Goal: Task Accomplishment & Management: Complete application form

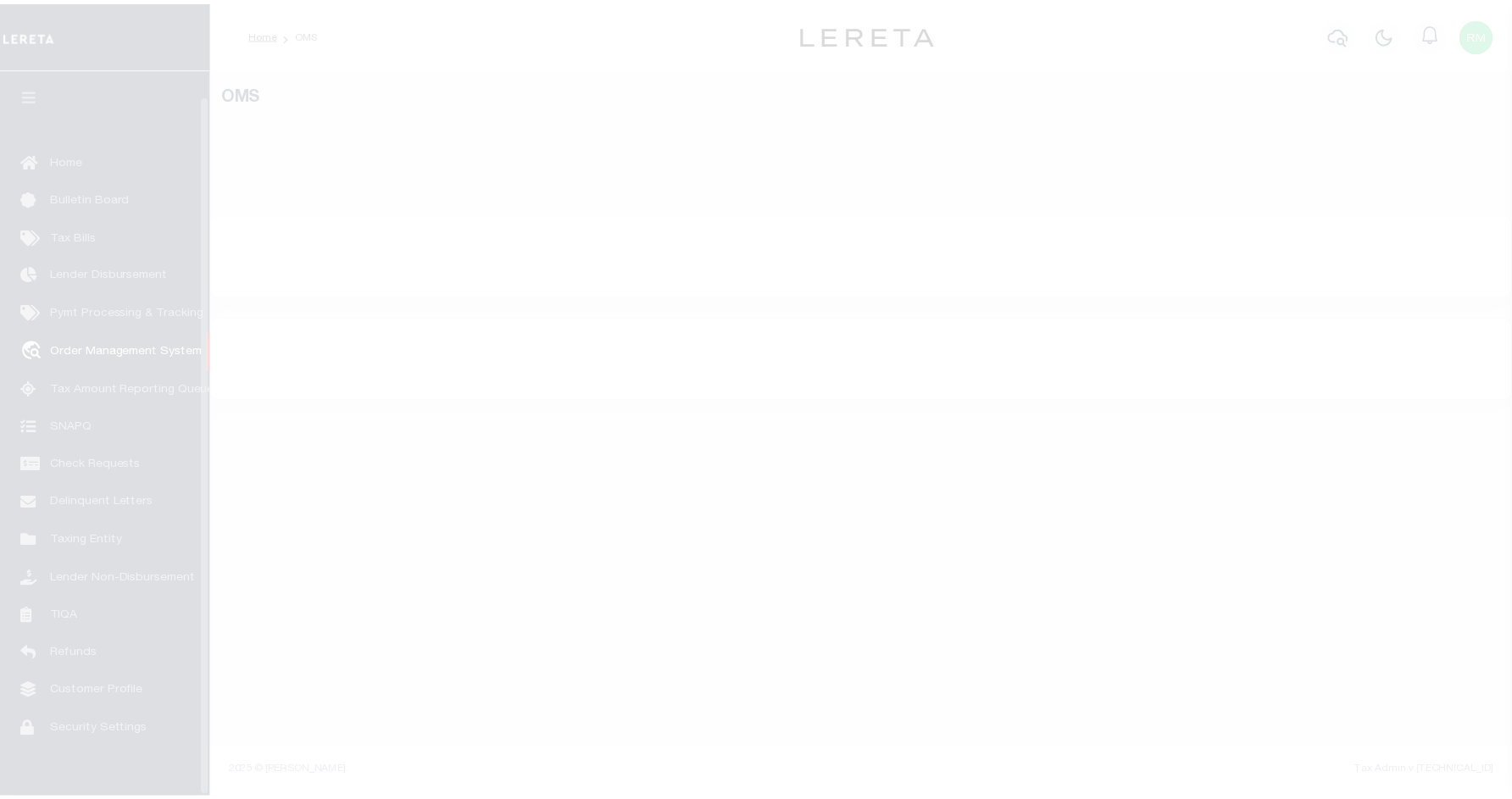
scroll to position [26, 0]
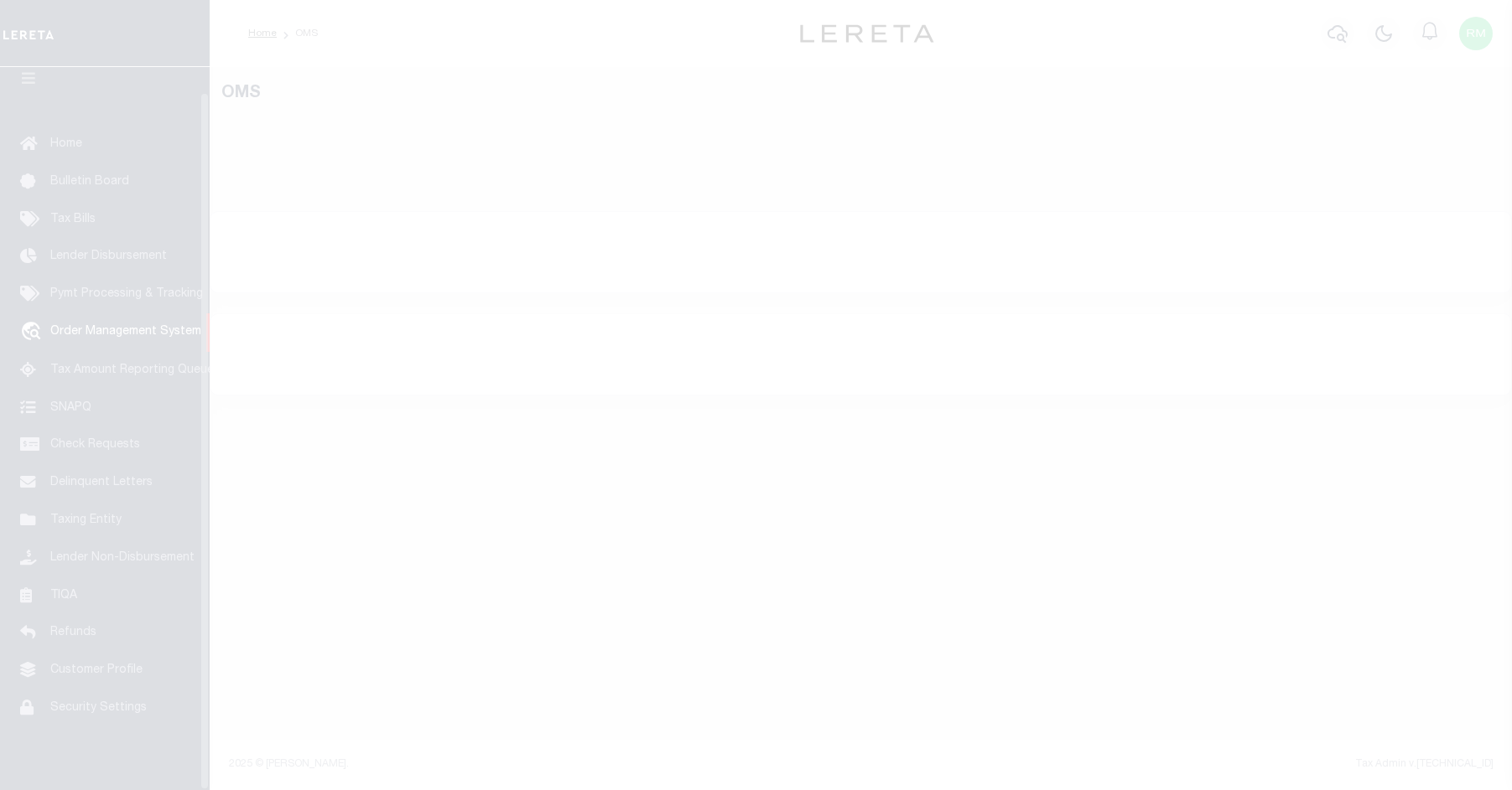
select select "200"
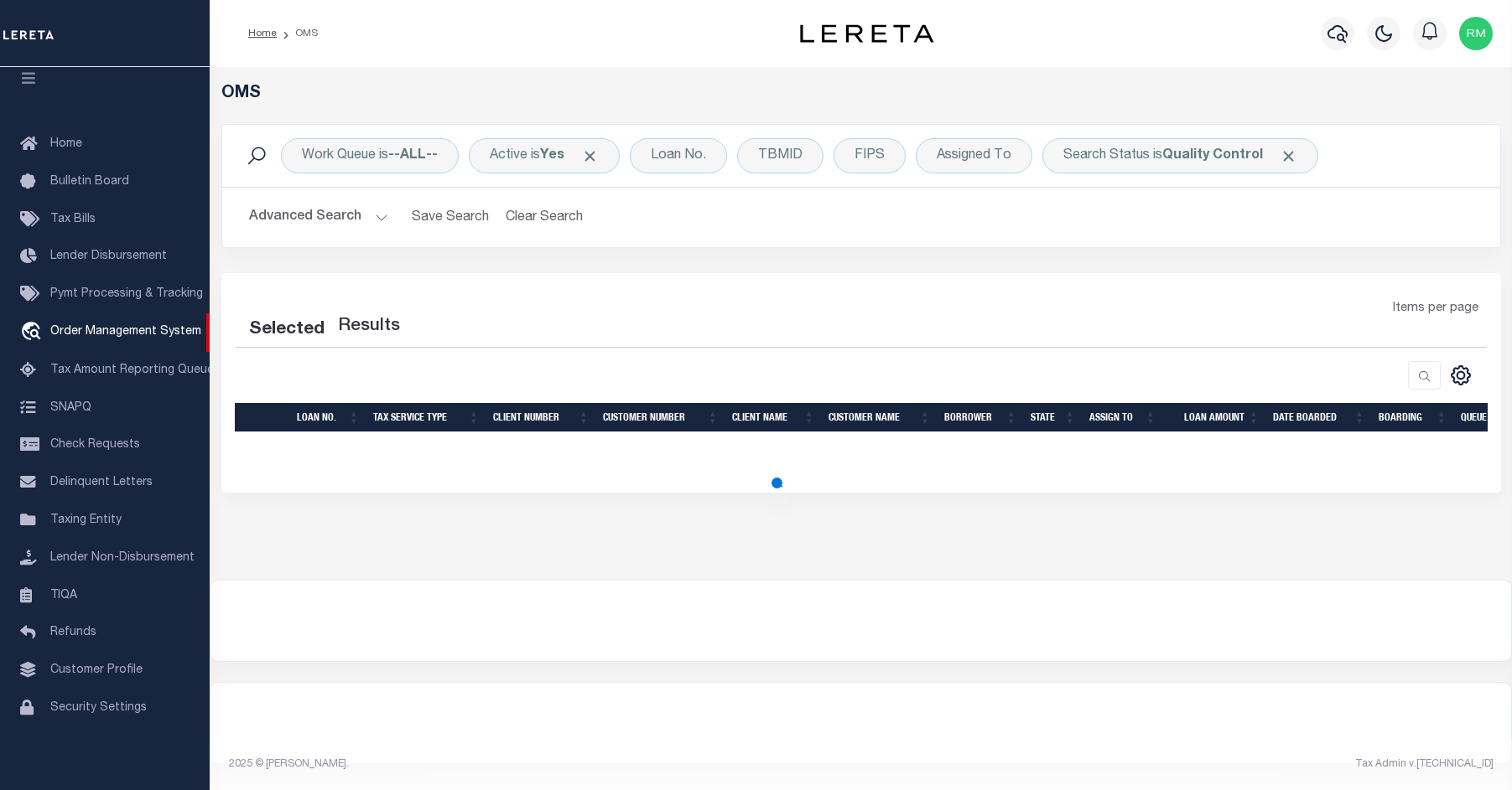
select select "200"
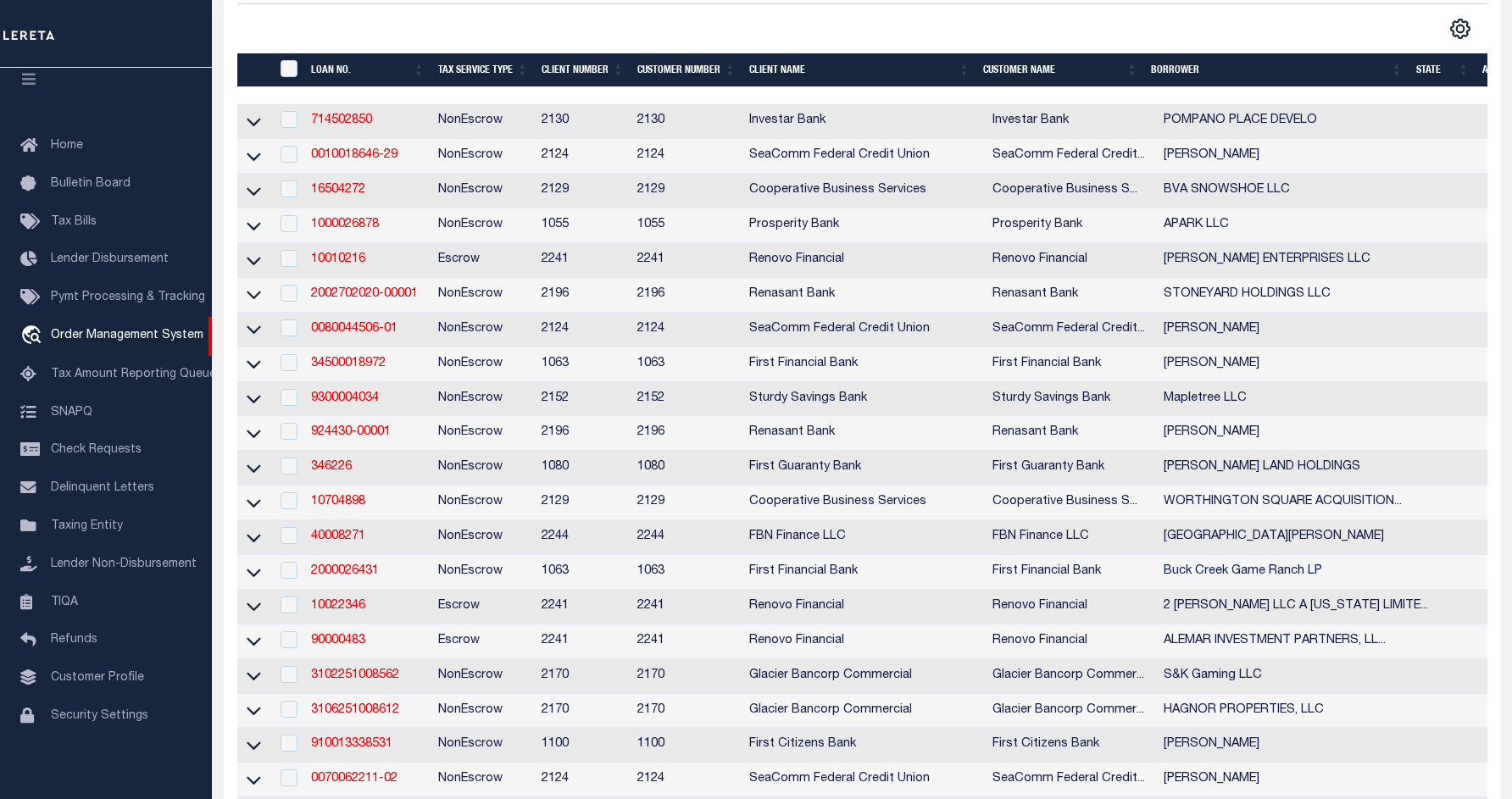
scroll to position [327, 0]
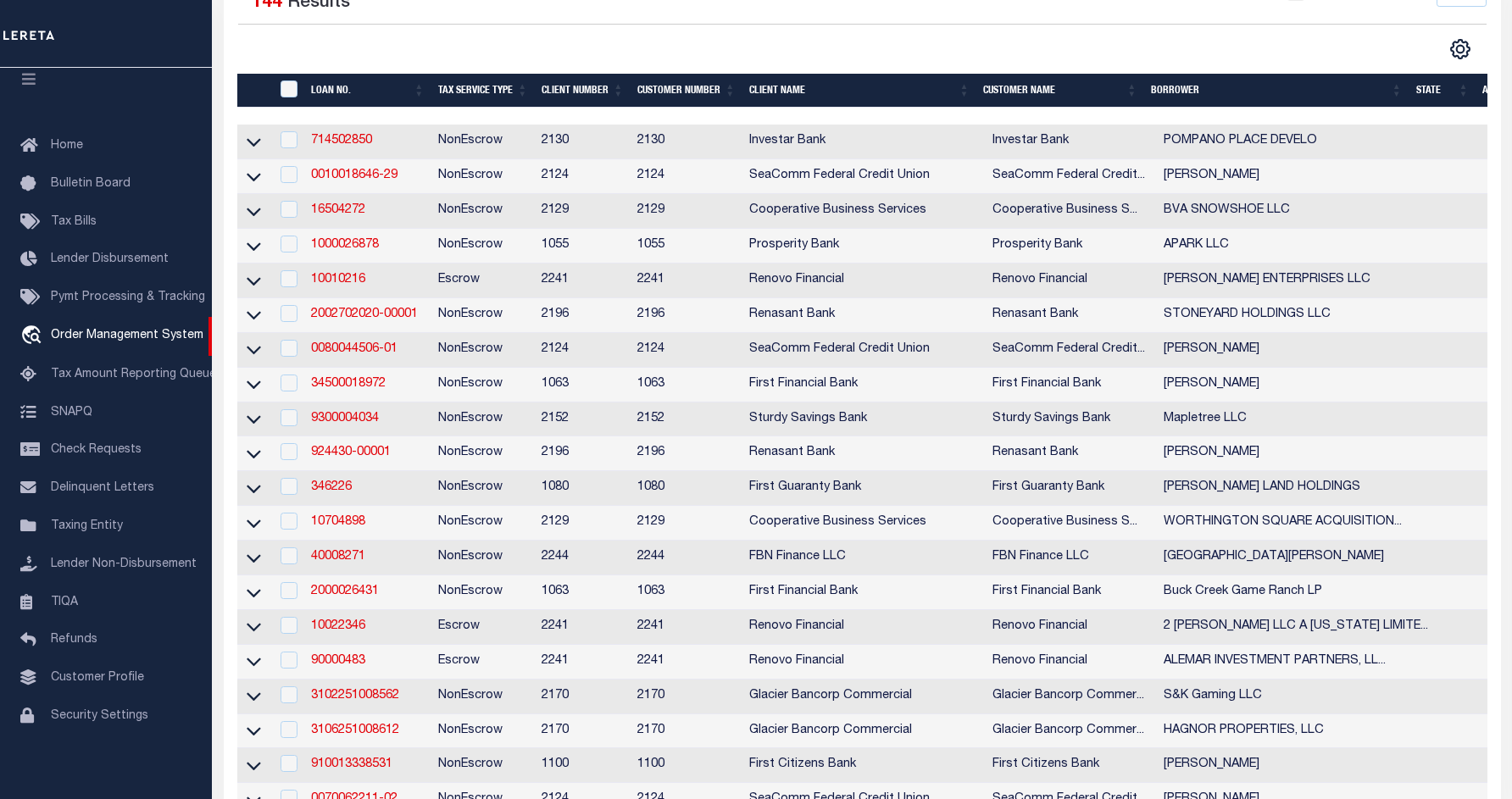
click at [1431, 91] on th "State" at bounding box center [1443, 92] width 67 height 35
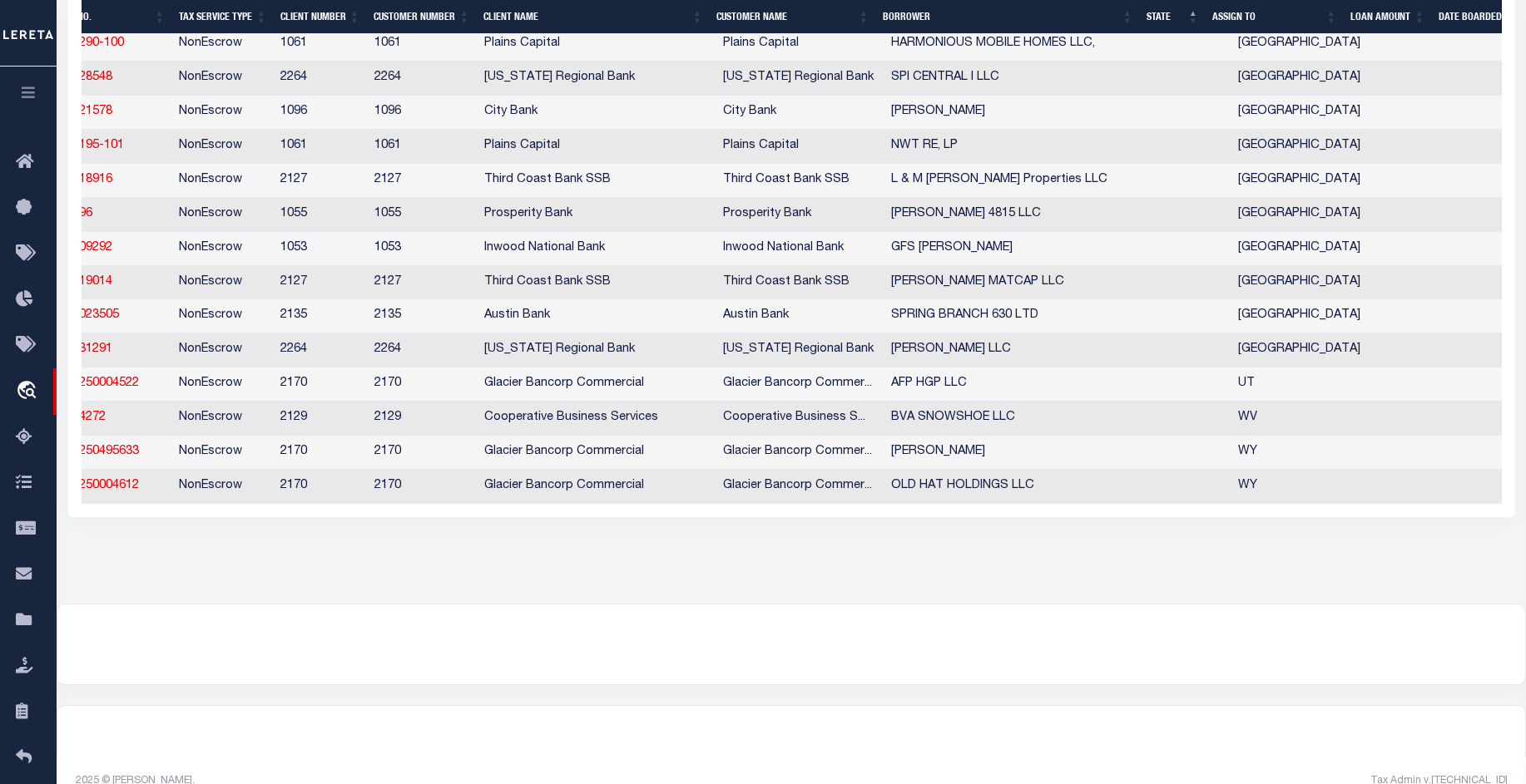
scroll to position [0, 0]
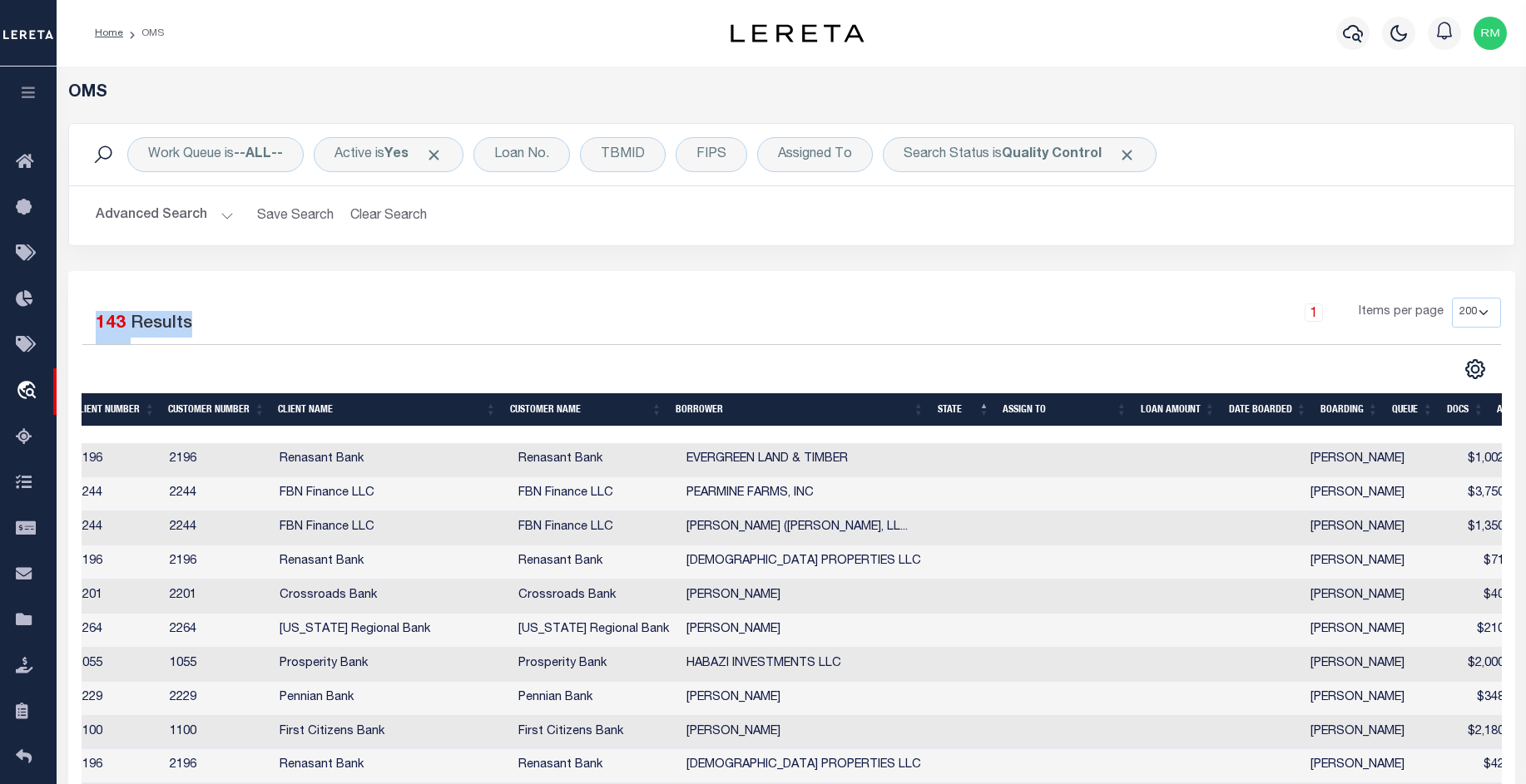
drag, startPoint x: 560, startPoint y: 260, endPoint x: 605, endPoint y: 304, distance: 62.9
click at [284, 321] on div "Selected 143 Results" at bounding box center [251, 321] width 336 height 46
click at [1119, 411] on th "ASSIGN TO" at bounding box center [1064, 411] width 137 height 35
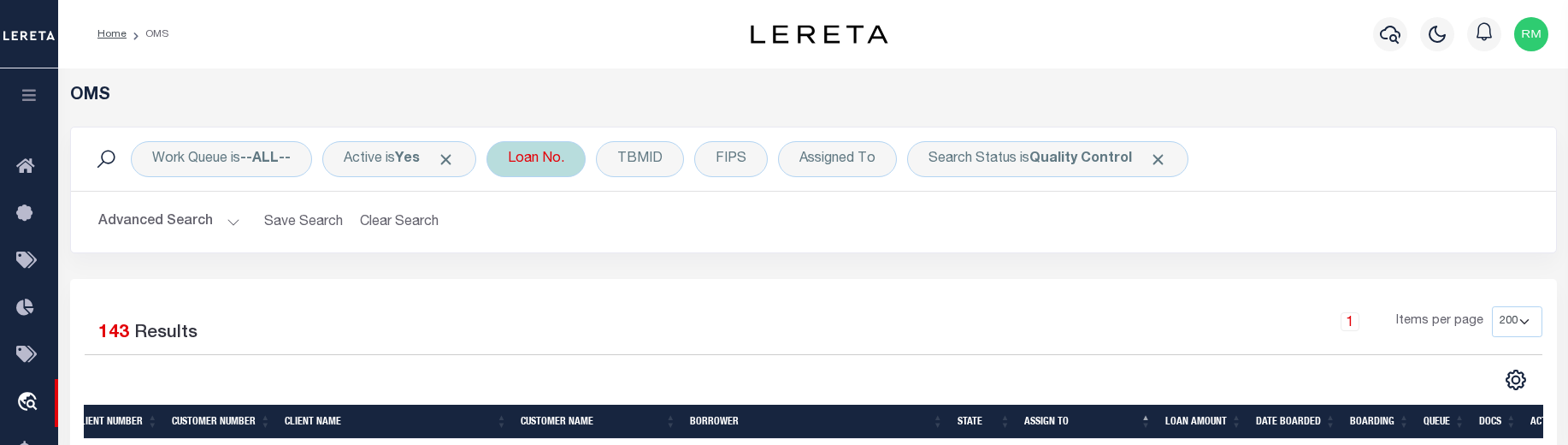
click at [550, 163] on div "Loan No." at bounding box center [536, 159] width 99 height 36
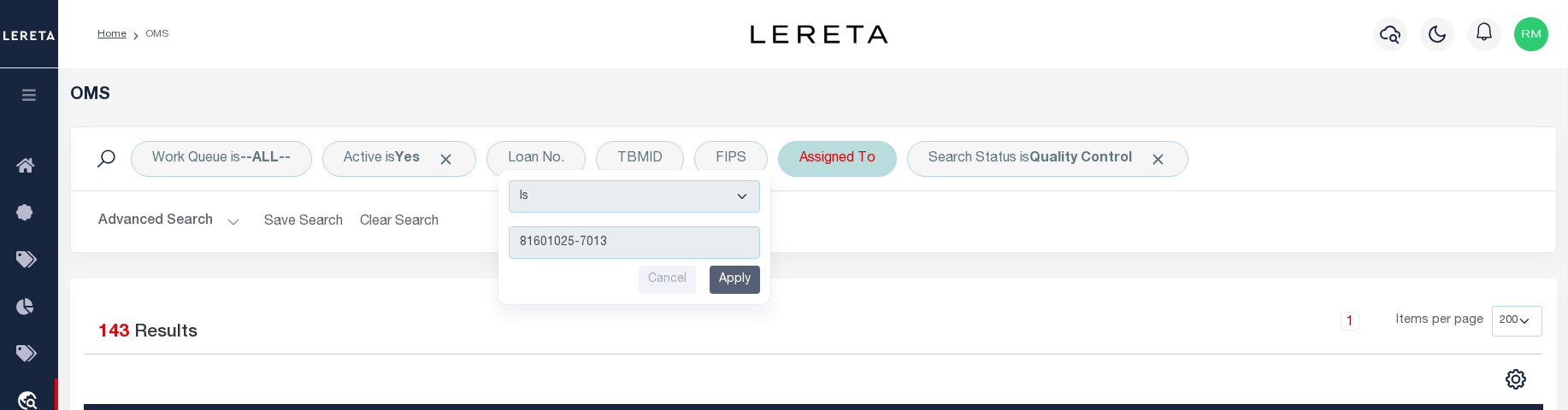
type input "81601025-70131"
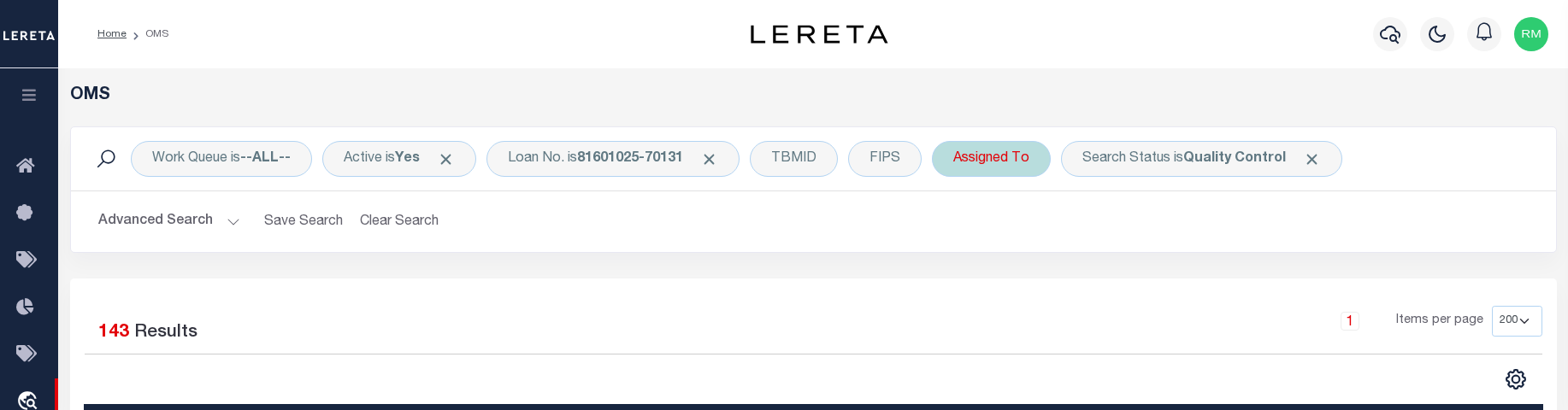
scroll to position [0, 56]
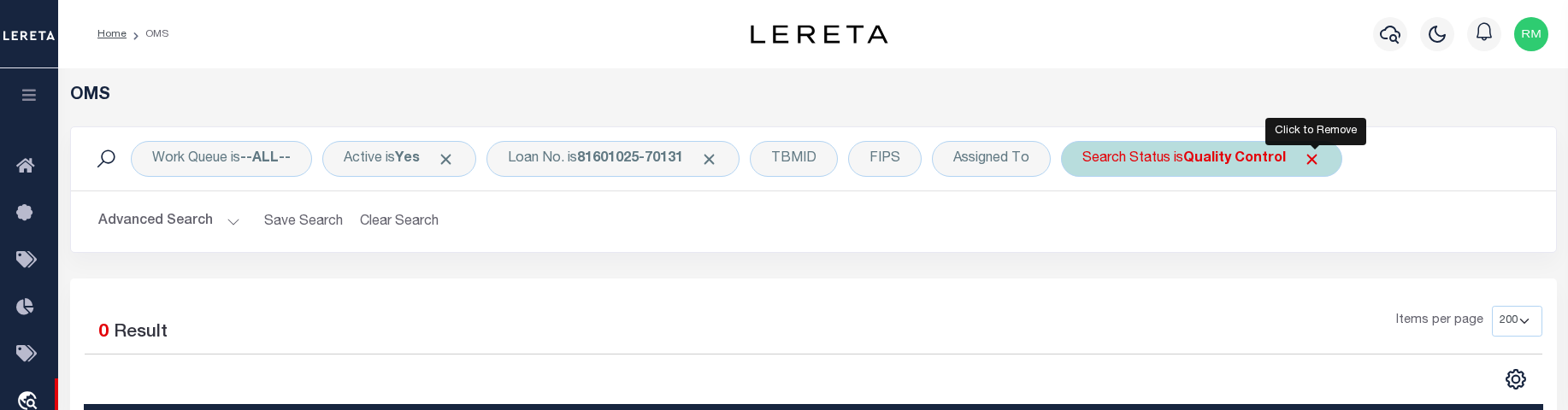
click at [1315, 153] on span "Click to Remove" at bounding box center [1311, 159] width 18 height 18
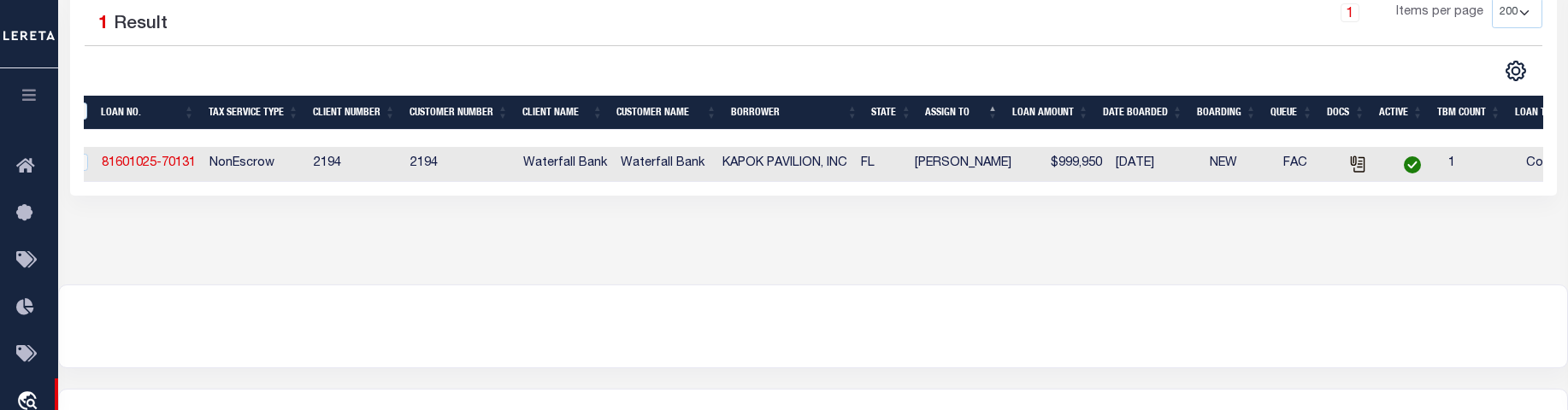
scroll to position [302, 0]
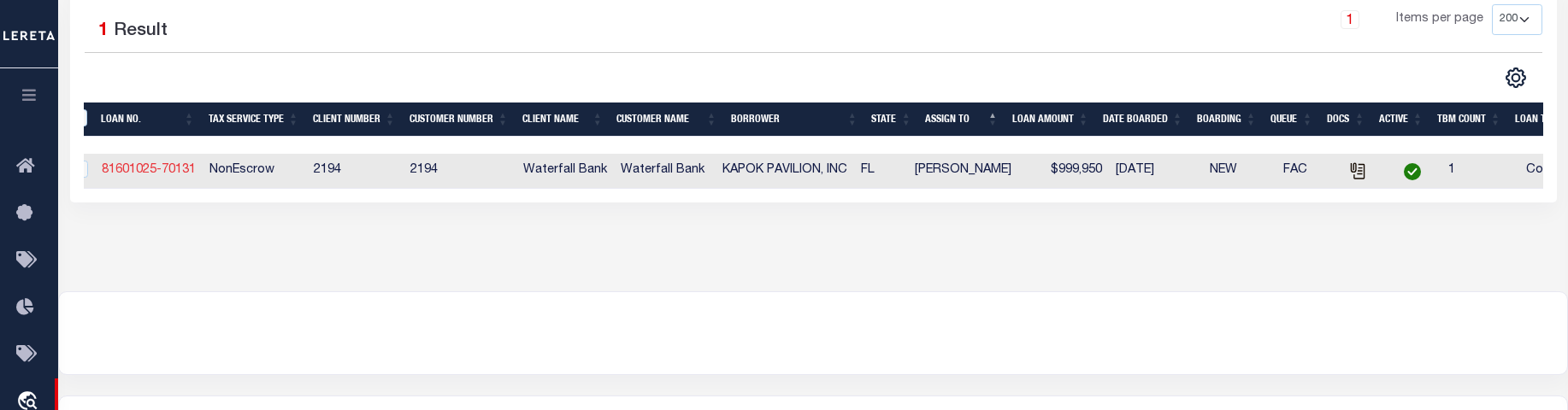
click at [132, 165] on link "81601025-70131" at bounding box center [148, 170] width 94 height 12
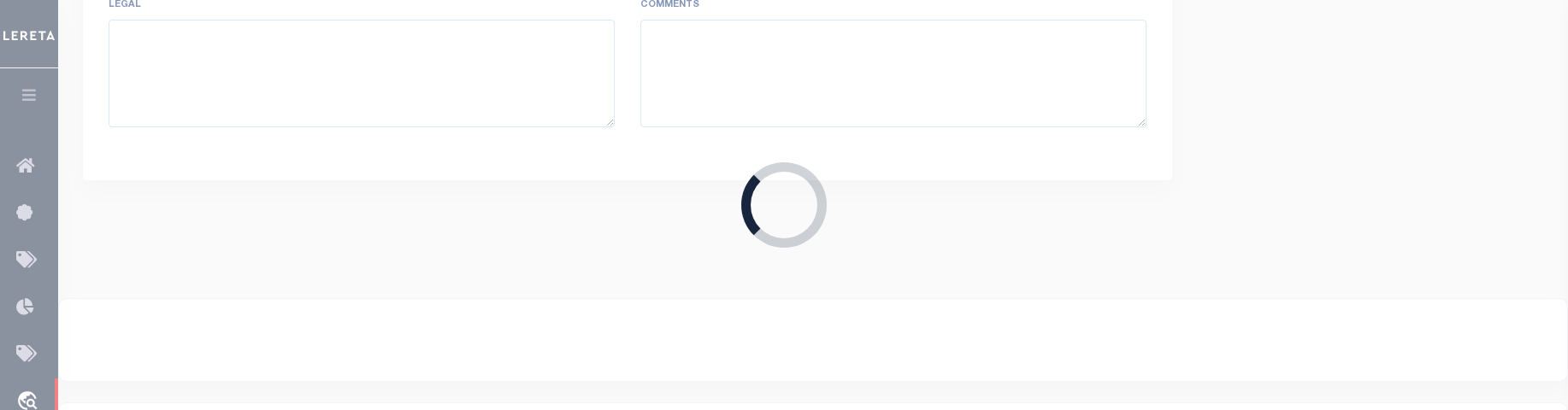
type input "81601025-70131"
type input "KAPOK PAVILION, INC"
select select
type input "[DATE]"
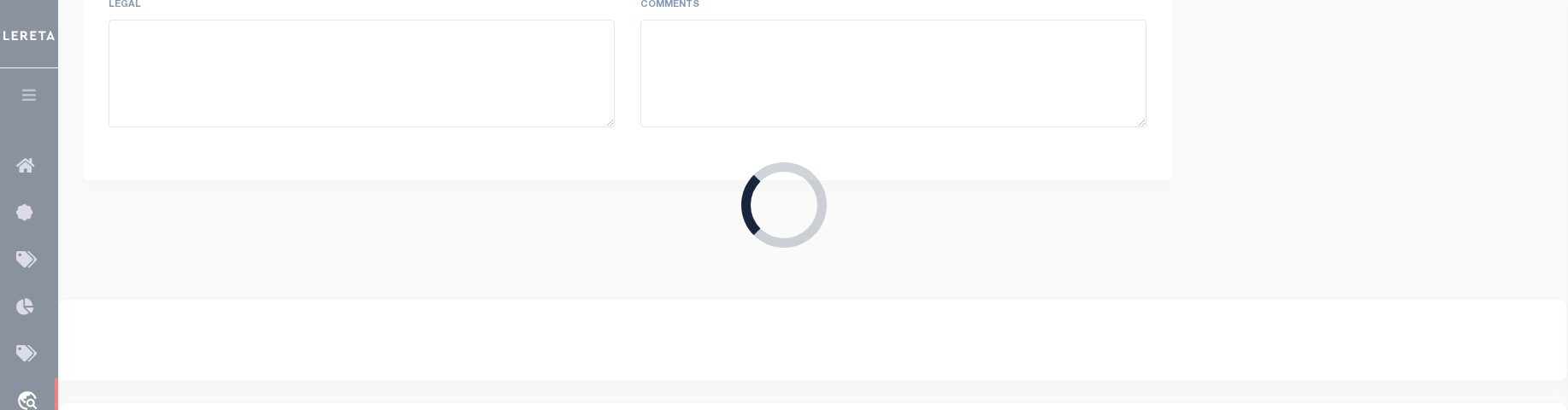
select select "10"
select select "20"
select select "NonEscrow"
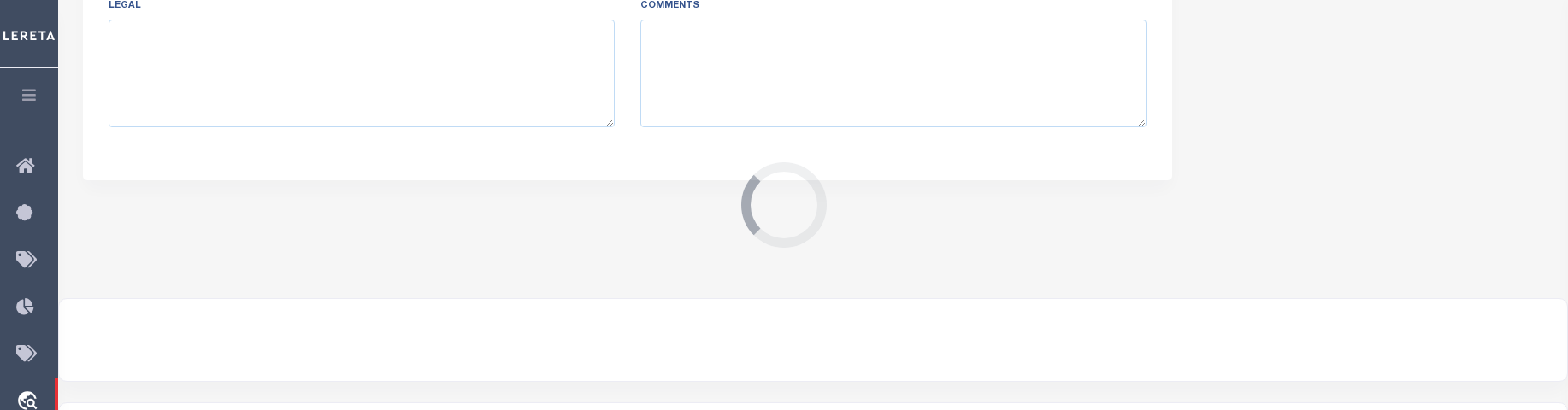
type input "[STREET_ADDRESS][PERSON_NAME][PERSON_NAME]"
select select
type input "CLEARWATER FL 33759-3468"
type input "09-29-16-20808-000-0170"
type input "FL"
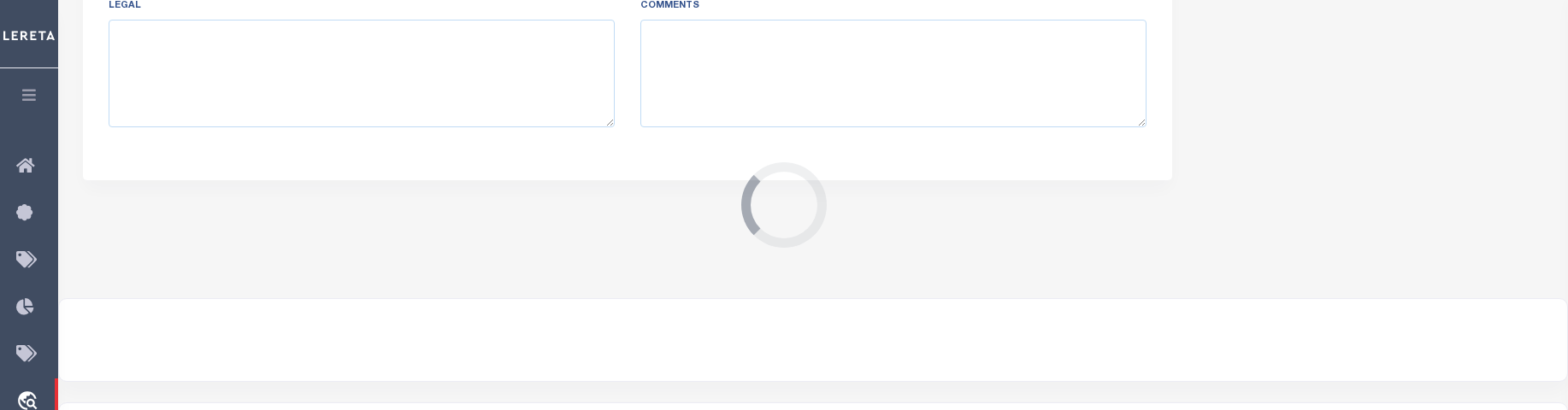
select select
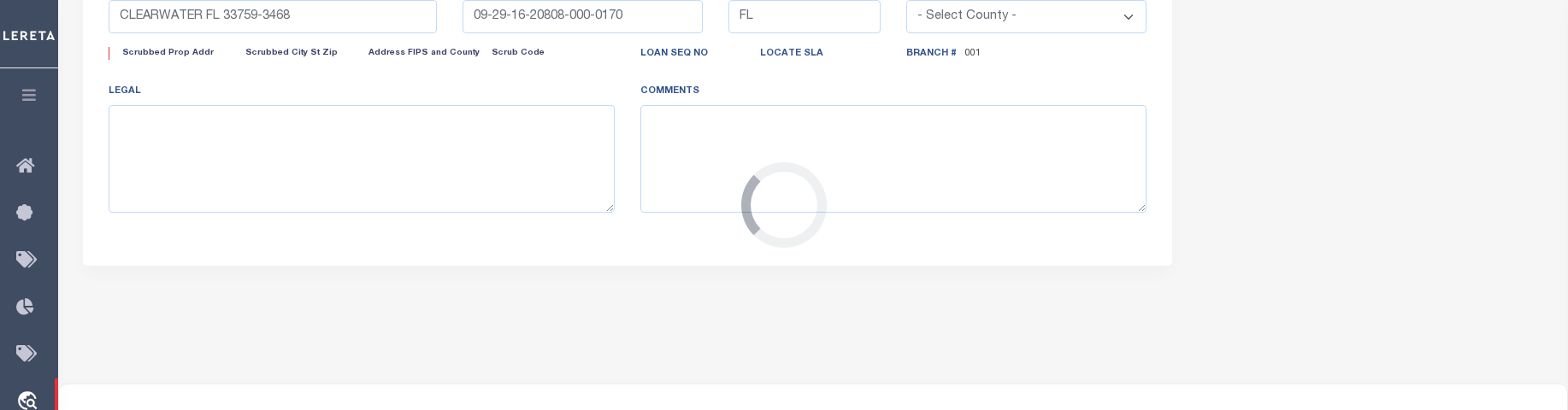
select select "72097"
select select "5527"
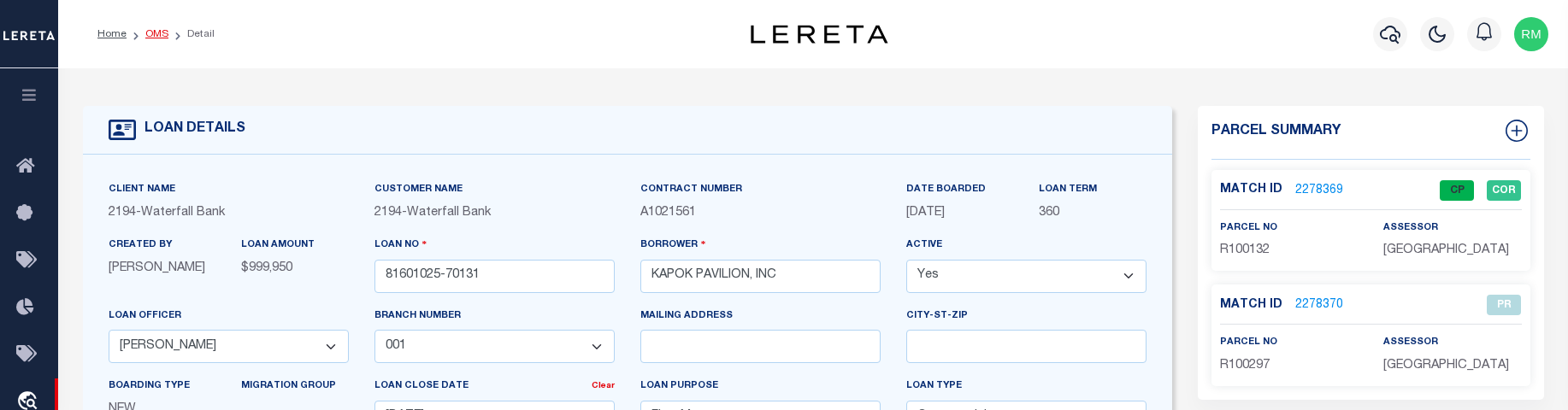
click at [157, 36] on link "OMS" at bounding box center [157, 34] width 23 height 10
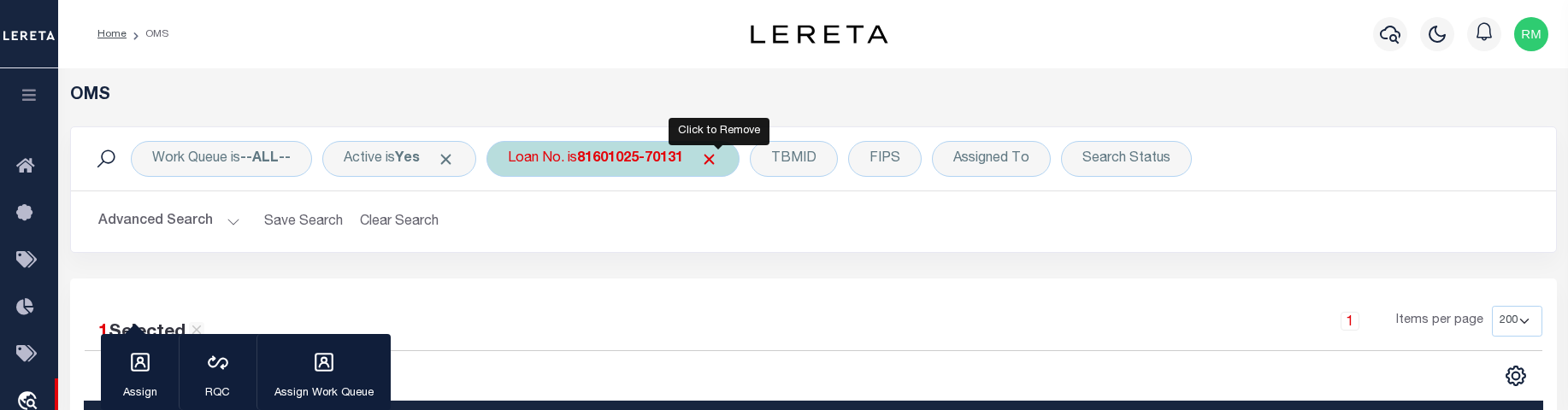
click at [714, 158] on span "Click to Remove" at bounding box center [709, 159] width 18 height 18
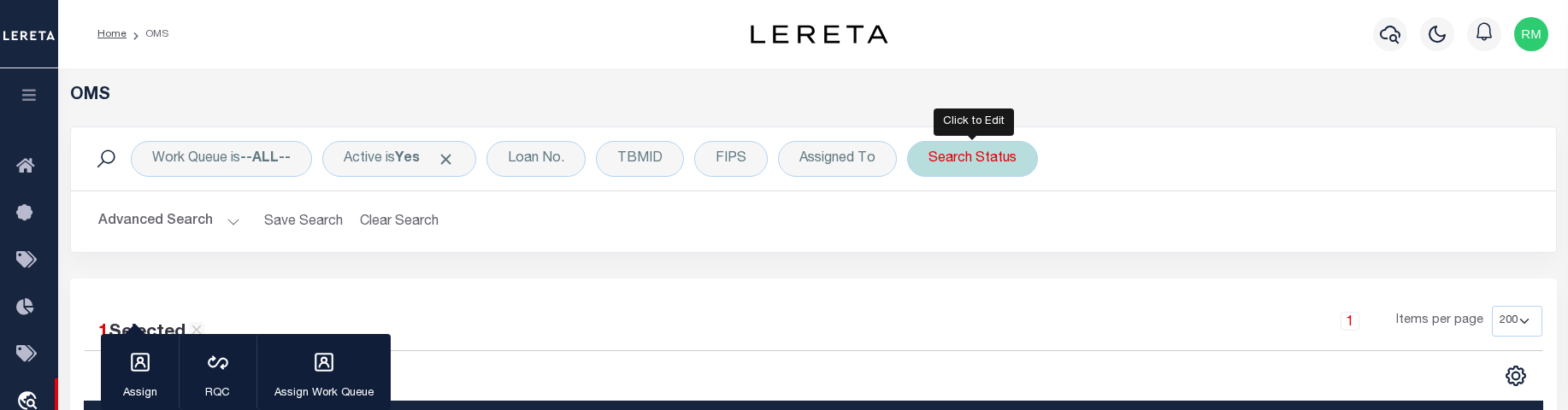
click at [976, 167] on div "Search Status" at bounding box center [972, 159] width 131 height 35
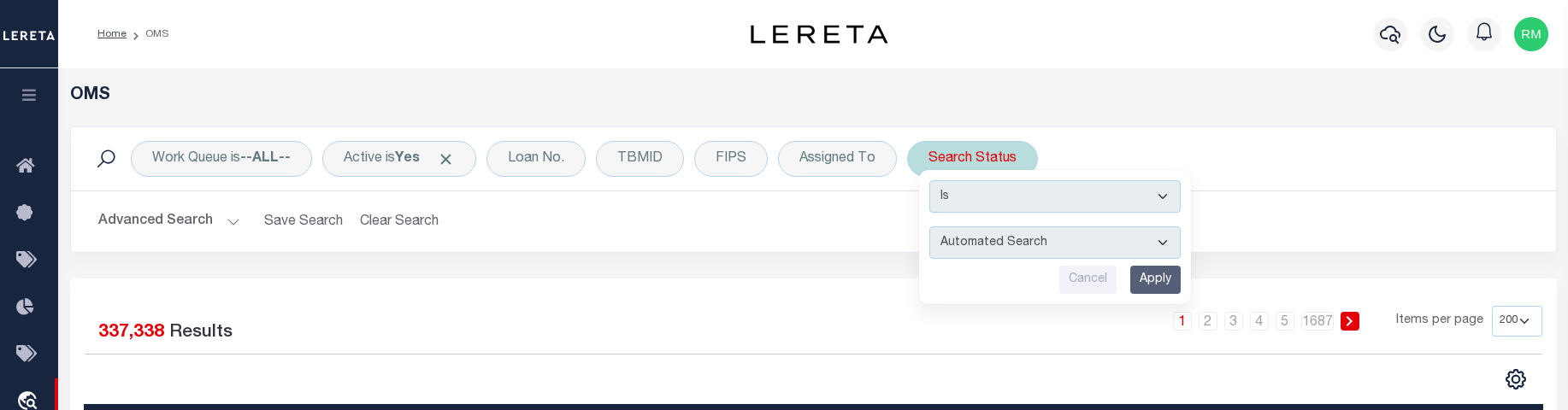
click at [1159, 241] on select "Automated Search Bad Parcel Complete Duplicate Parcel High Dollar Reporting In …" at bounding box center [1054, 243] width 251 height 33
select select "PC"
click at [930, 227] on select "Automated Search Bad Parcel Complete Duplicate Parcel High Dollar Reporting In …" at bounding box center [1054, 243] width 251 height 33
click at [1160, 275] on input "Apply" at bounding box center [1155, 280] width 50 height 28
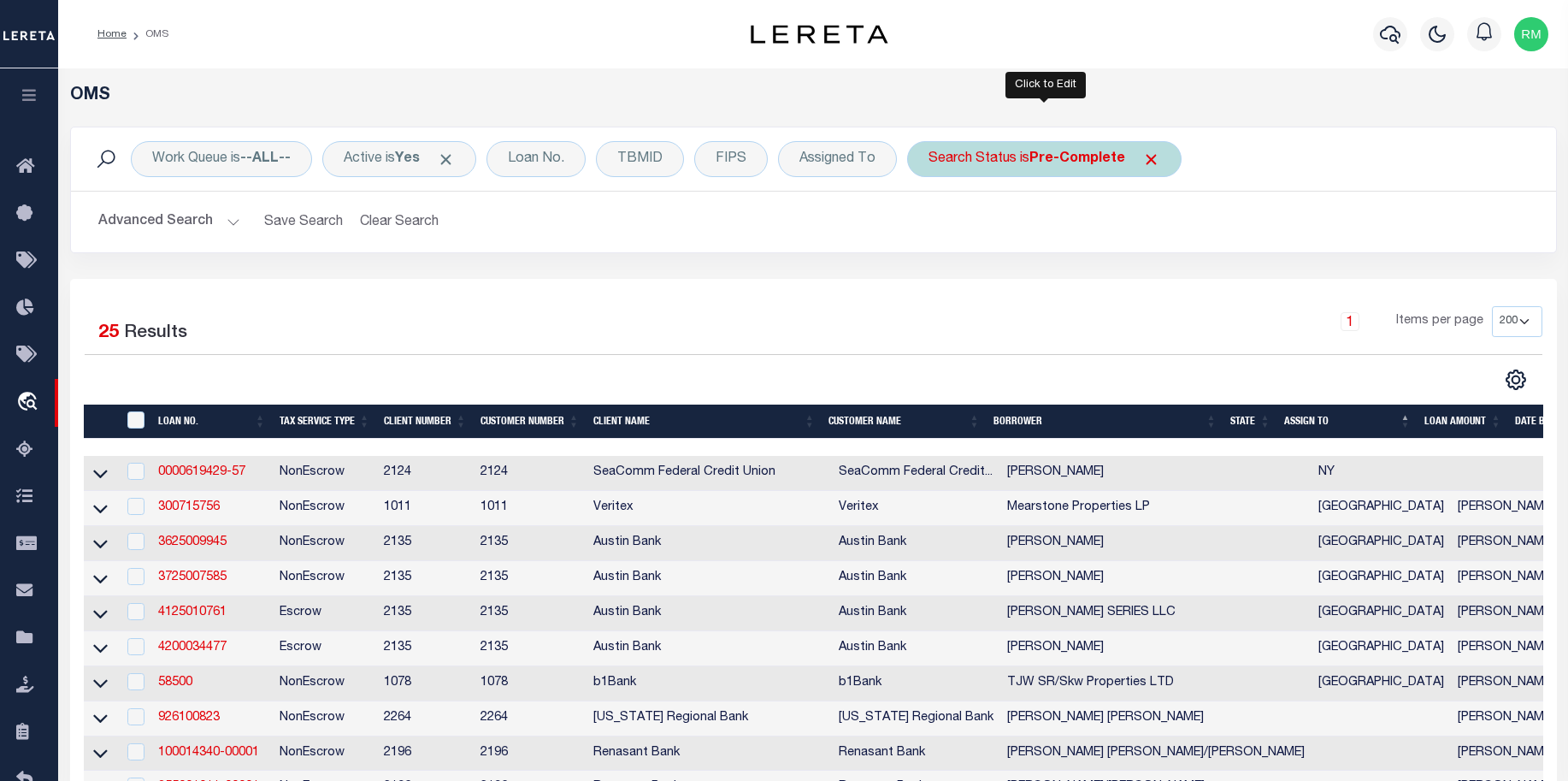
click at [1106, 163] on b "Pre-Complete" at bounding box center [1077, 159] width 96 height 14
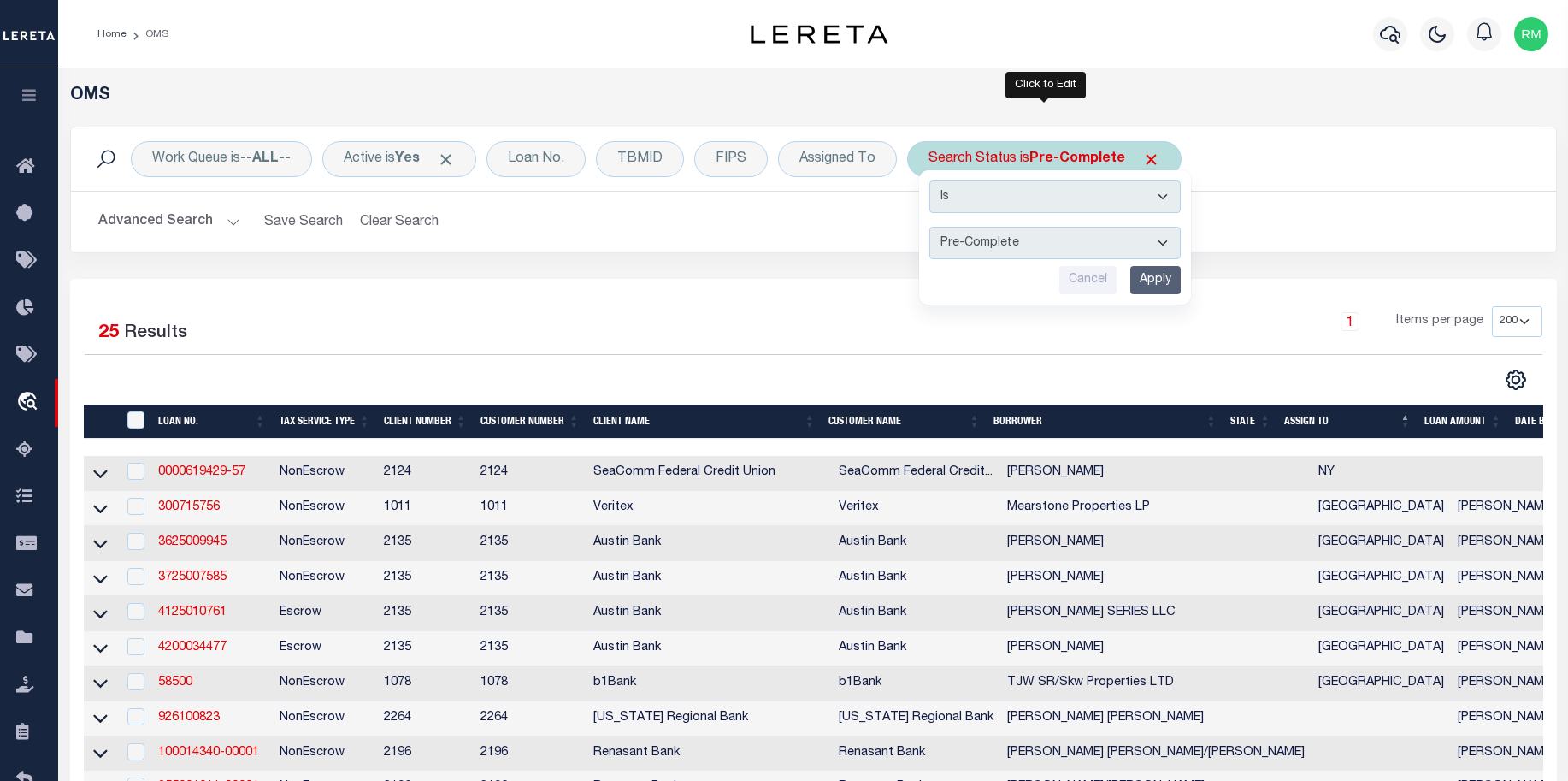
click at [1158, 243] on select "Automated Search Bad Parcel Complete Duplicate Parcel High Dollar Reporting In …" at bounding box center [1054, 243] width 251 height 33
select select "CP"
click at [930, 227] on select "Automated Search Bad Parcel Complete Duplicate Parcel High Dollar Reporting In …" at bounding box center [1054, 243] width 251 height 33
click at [1151, 277] on input "Apply" at bounding box center [1155, 280] width 50 height 28
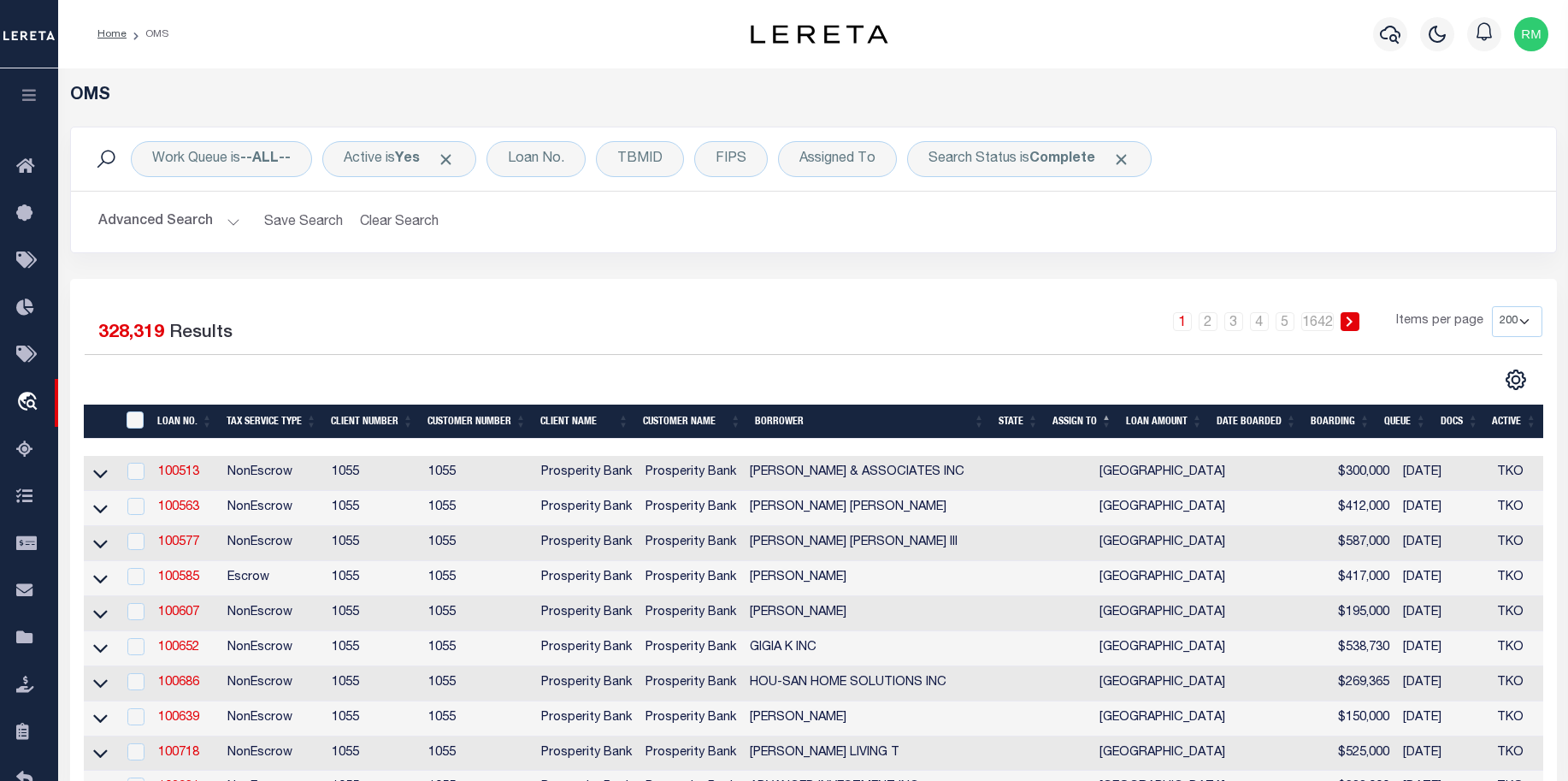
click at [1035, 428] on th "State" at bounding box center [1019, 422] width 54 height 36
click at [1033, 419] on th "State" at bounding box center [1019, 422] width 54 height 36
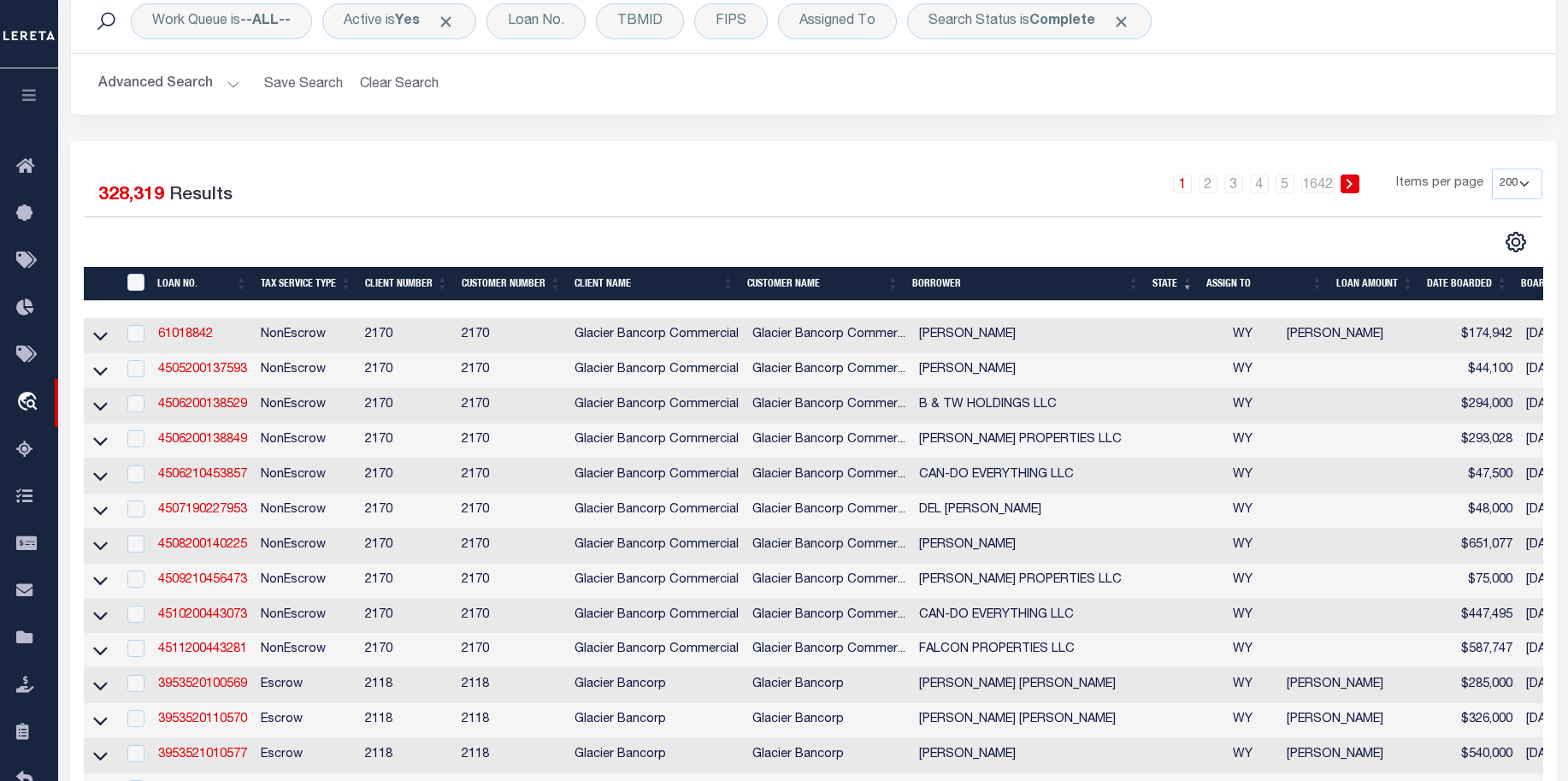
scroll to position [128, 0]
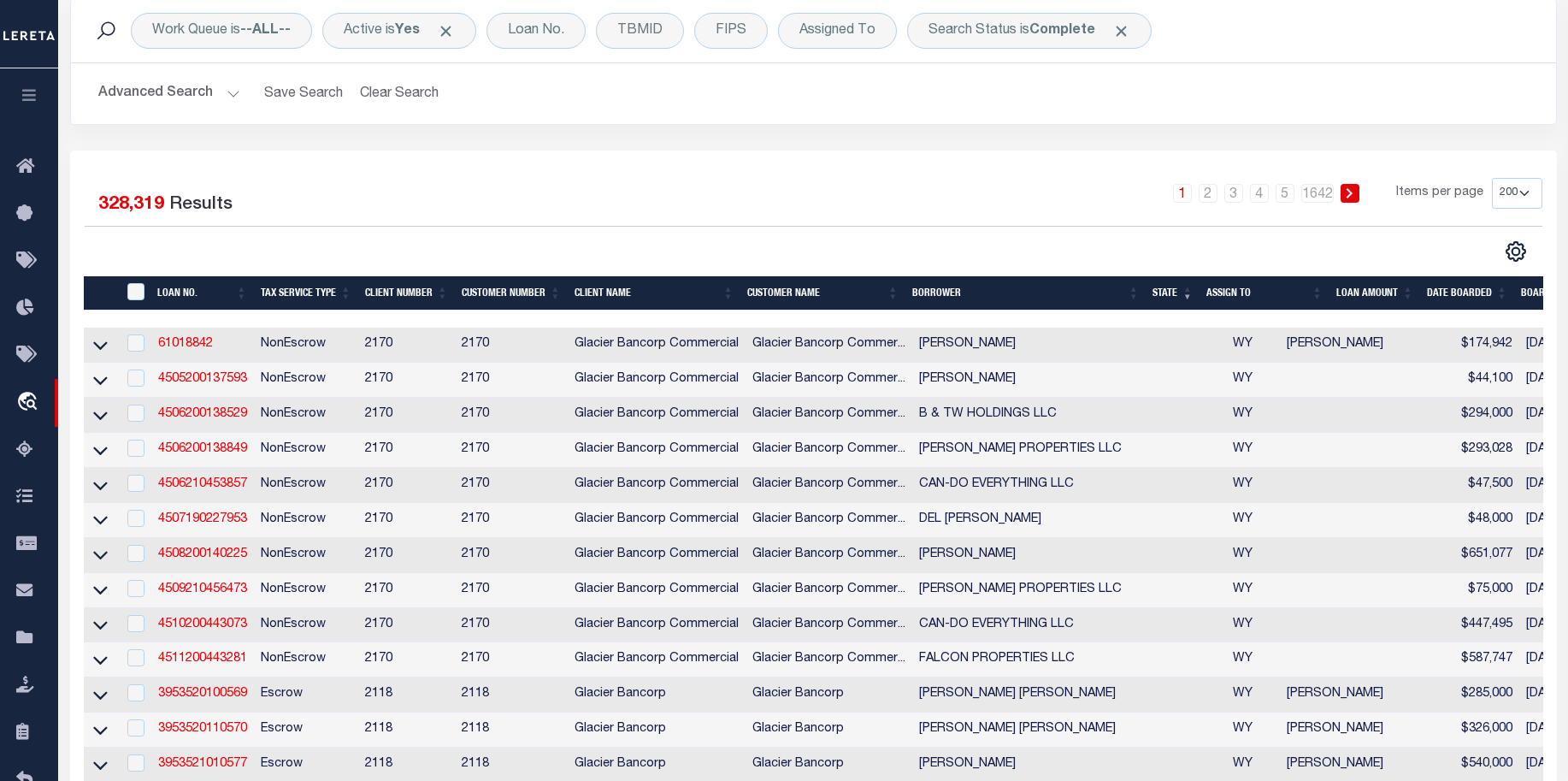
click at [1194, 294] on th "State" at bounding box center [1173, 294] width 54 height 36
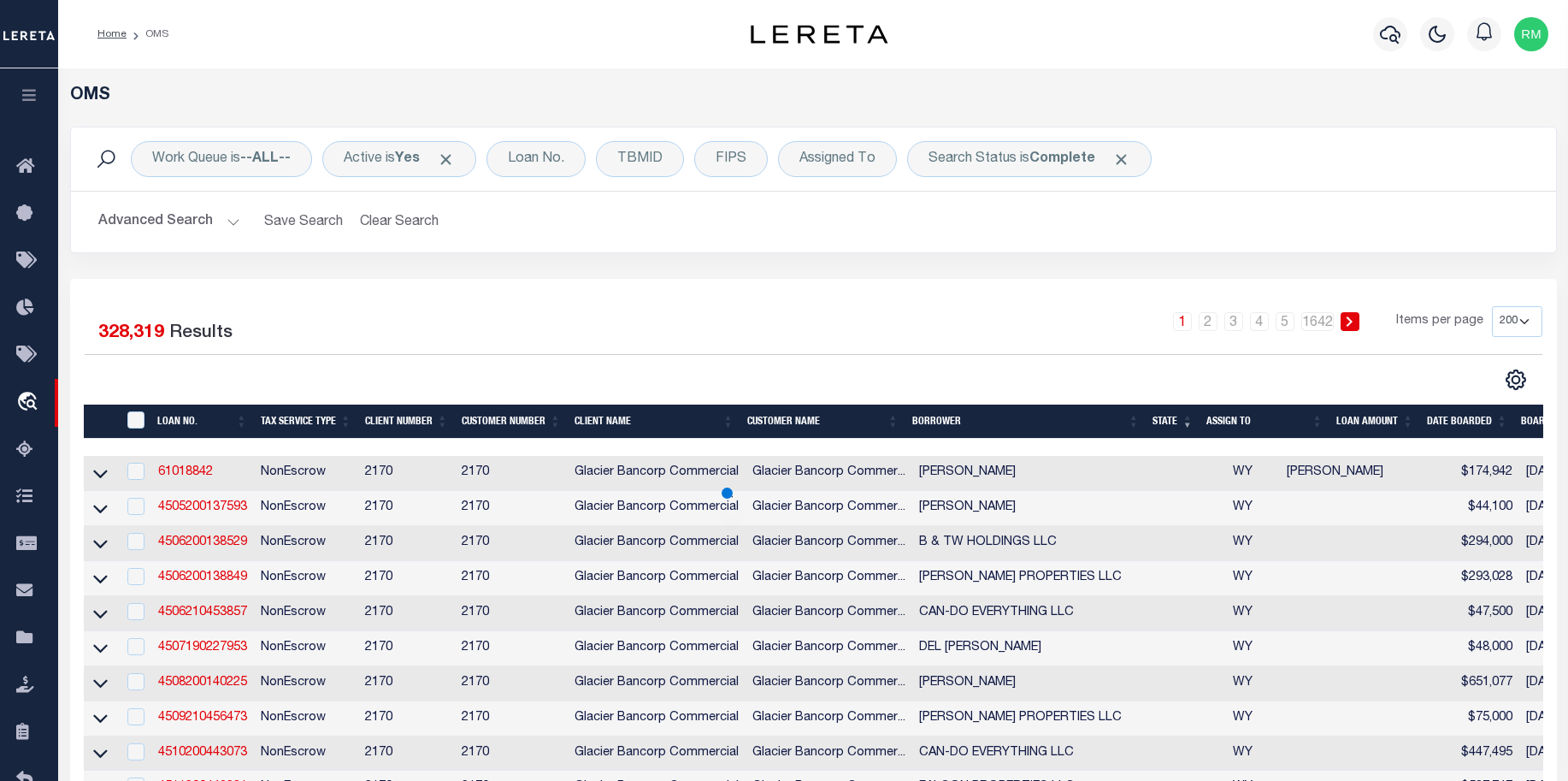
click at [1195, 428] on th "State" at bounding box center [1173, 422] width 54 height 36
click at [1125, 163] on span "Click to Remove" at bounding box center [1121, 159] width 18 height 18
click at [974, 152] on div "Search Status" at bounding box center [972, 159] width 131 height 36
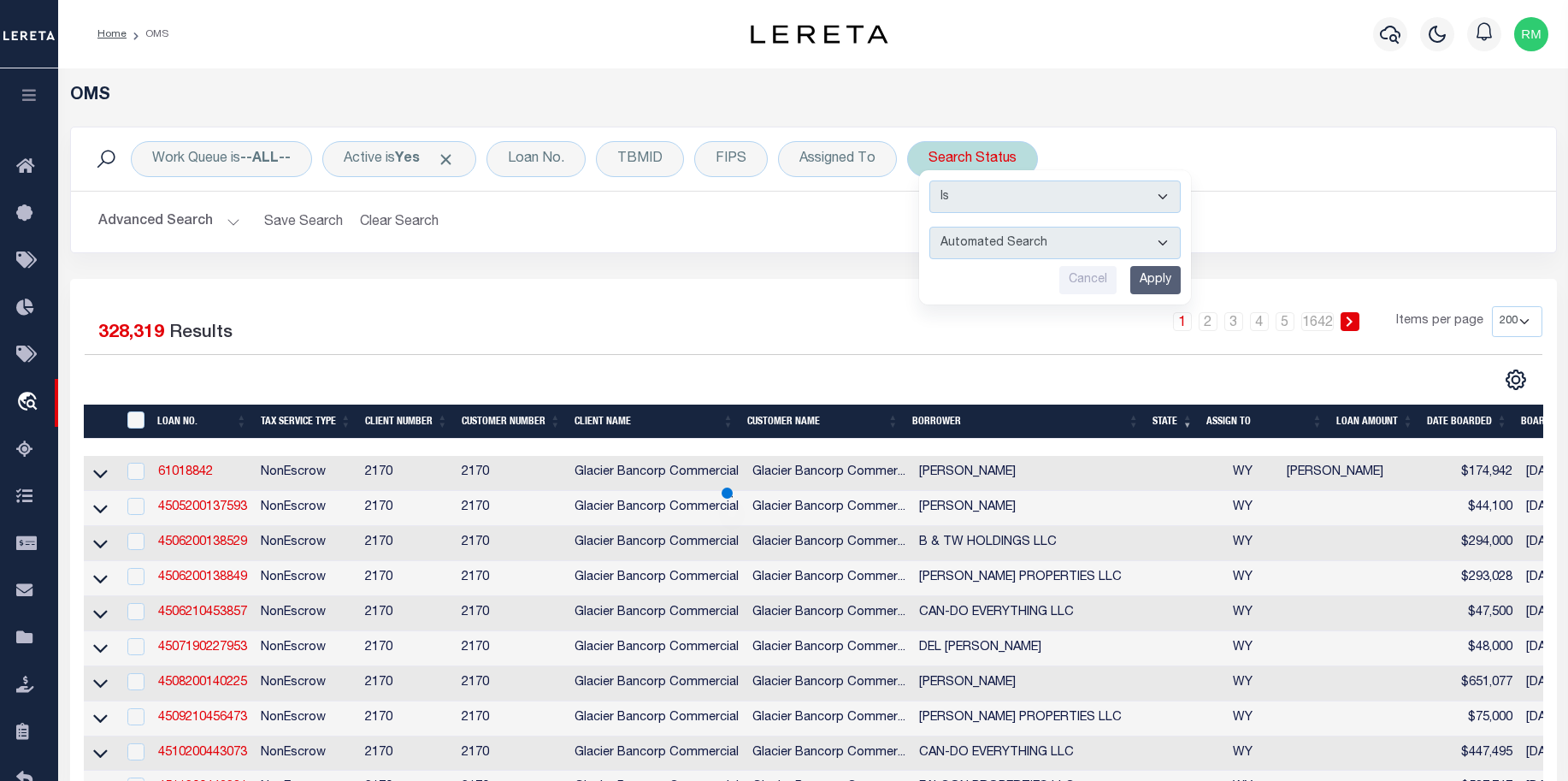
click at [1164, 248] on select "Automated Search Bad Parcel Complete Duplicate Parcel High Dollar Reporting In …" at bounding box center [1054, 243] width 251 height 33
select select "IP"
click at [930, 227] on select "Automated Search Bad Parcel Complete Duplicate Parcel High Dollar Reporting In …" at bounding box center [1054, 243] width 251 height 33
click at [1158, 278] on input "Apply" at bounding box center [1155, 280] width 50 height 28
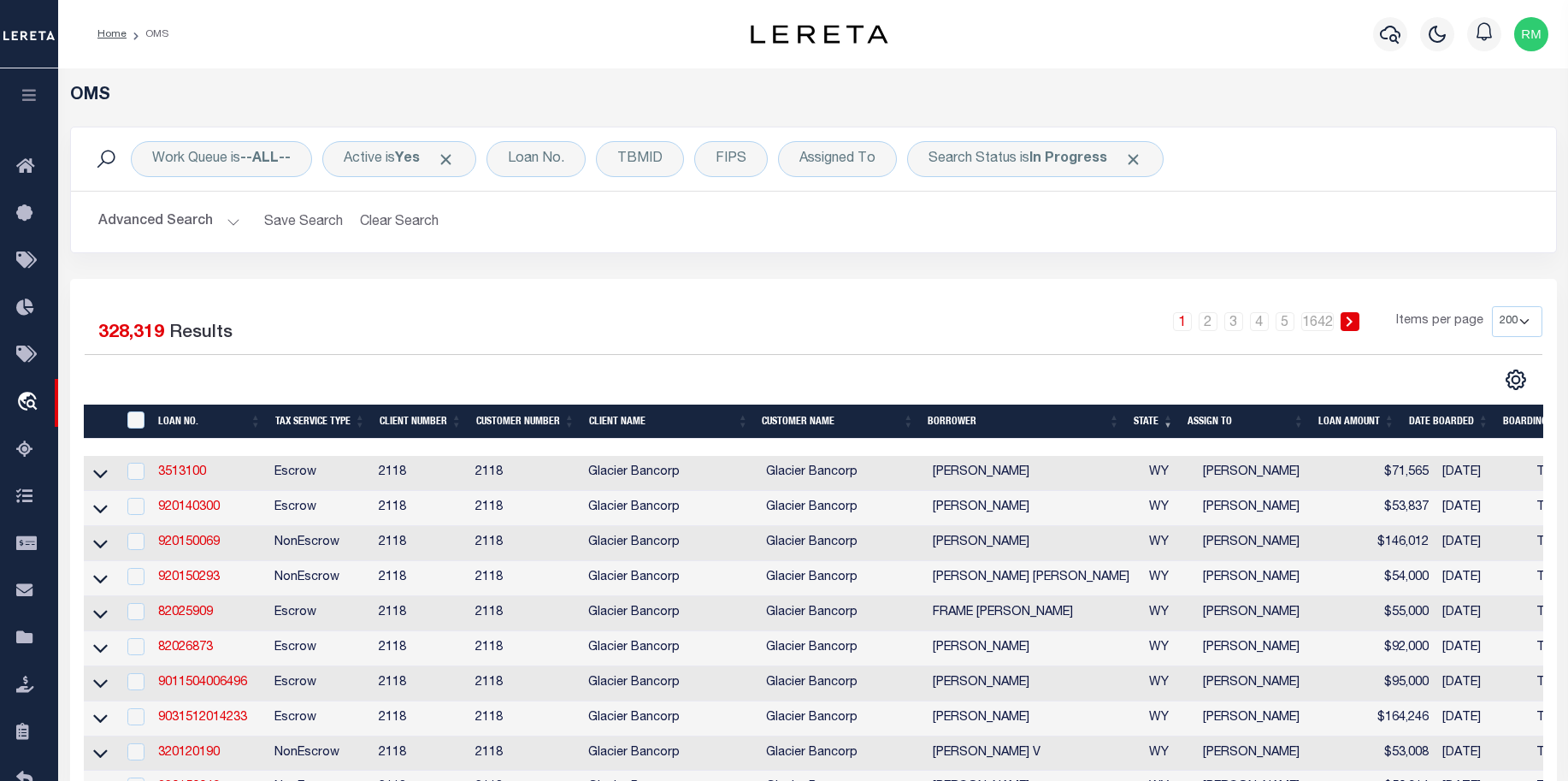
click at [1300, 420] on th "ASSIGN TO" at bounding box center [1246, 422] width 131 height 36
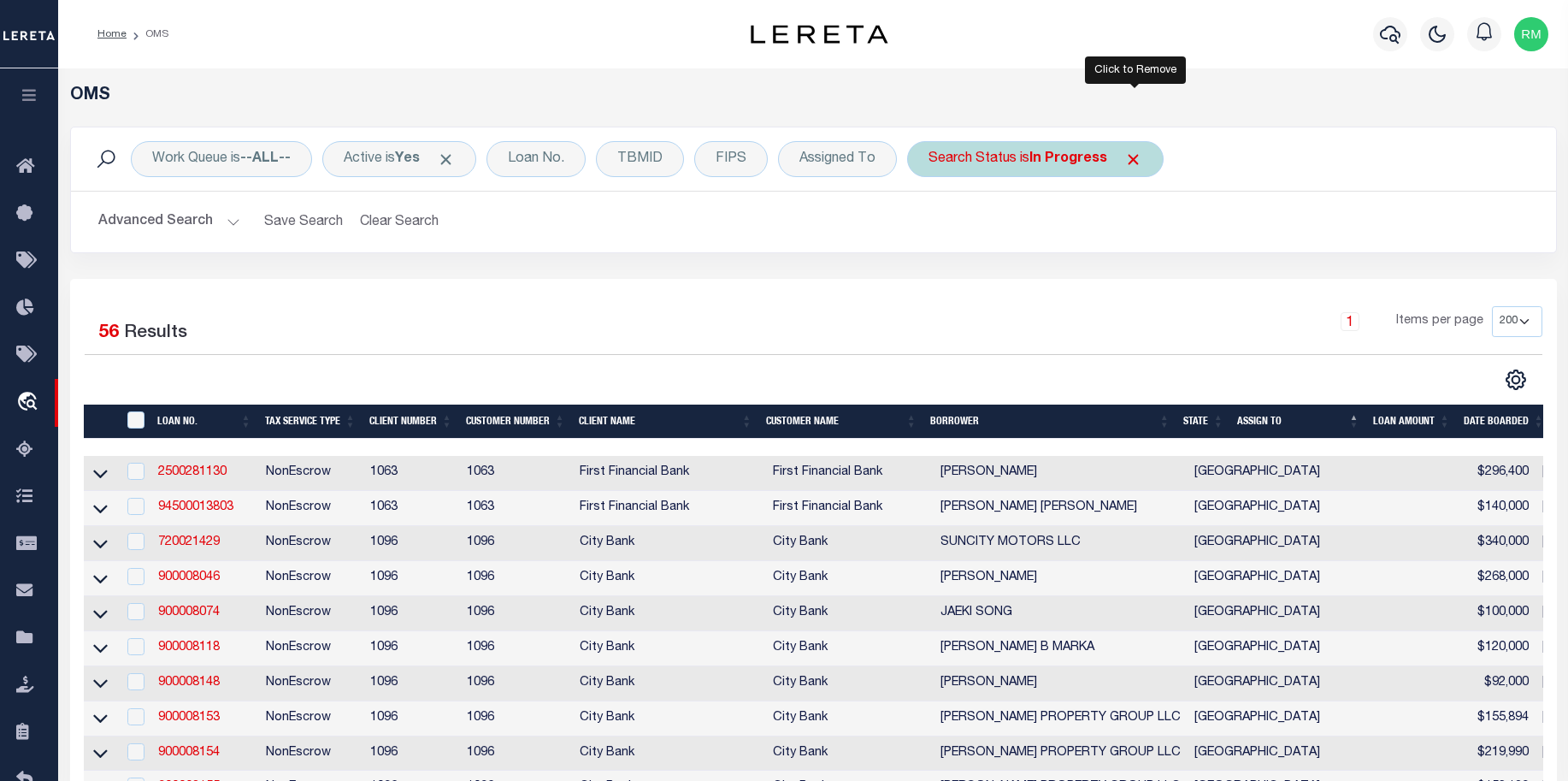
click at [1125, 155] on span "Click to Remove" at bounding box center [1133, 159] width 18 height 18
click at [960, 157] on div "Search Status" at bounding box center [972, 159] width 131 height 36
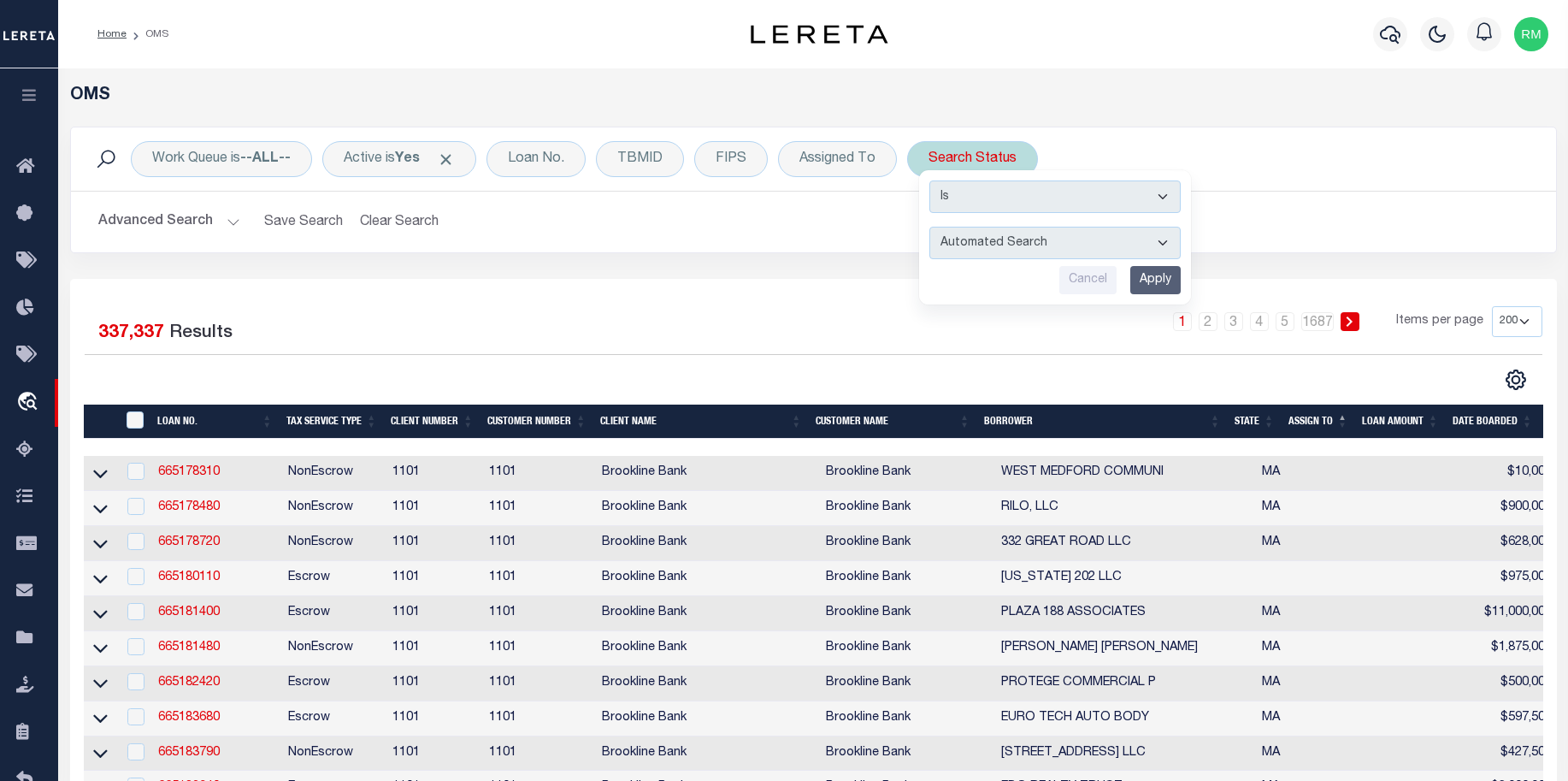
click at [1164, 241] on select "Automated Search Bad Parcel Complete Duplicate Parcel High Dollar Reporting In …" at bounding box center [1054, 243] width 251 height 33
select select "SL"
click at [930, 227] on select "Automated Search Bad Parcel Complete Duplicate Parcel High Dollar Reporting In …" at bounding box center [1054, 243] width 251 height 33
click at [1155, 279] on input "Apply" at bounding box center [1155, 280] width 50 height 28
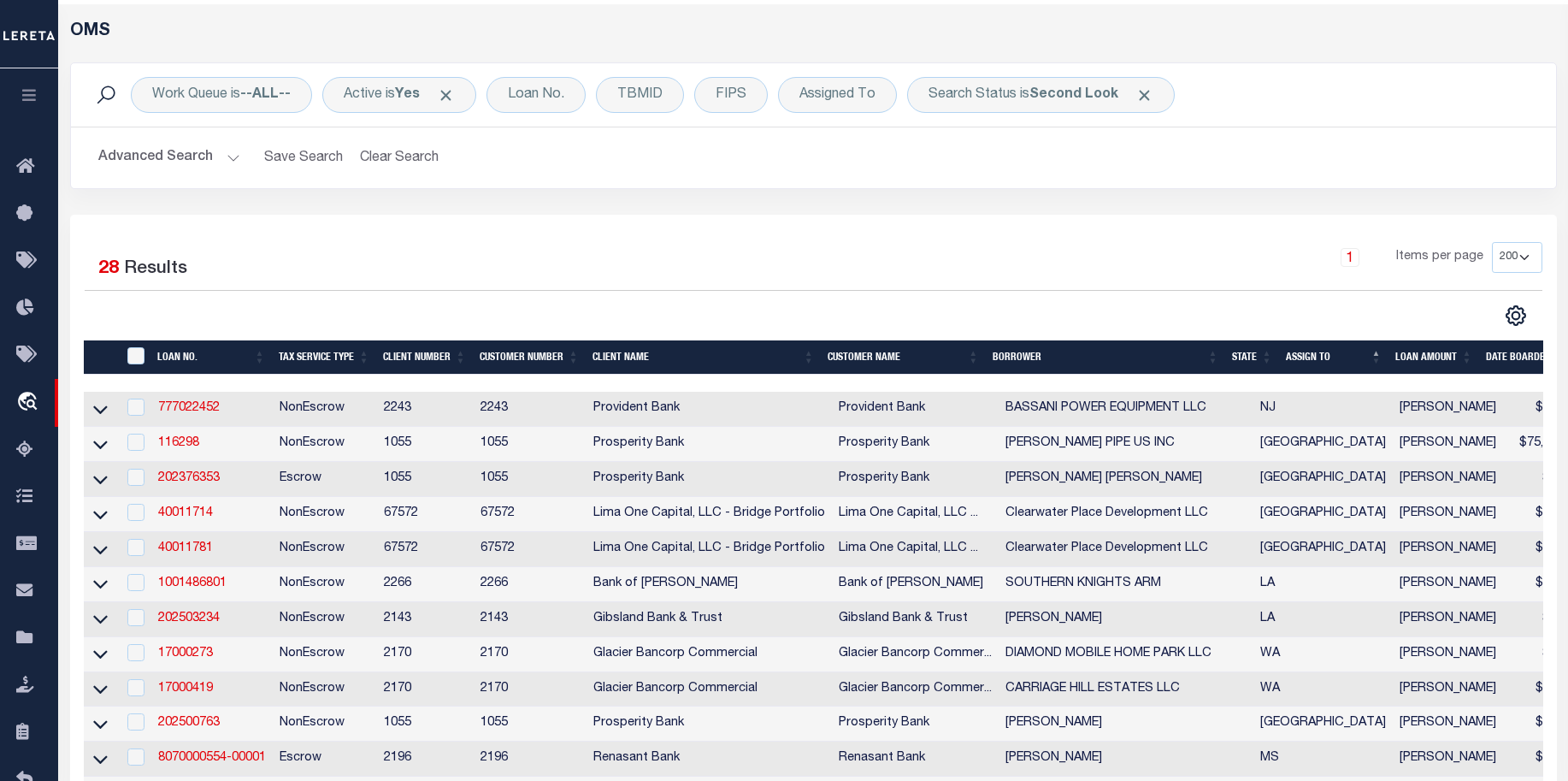
scroll to position [68, 0]
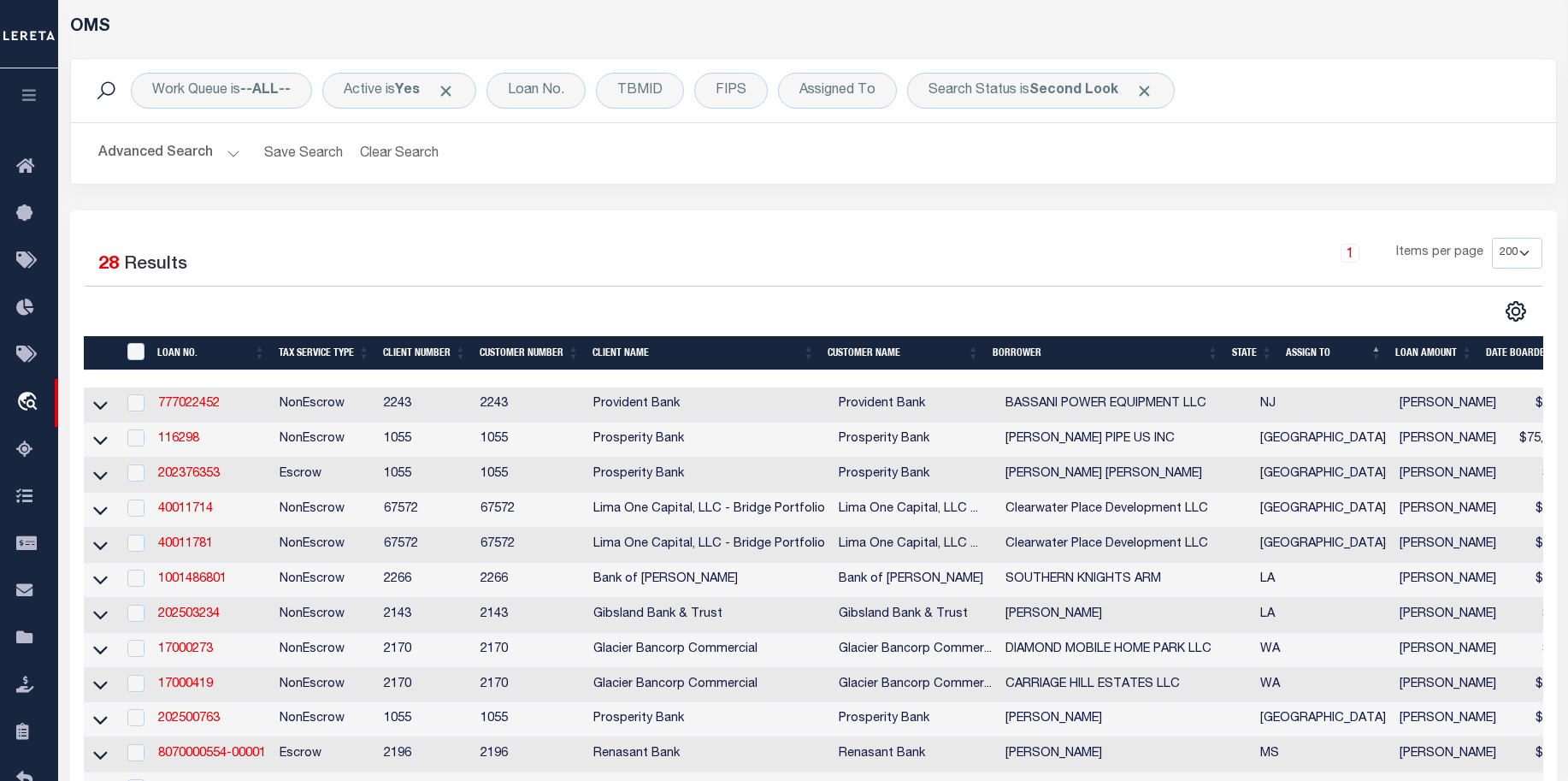
click at [1268, 348] on th "State" at bounding box center [1252, 354] width 54 height 36
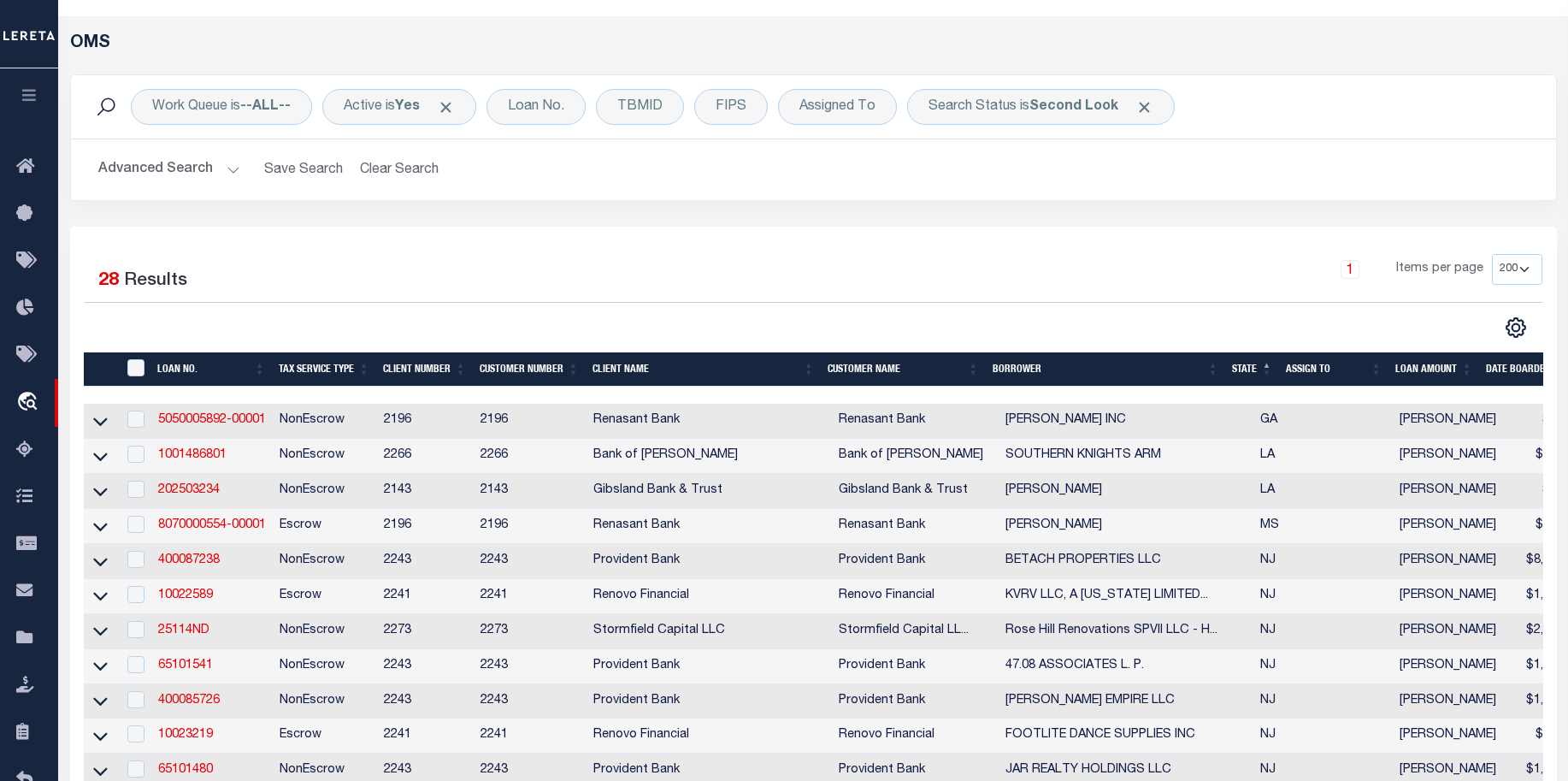
scroll to position [0, 0]
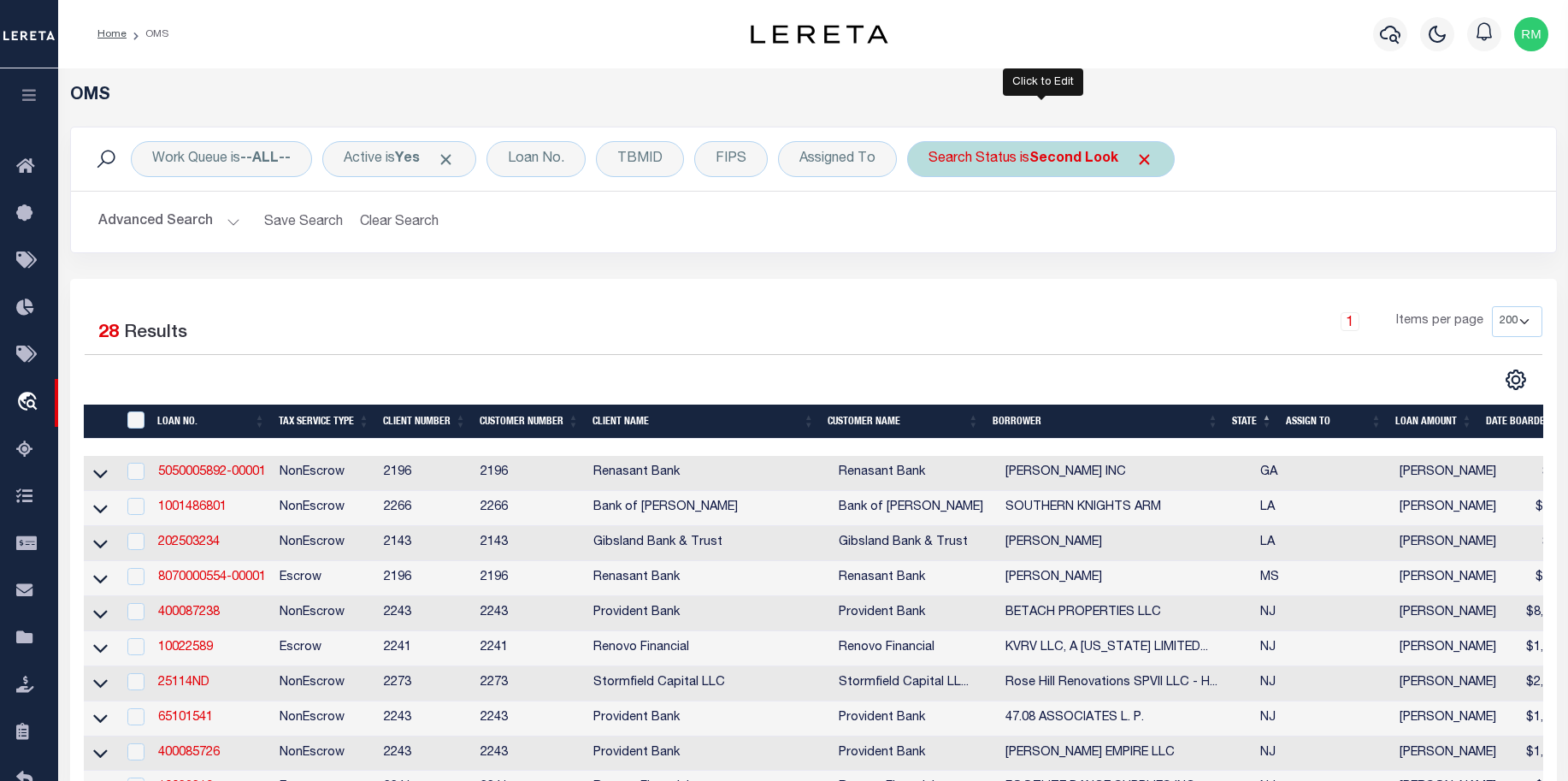
click at [1130, 172] on div "Search Status is Second Look" at bounding box center [1040, 159] width 268 height 36
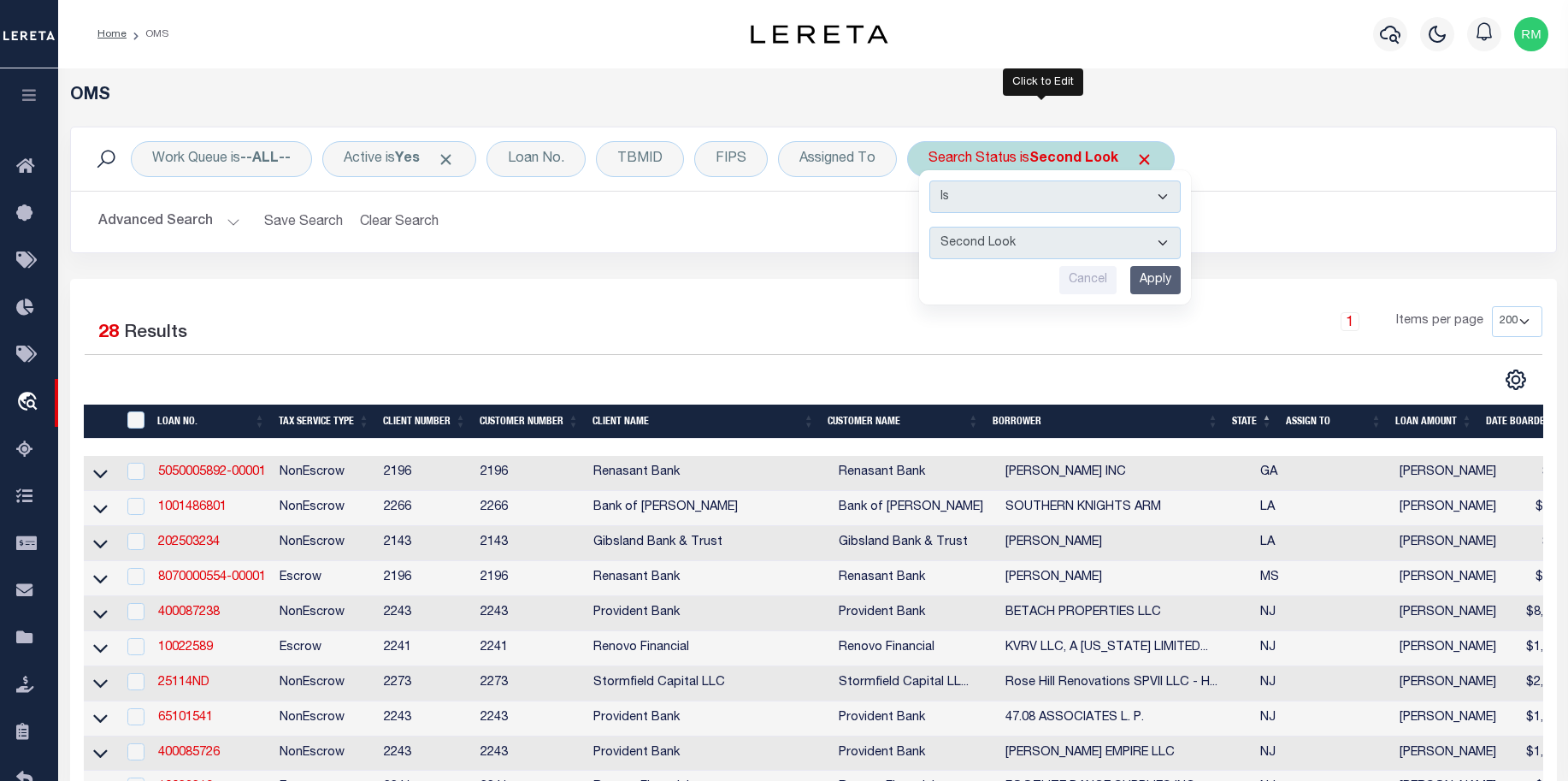
click at [1167, 245] on select "Automated Search Bad Parcel Complete Duplicate Parcel High Dollar Reporting In …" at bounding box center [1054, 243] width 251 height 33
select select "QC"
click at [930, 227] on select "Automated Search Bad Parcel Complete Duplicate Parcel High Dollar Reporting In …" at bounding box center [1054, 243] width 251 height 33
click at [1167, 282] on input "Apply" at bounding box center [1155, 280] width 50 height 28
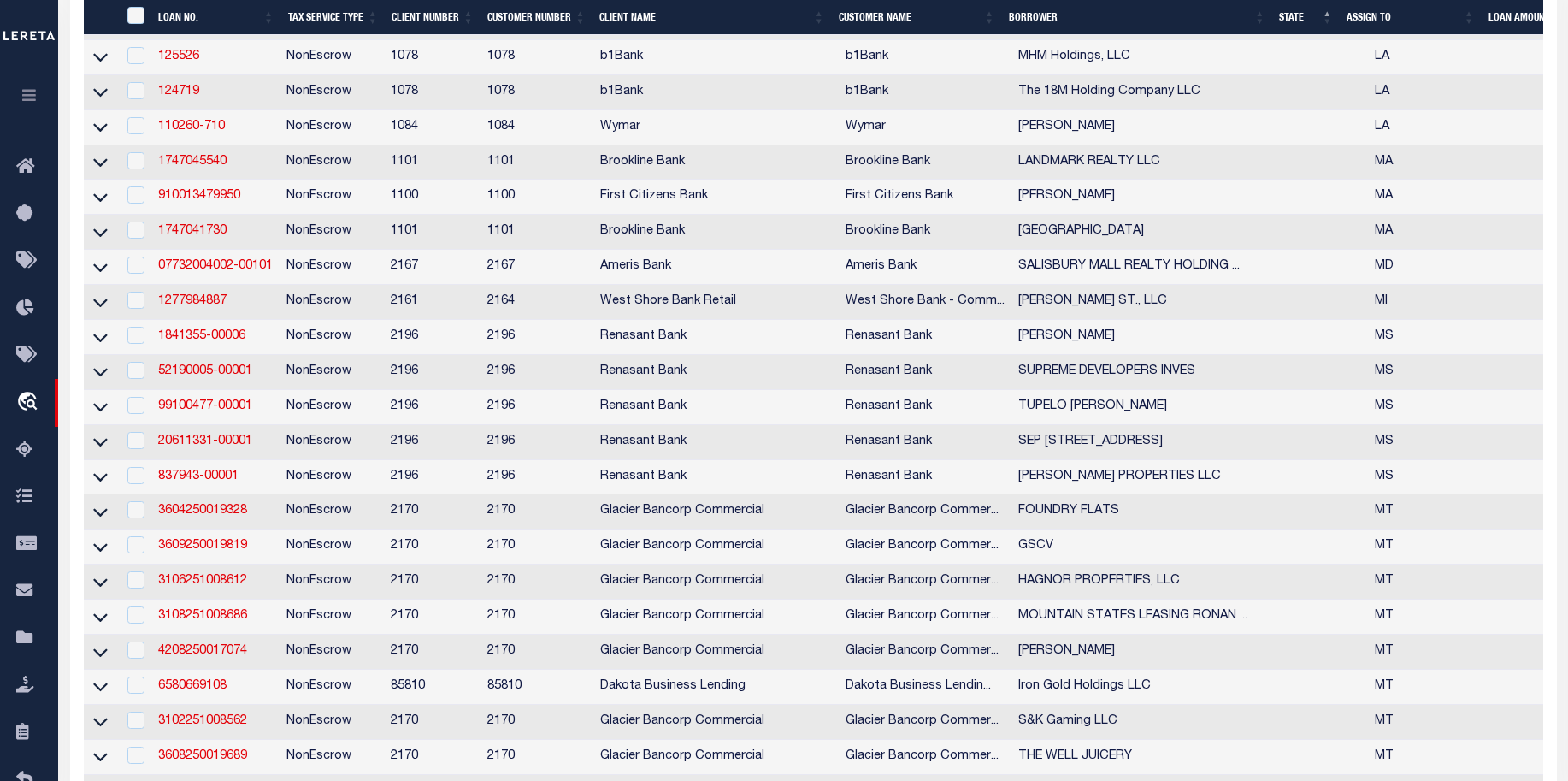
scroll to position [2245, 0]
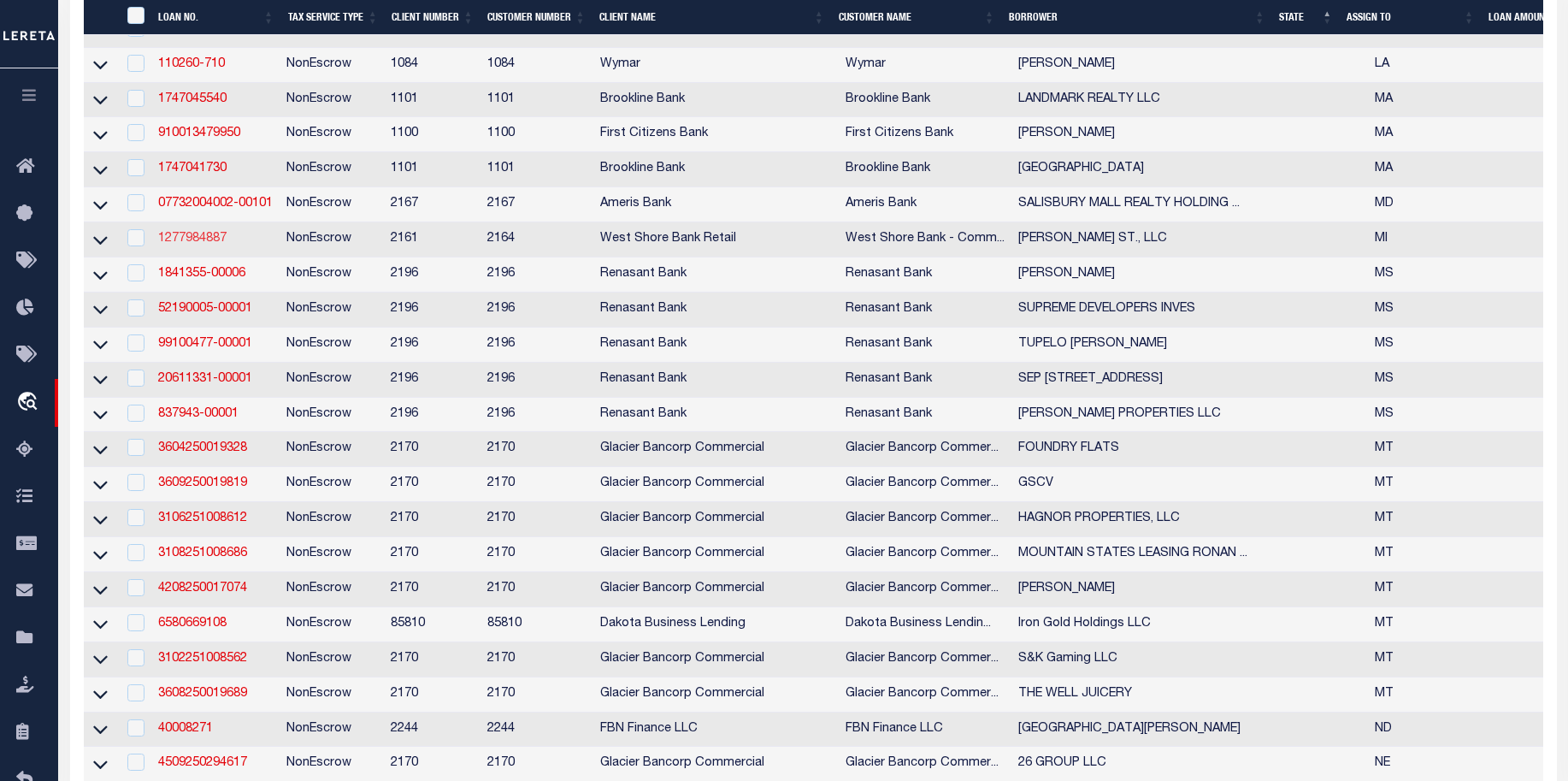
click at [186, 245] on link "1277984887" at bounding box center [191, 238] width 68 height 12
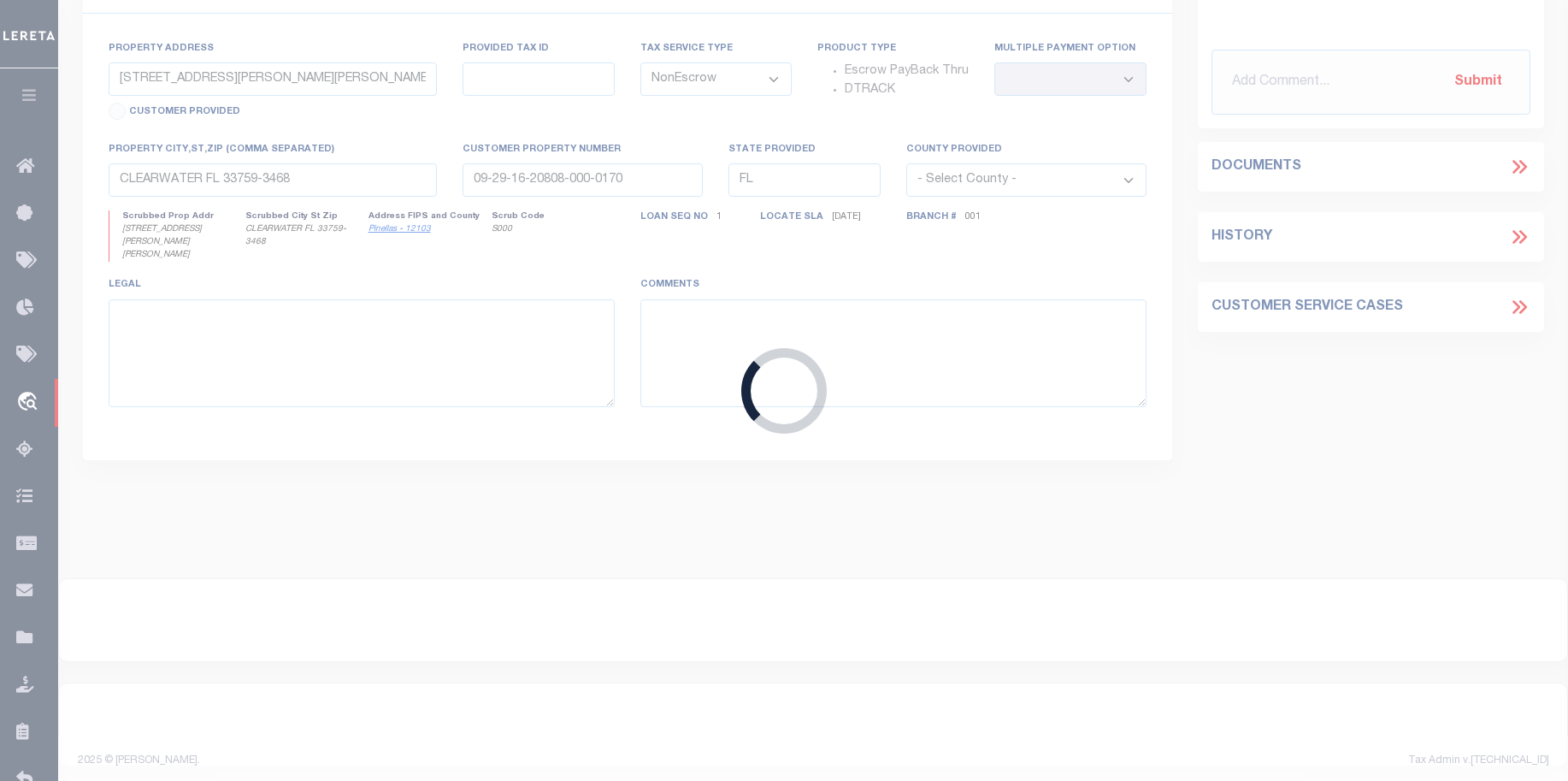
type input "1277984887"
type input "[PERSON_NAME] ST., LLC"
select select
type input "[DATE]"
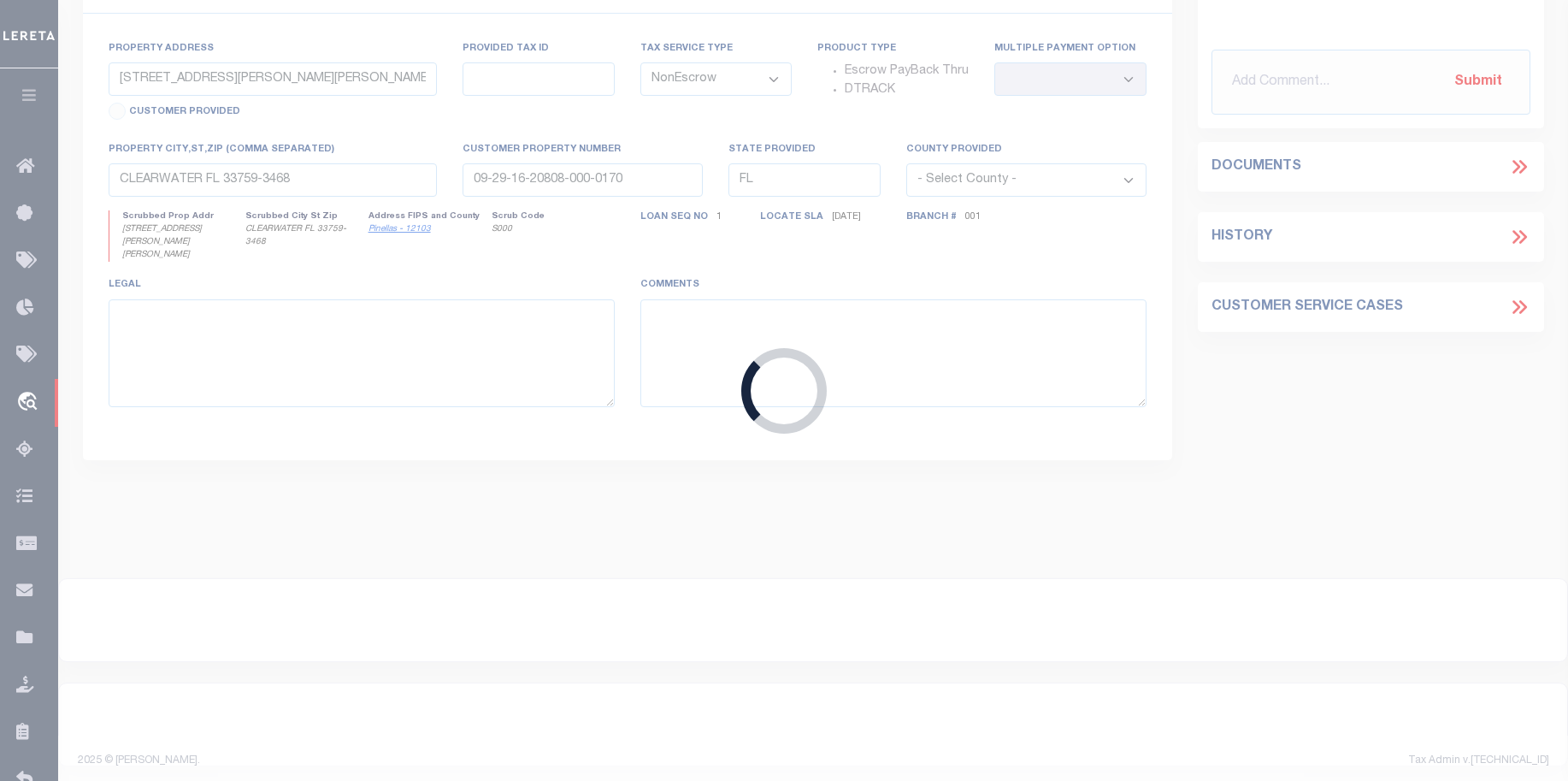
select select
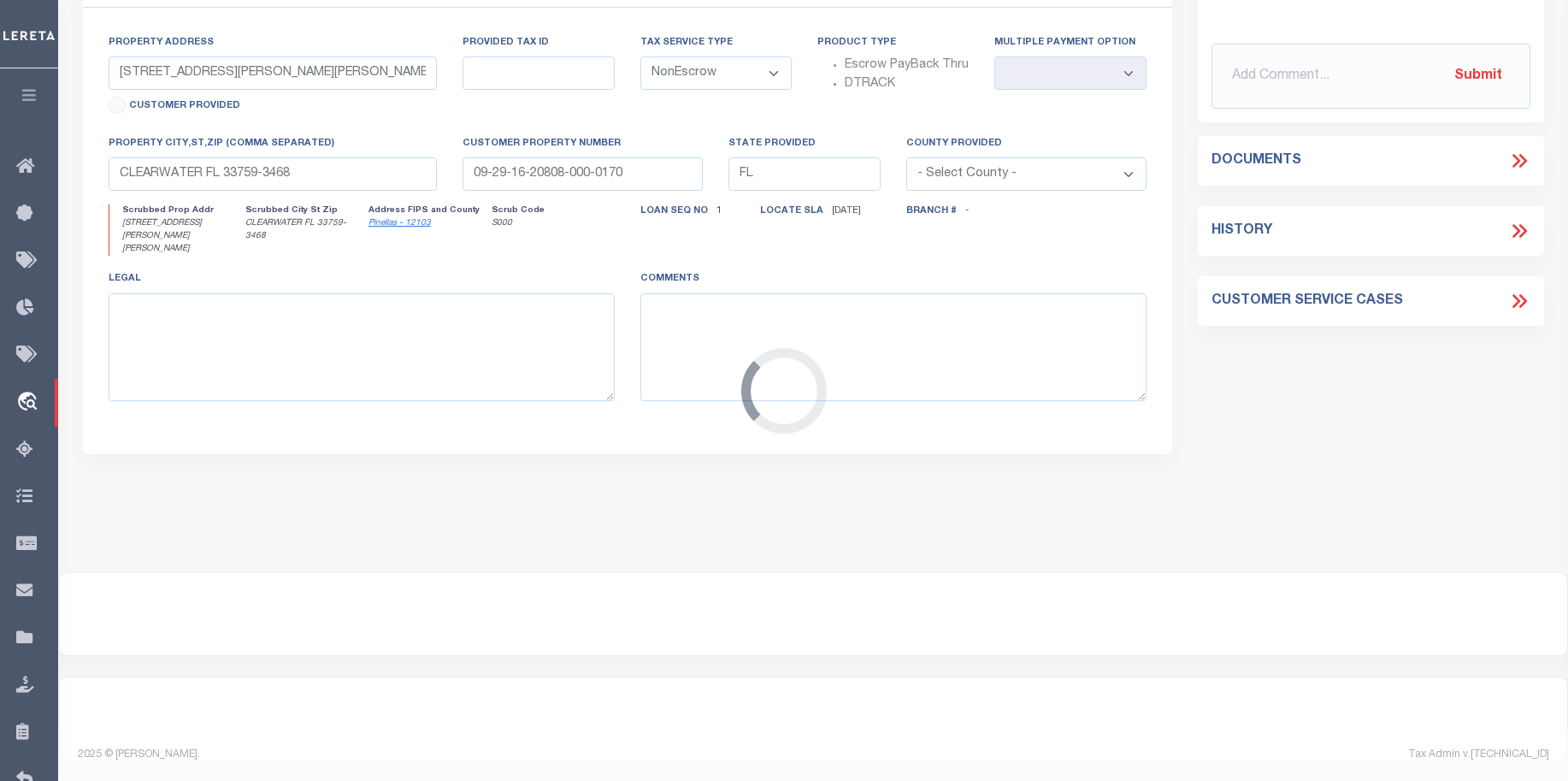
type input "1404 [PERSON_NAME] ST"
type input "28-51-104-022-10"
type input "[GEOGRAPHIC_DATA] MI 49684-2127"
type input "MI"
type textarea "Lor Ipsu do sitametco ad elitsed: Doeiusmo te inc Utla et Dolorema Aliq, Enimad…"
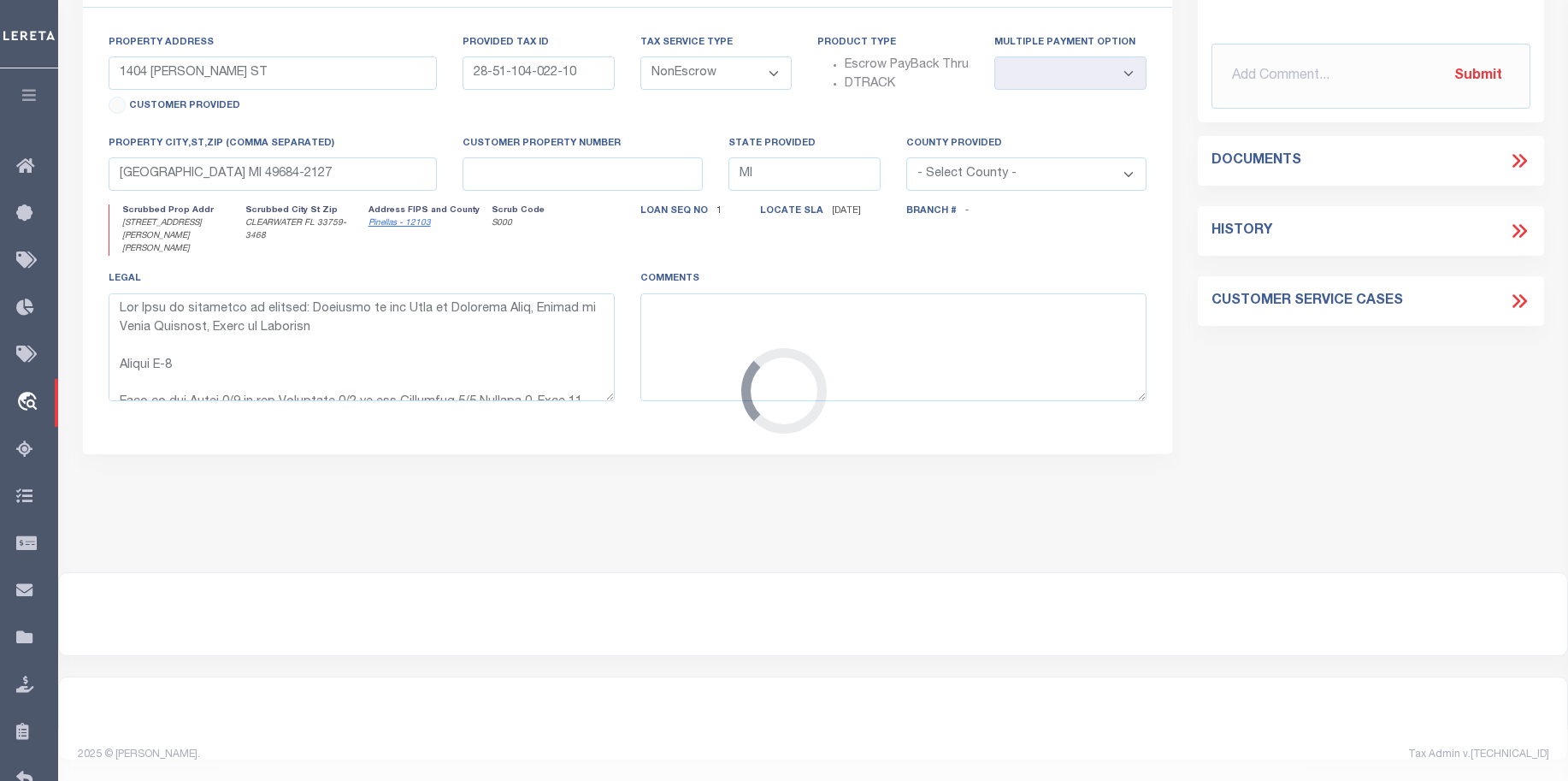
select select "2"
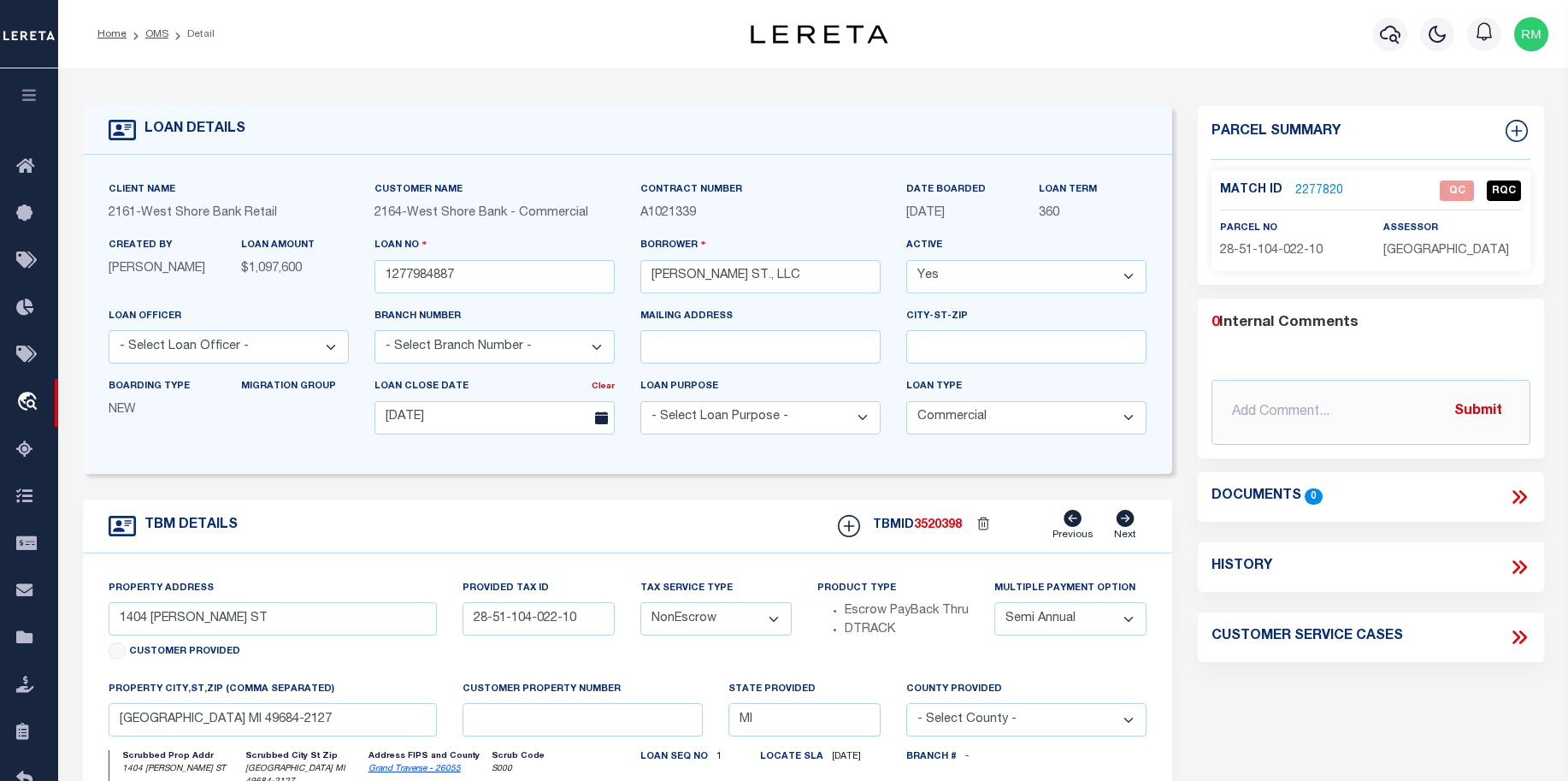
click at [1302, 185] on link "2277820" at bounding box center [1319, 191] width 48 height 18
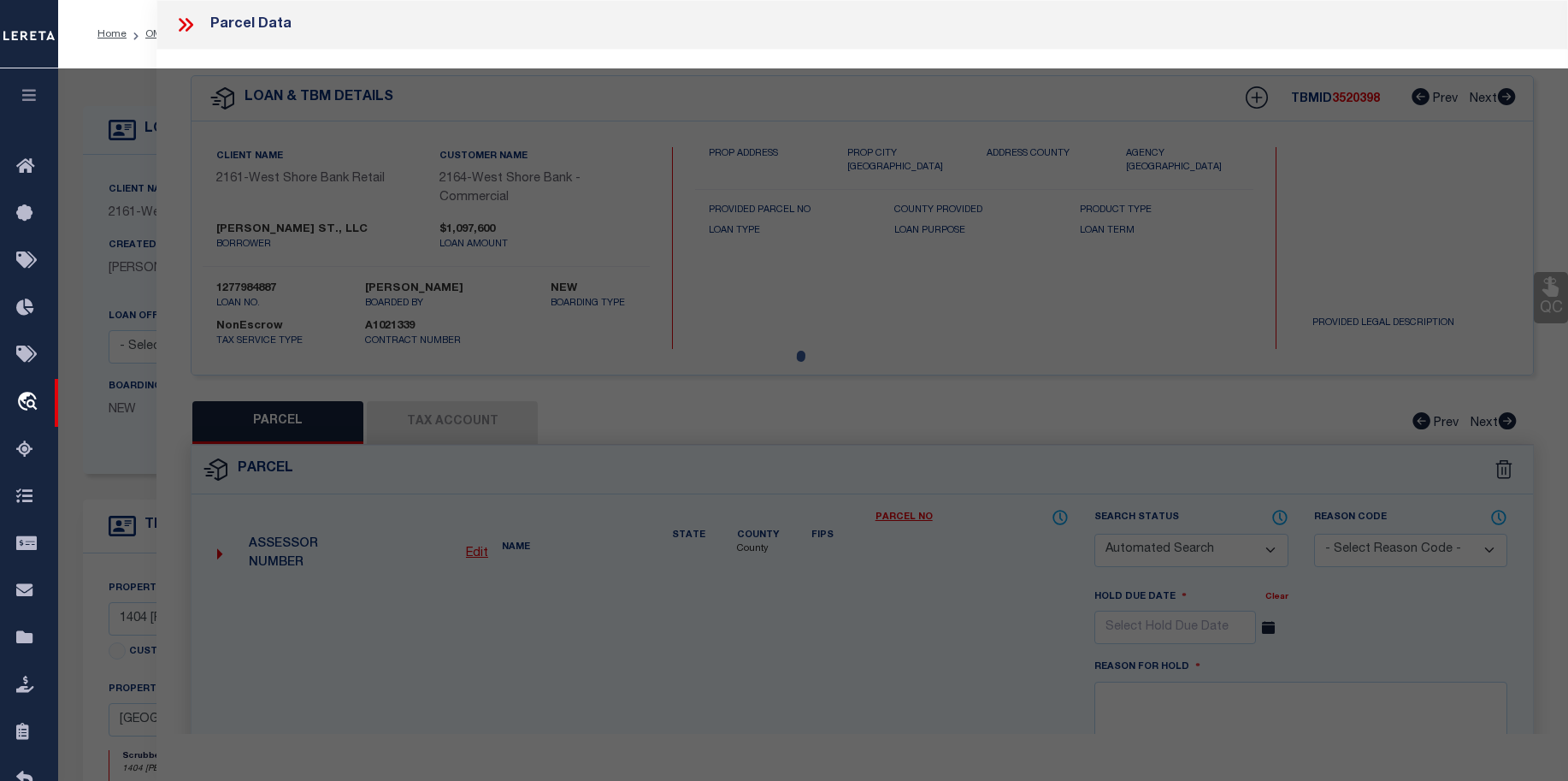
checkbox input "false"
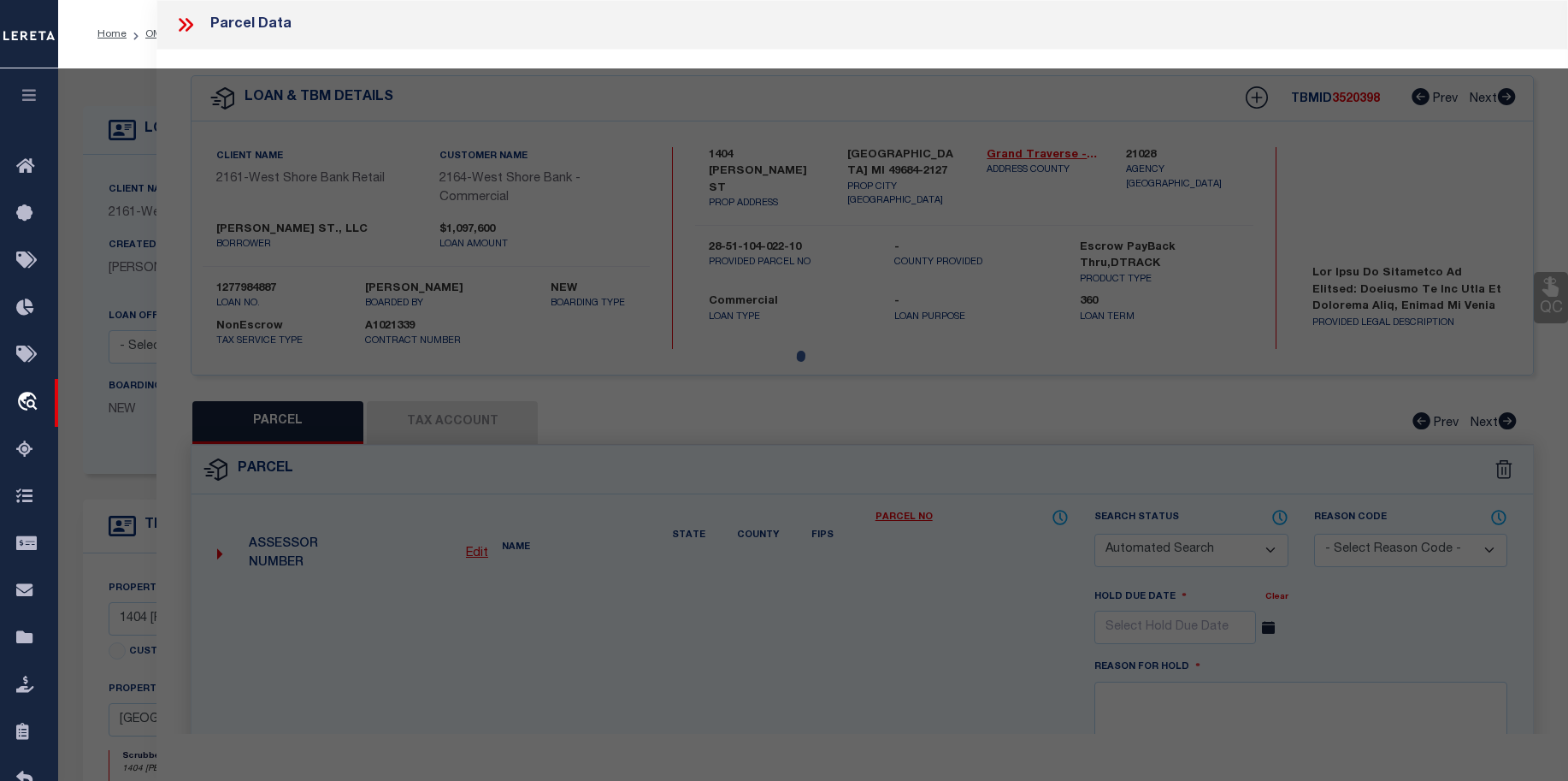
select select "QC"
type input "[PERSON_NAME]"
select select "AGW"
select select "ADD"
type input "1404 [PERSON_NAME] ST"
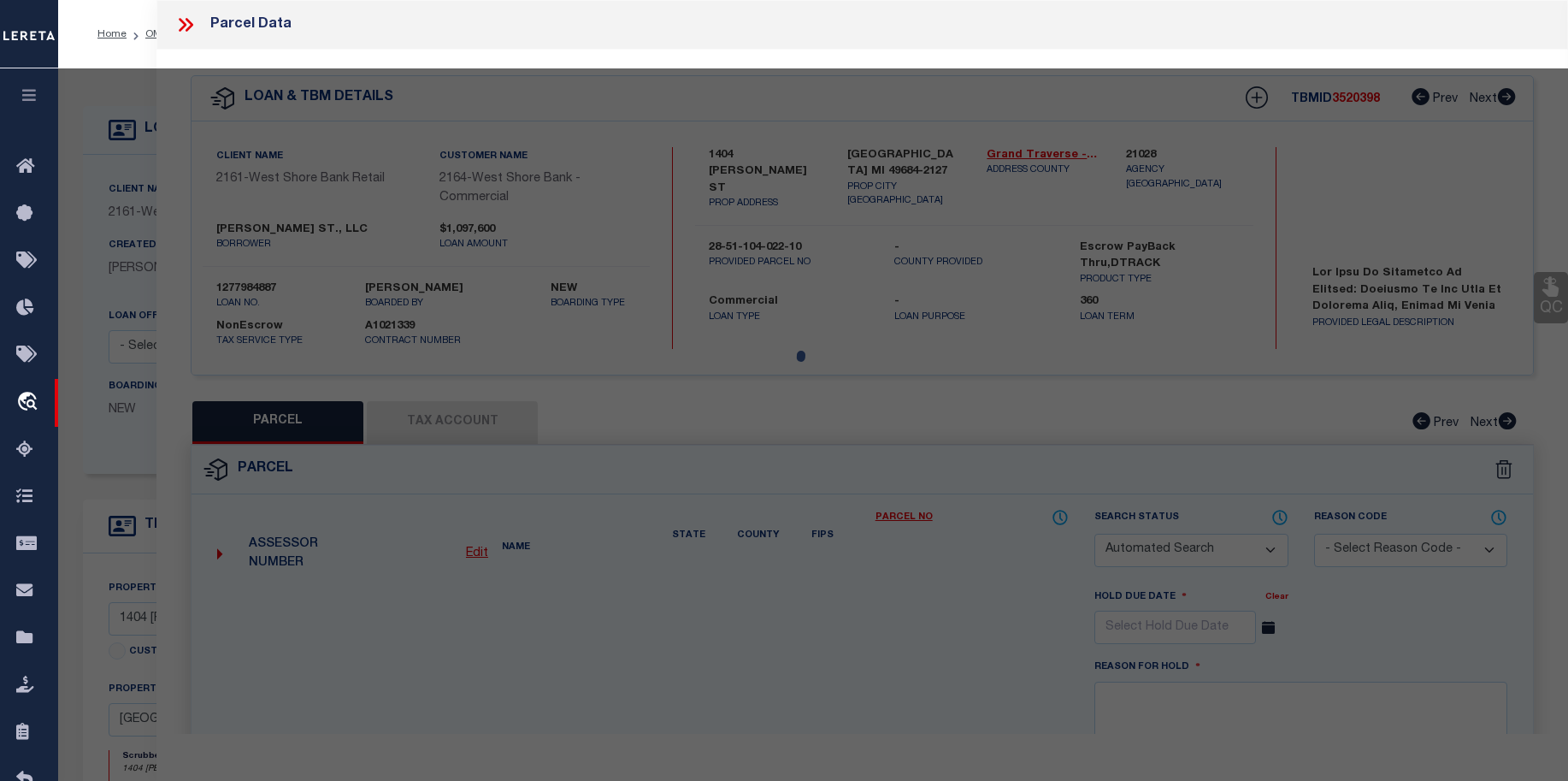
type input "[GEOGRAPHIC_DATA], MI 49684"
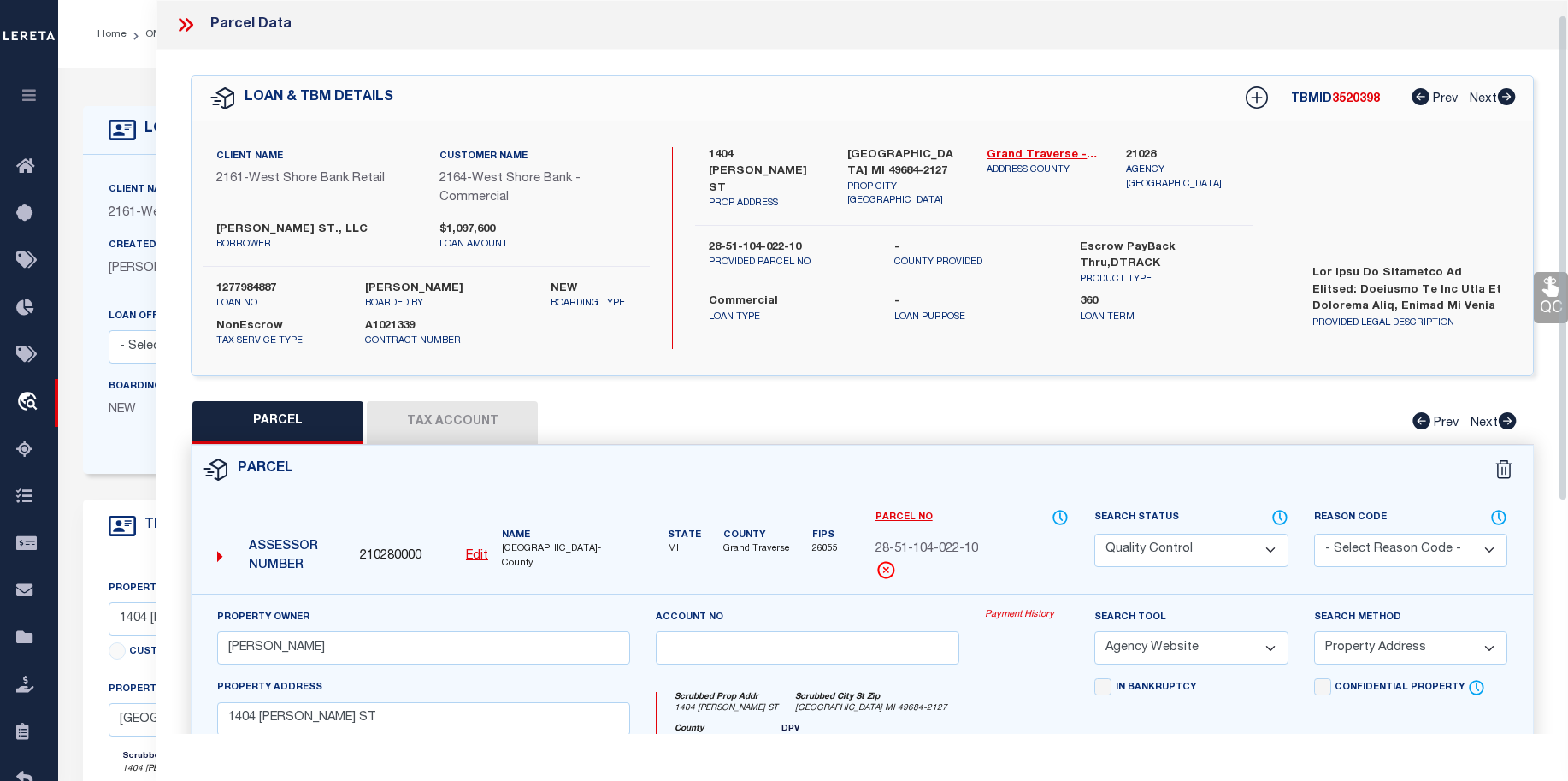
scroll to position [23, 0]
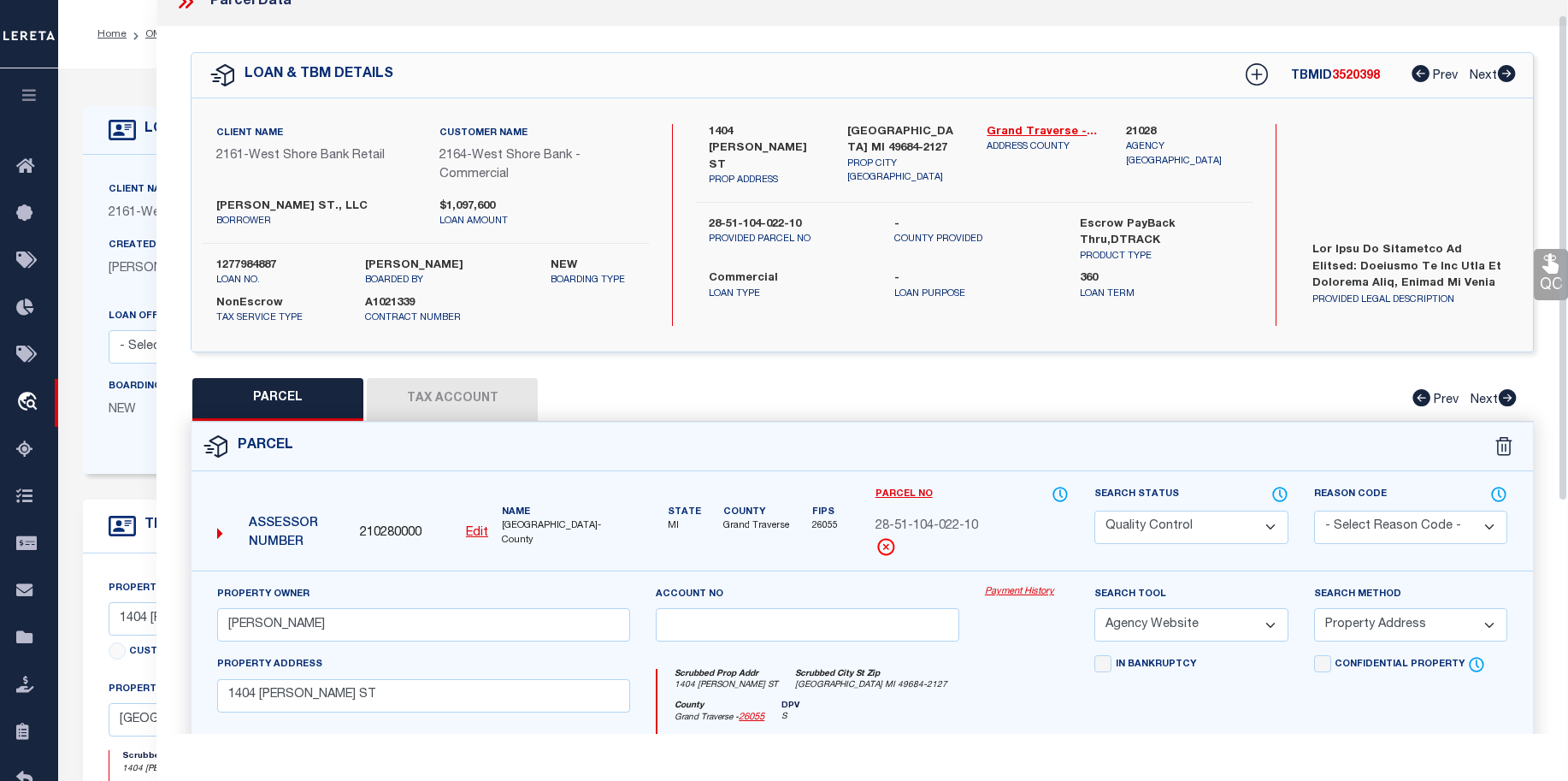
drag, startPoint x: 1561, startPoint y: 351, endPoint x: 1577, endPoint y: 367, distance: 22.6
click at [1541, 367] on html "Home OMS Detail" at bounding box center [784, 657] width 1568 height 1314
click at [470, 394] on button "Tax Account" at bounding box center [452, 400] width 171 height 43
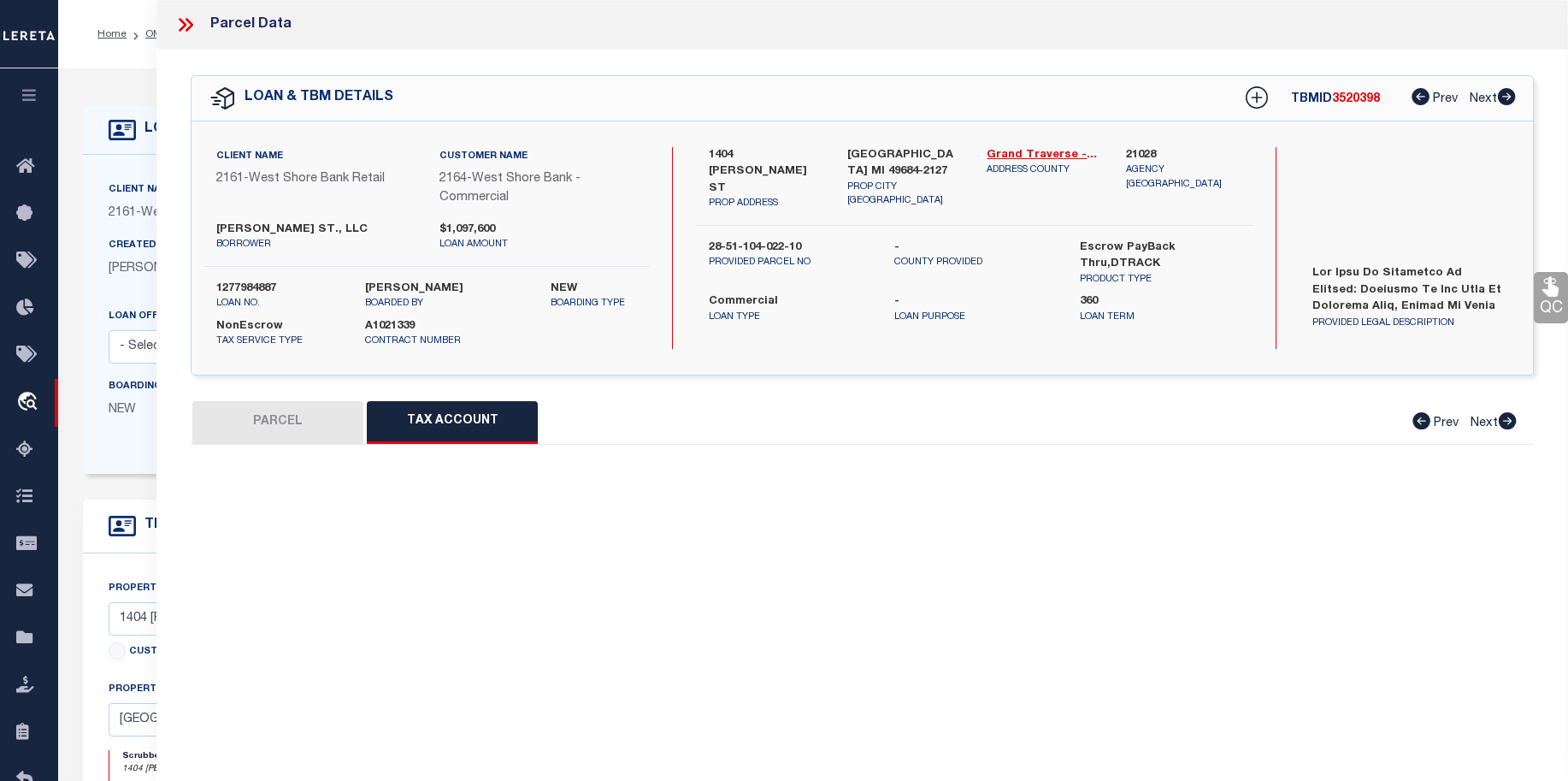
scroll to position [0, 0]
select select "100"
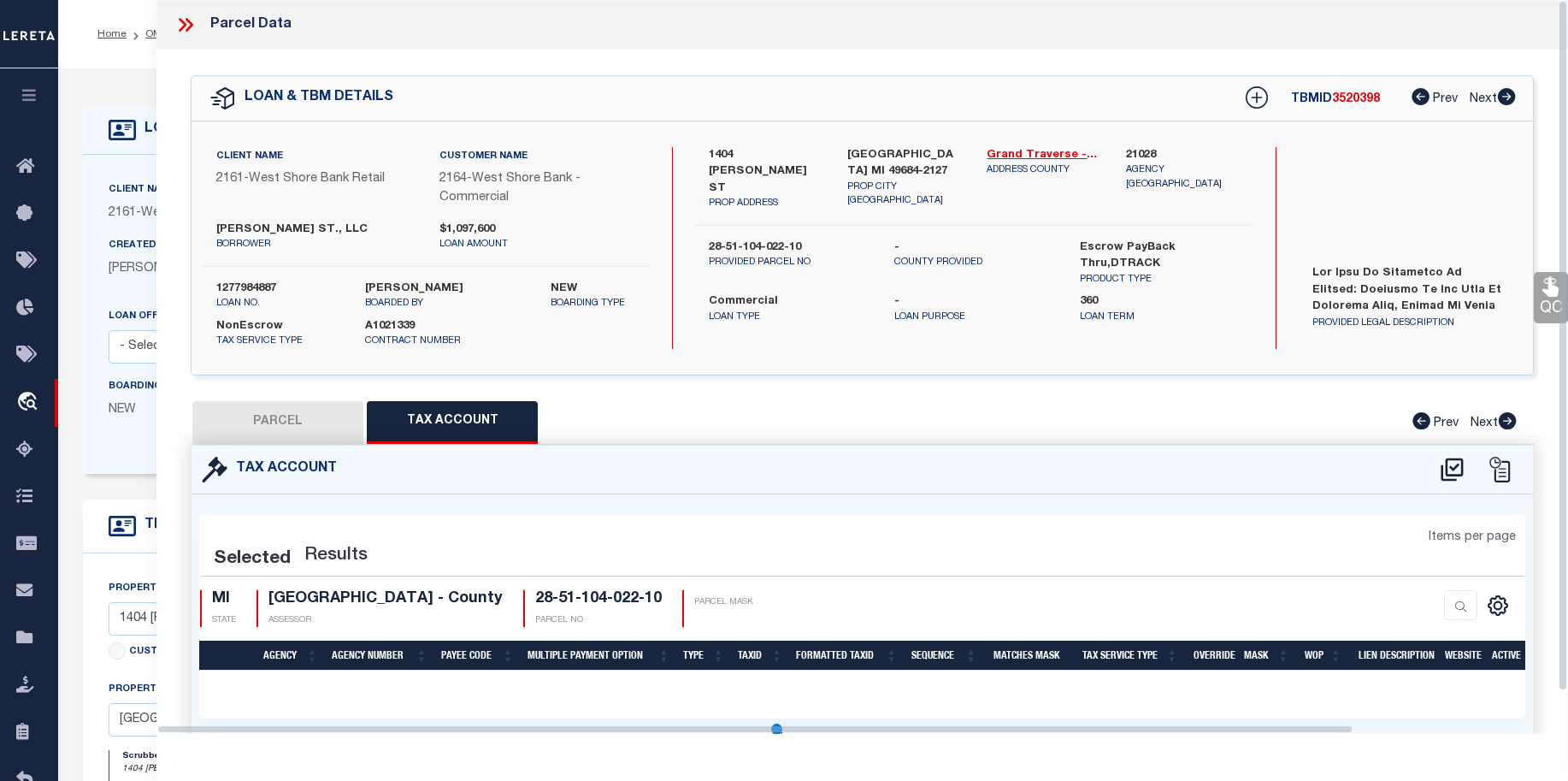
select select "100"
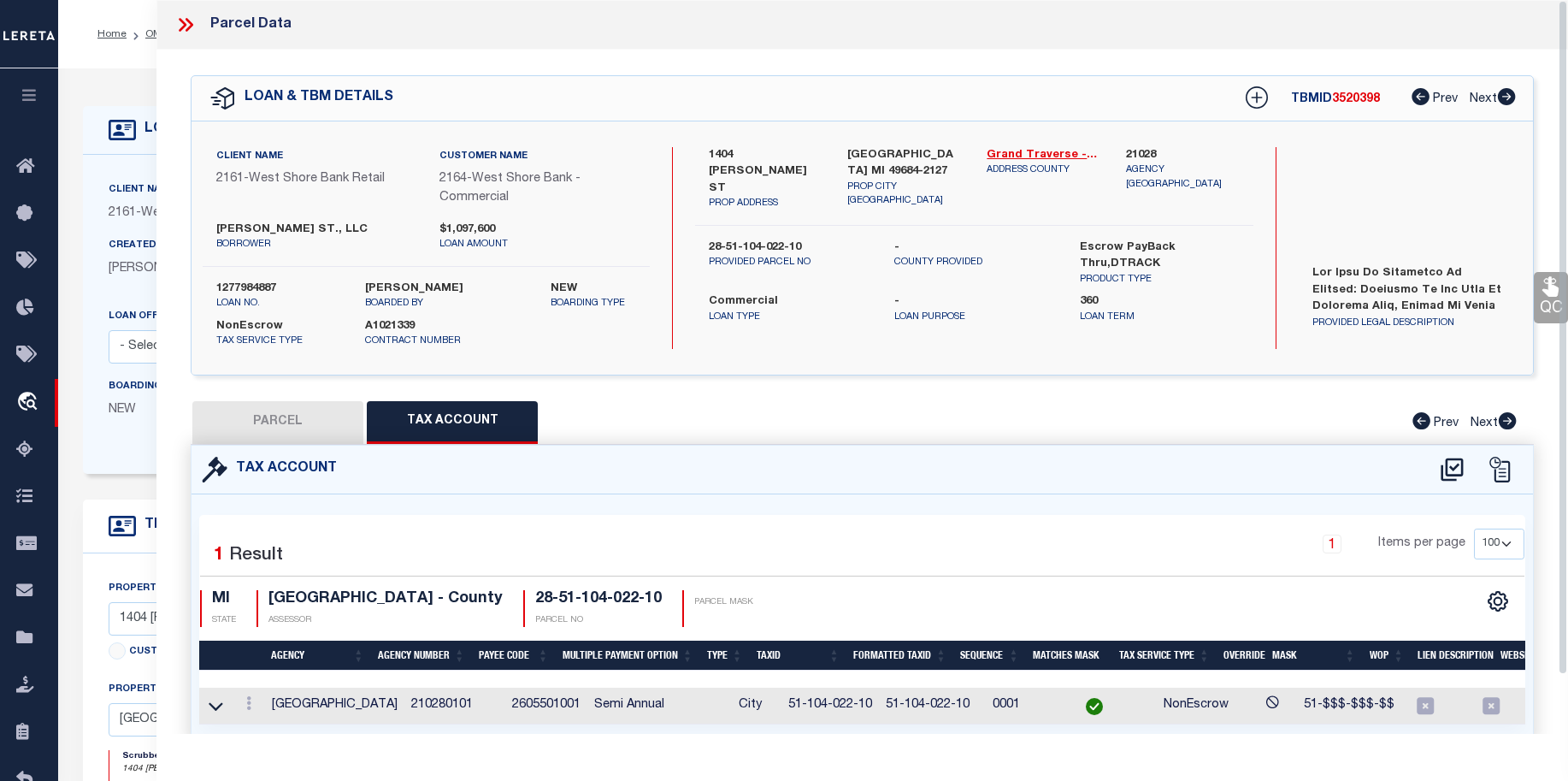
click at [921, 167] on label "[GEOGRAPHIC_DATA] MI 49684-2127" at bounding box center [904, 163] width 114 height 34
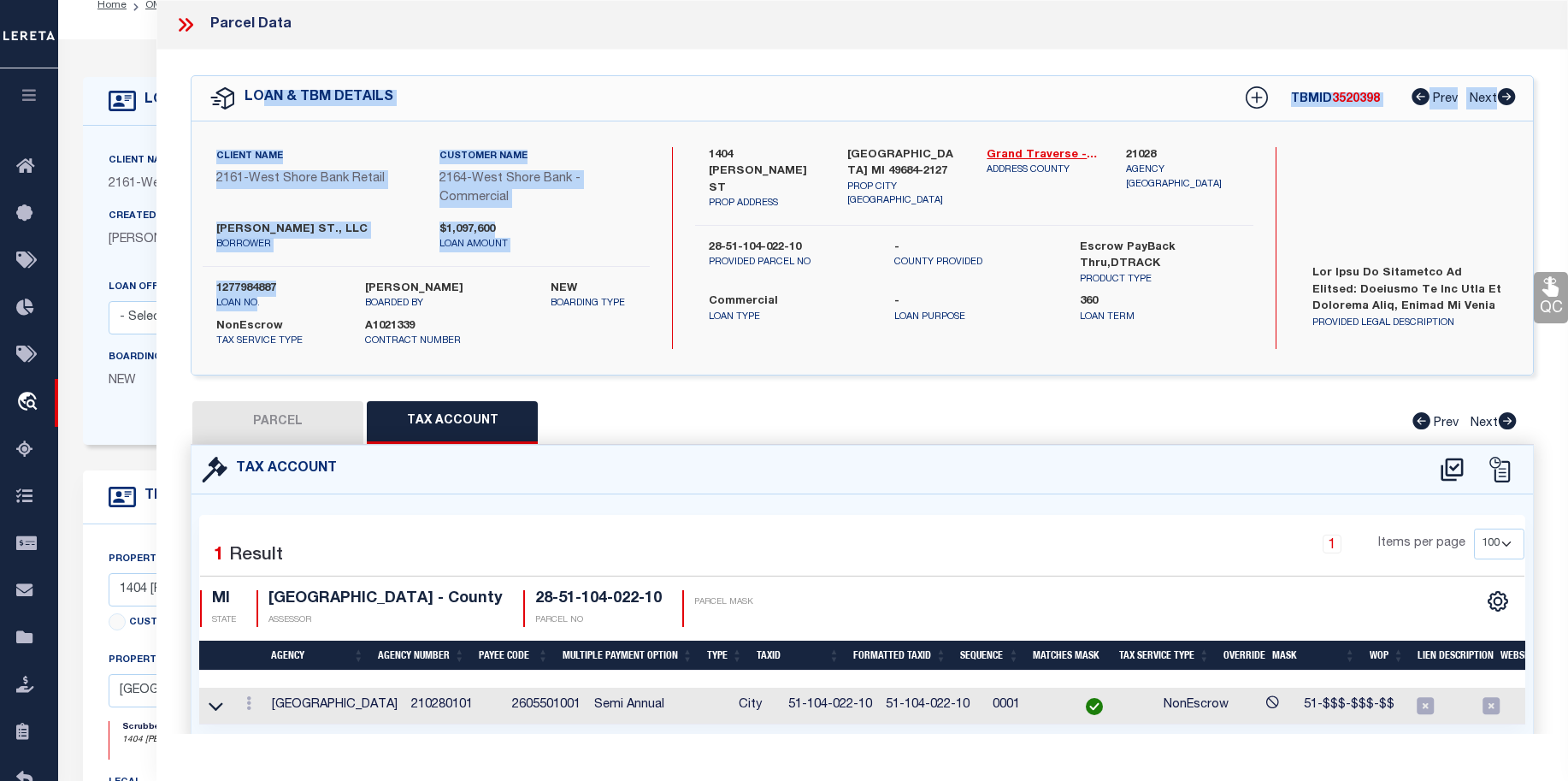
drag, startPoint x: 262, startPoint y: 226, endPoint x: 281, endPoint y: 113, distance: 114.6
click at [272, 106] on div "LOAN & TBM DETAILS TBMID 3520398 Prev Next -" at bounding box center [862, 225] width 1343 height 300
click at [581, 70] on div "QC QC QC" at bounding box center [862, 418] width 1411 height 737
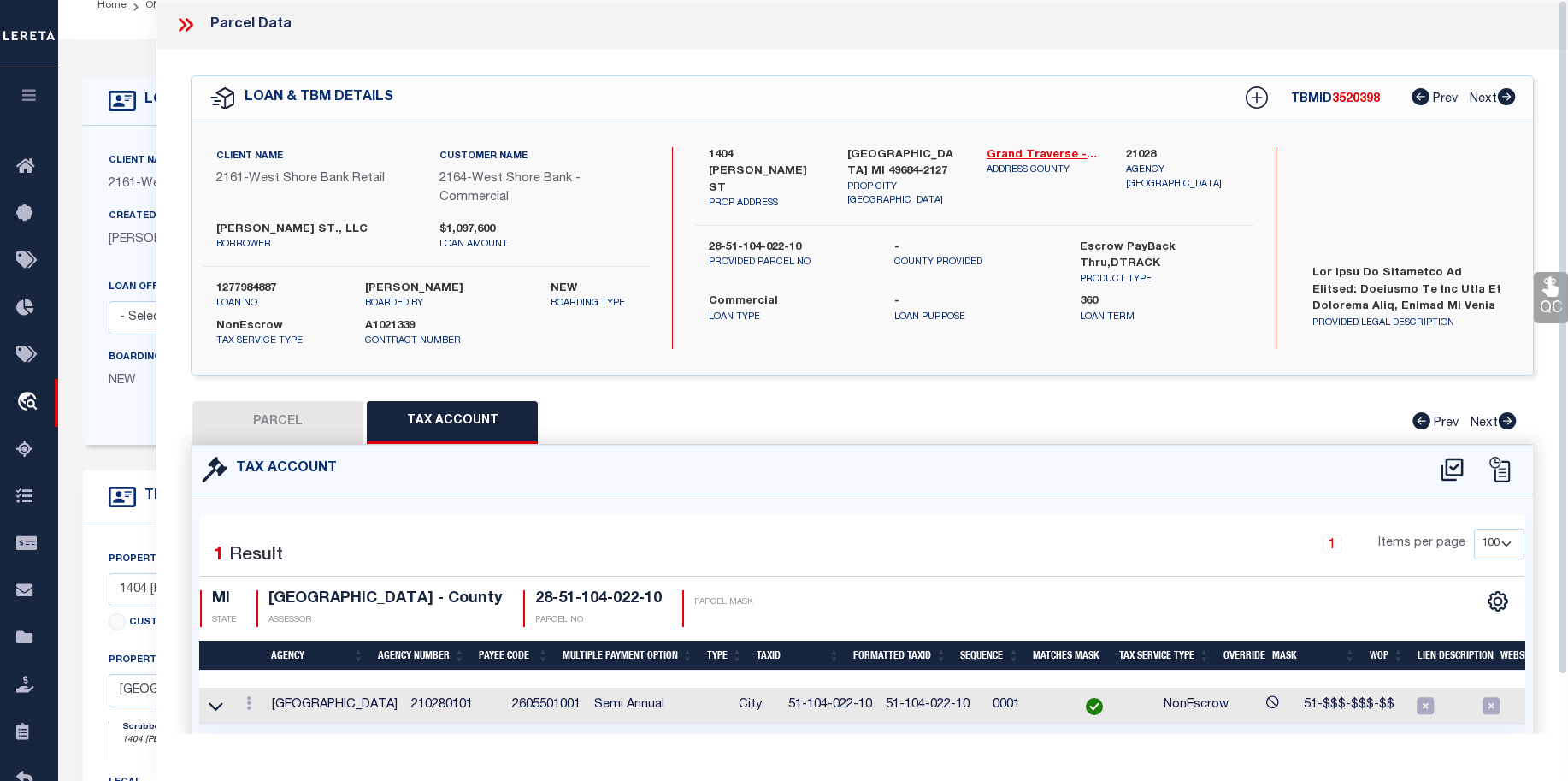
click at [194, 22] on icon at bounding box center [186, 25] width 22 height 22
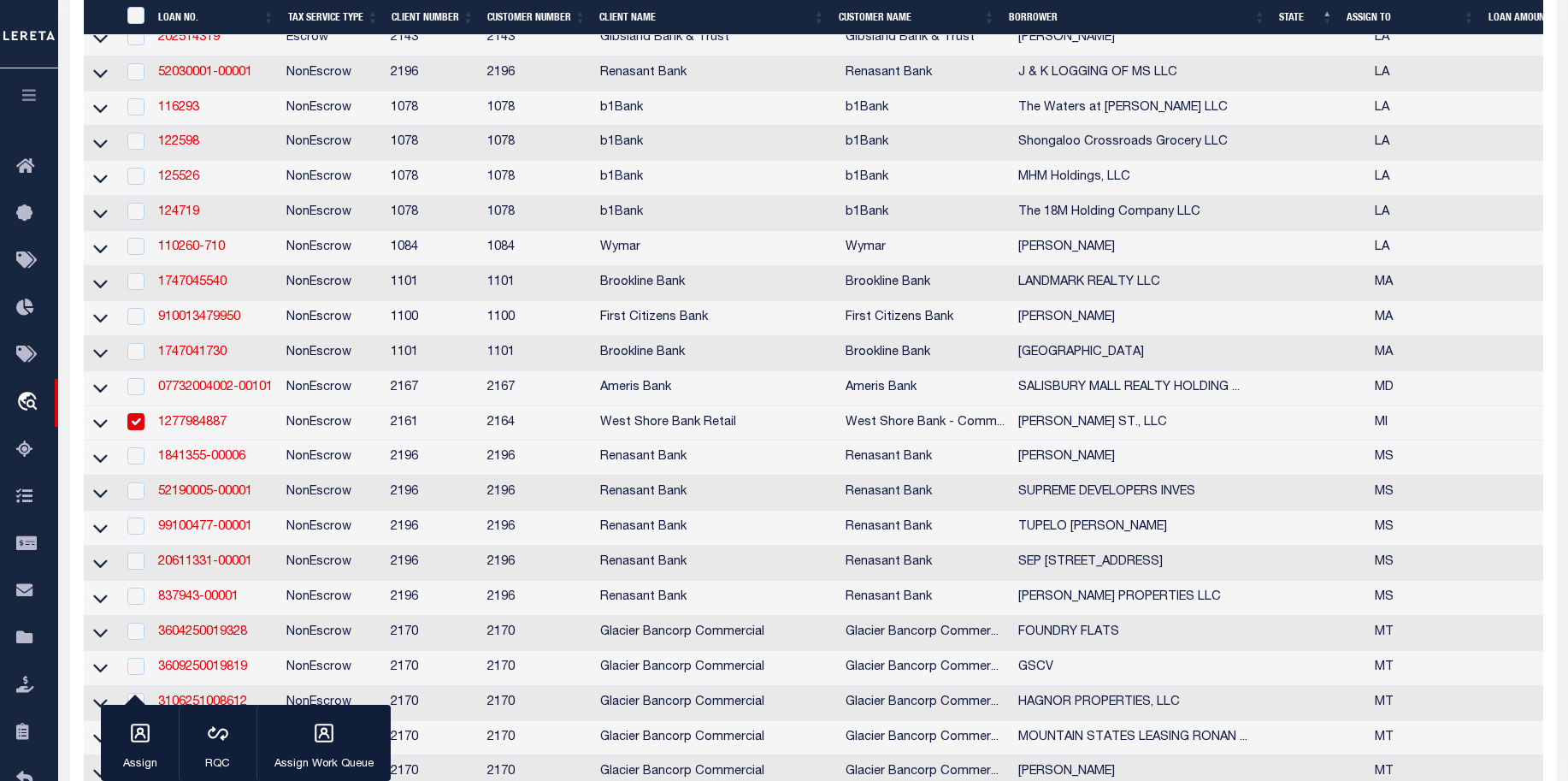
scroll to position [2100, 0]
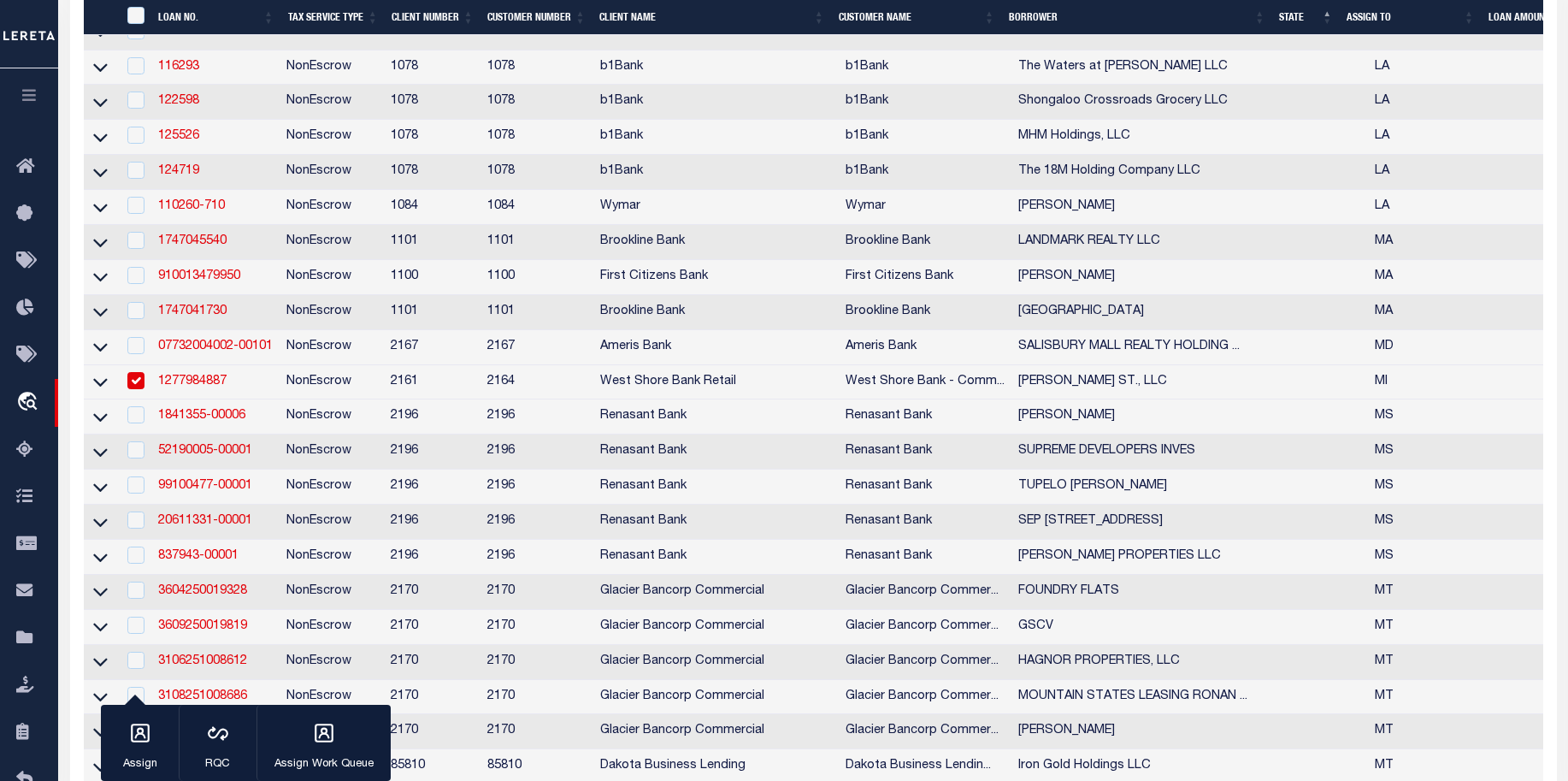
click at [181, 388] on link "1277984887" at bounding box center [191, 381] width 68 height 12
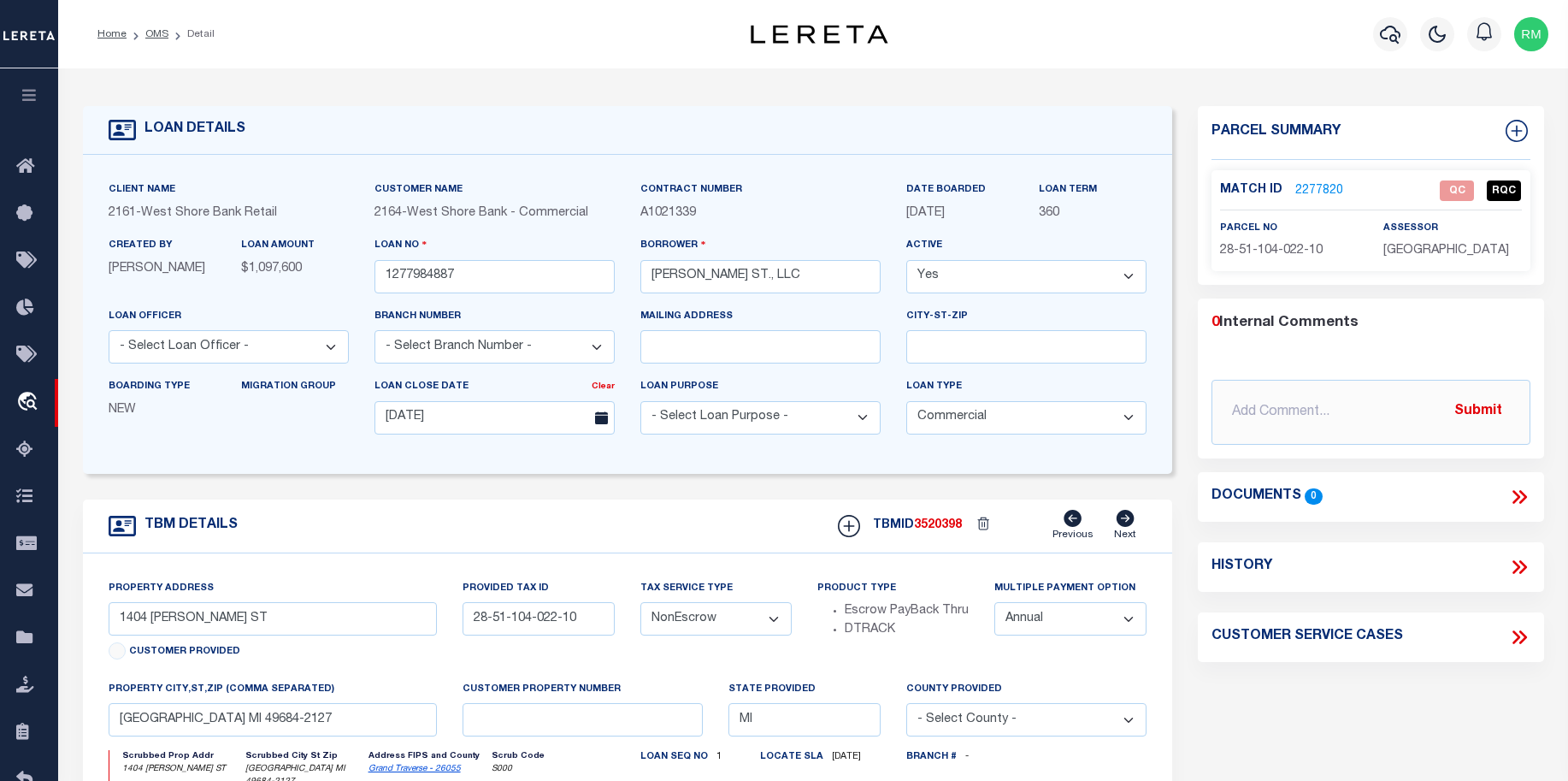
click at [1519, 507] on icon at bounding box center [1519, 497] width 22 height 22
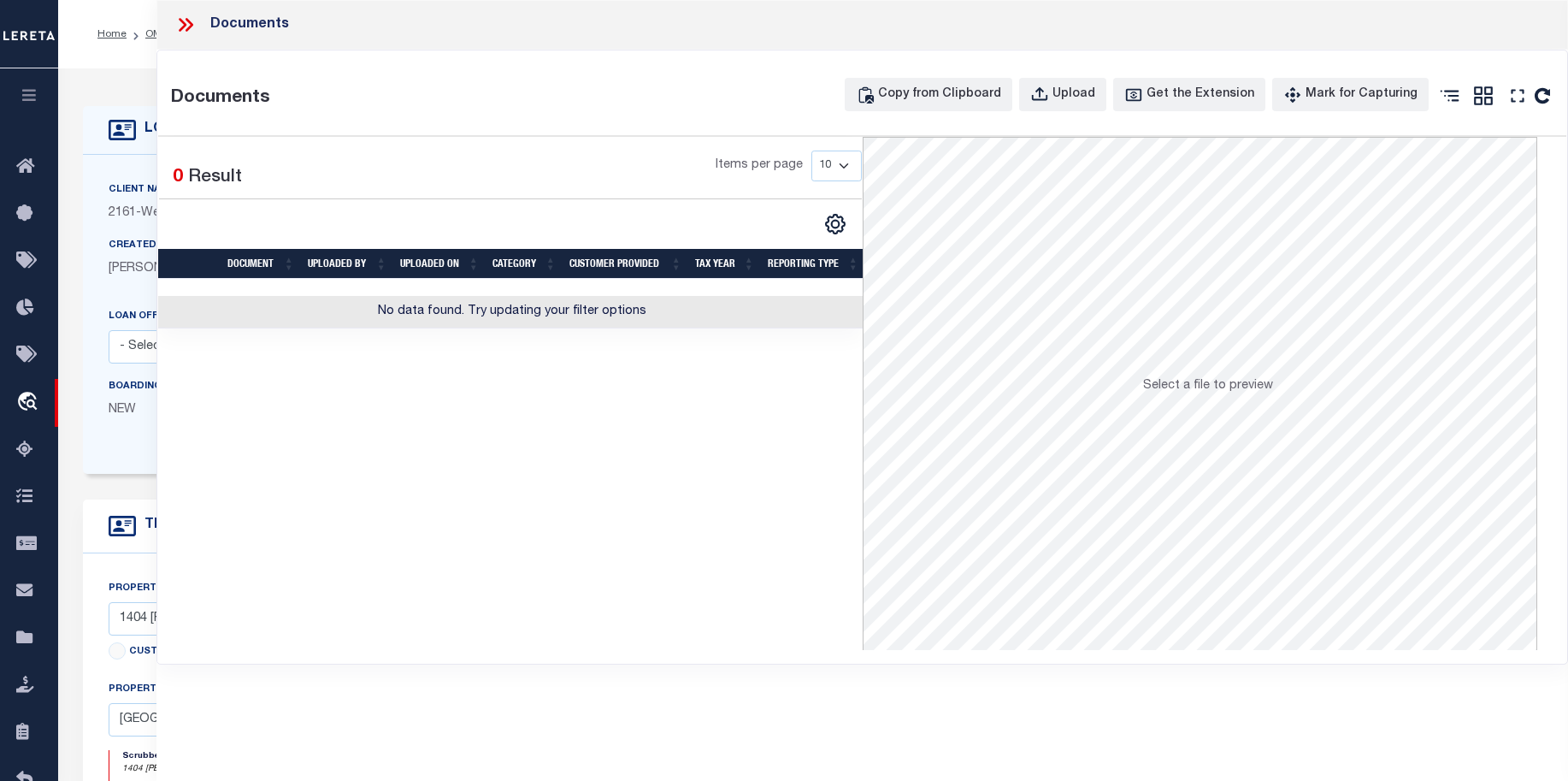
drag, startPoint x: 377, startPoint y: 25, endPoint x: 393, endPoint y: 76, distance: 53.5
click at [376, 44] on div "Documents" at bounding box center [862, 24] width 1411 height 50
click at [181, 29] on icon at bounding box center [183, 24] width 7 height 14
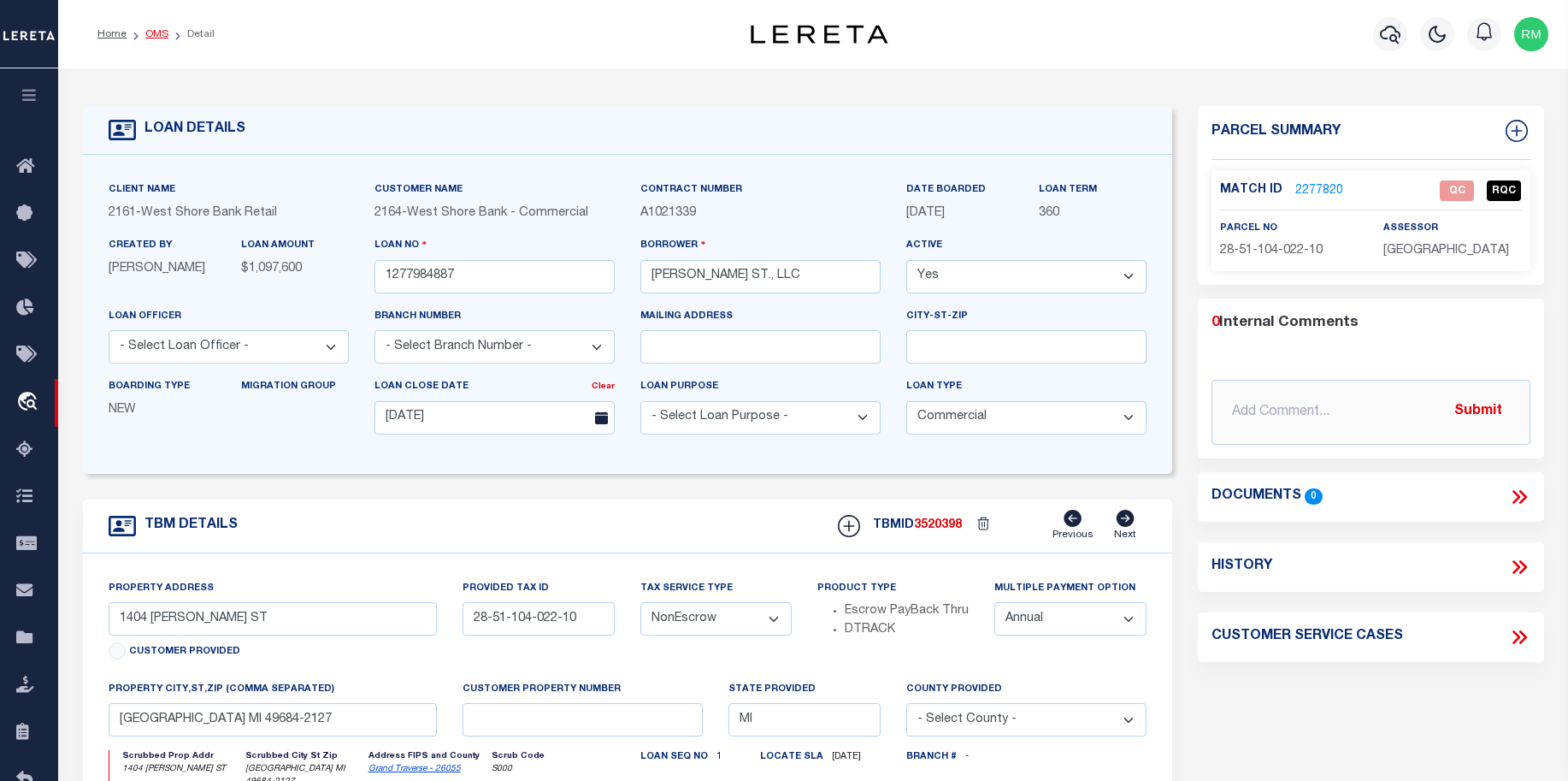
click at [148, 34] on link "OMS" at bounding box center [157, 34] width 23 height 10
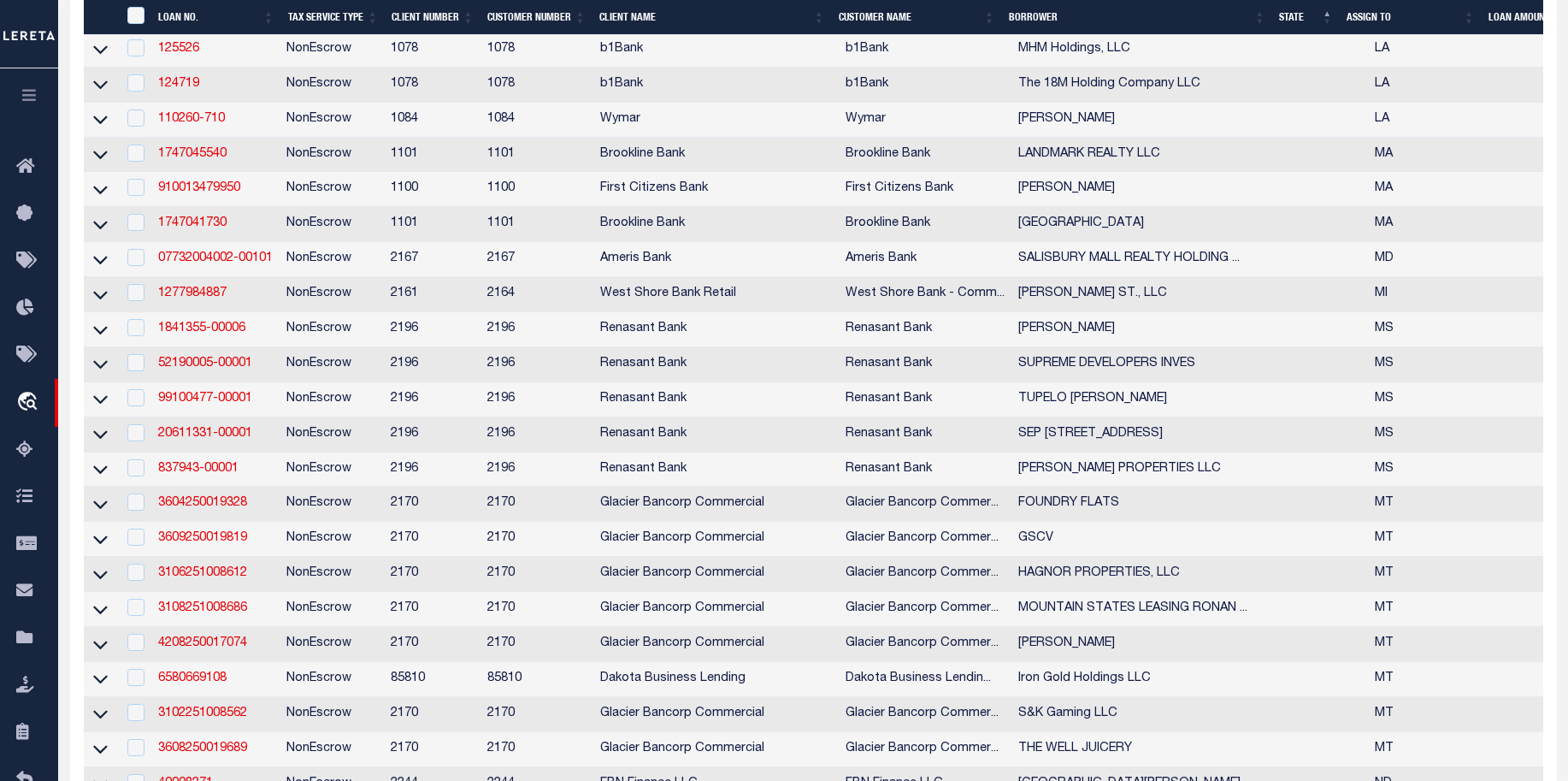
scroll to position [2197, 0]
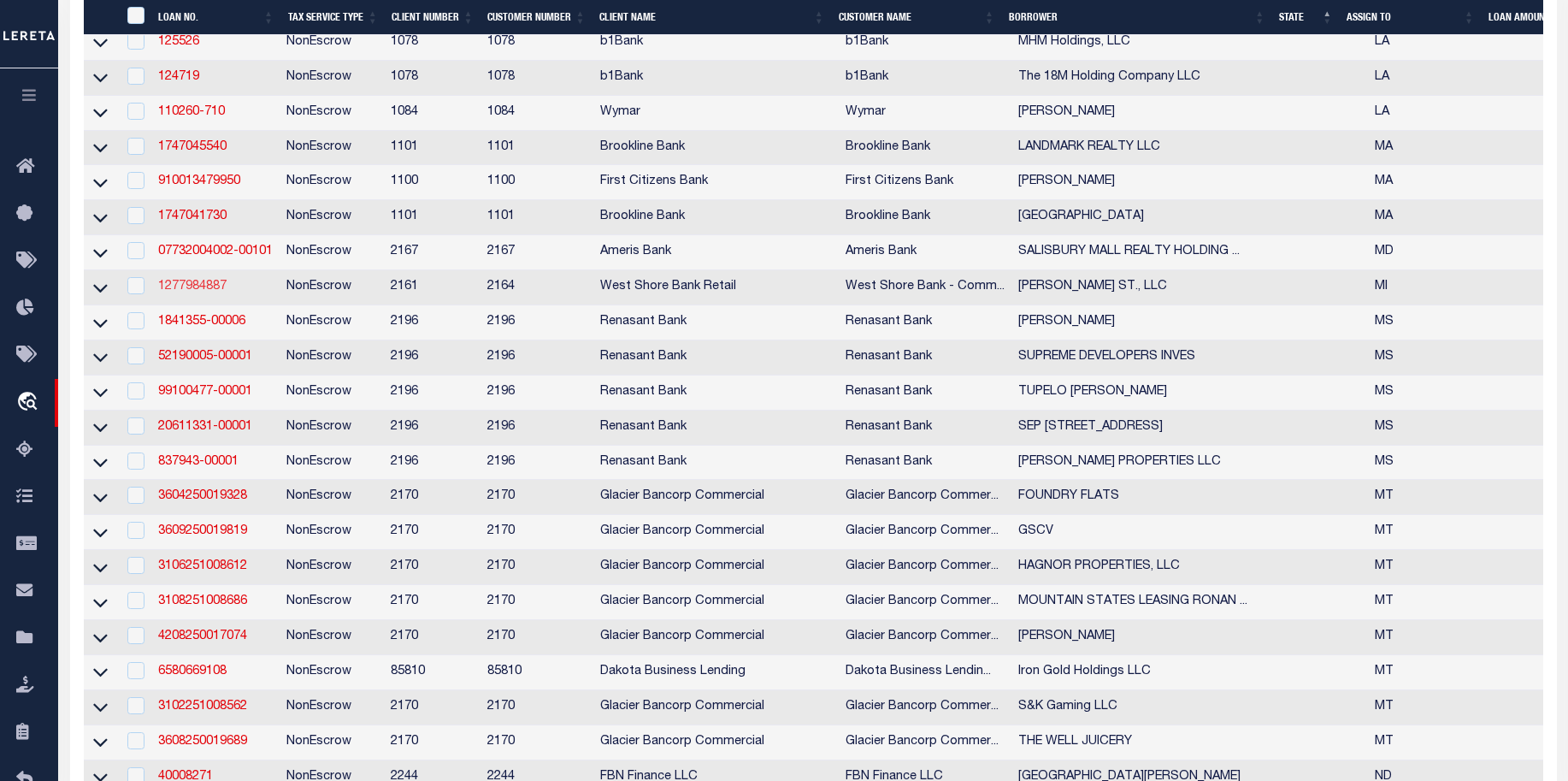
click at [219, 292] on link "1277984887" at bounding box center [191, 286] width 68 height 12
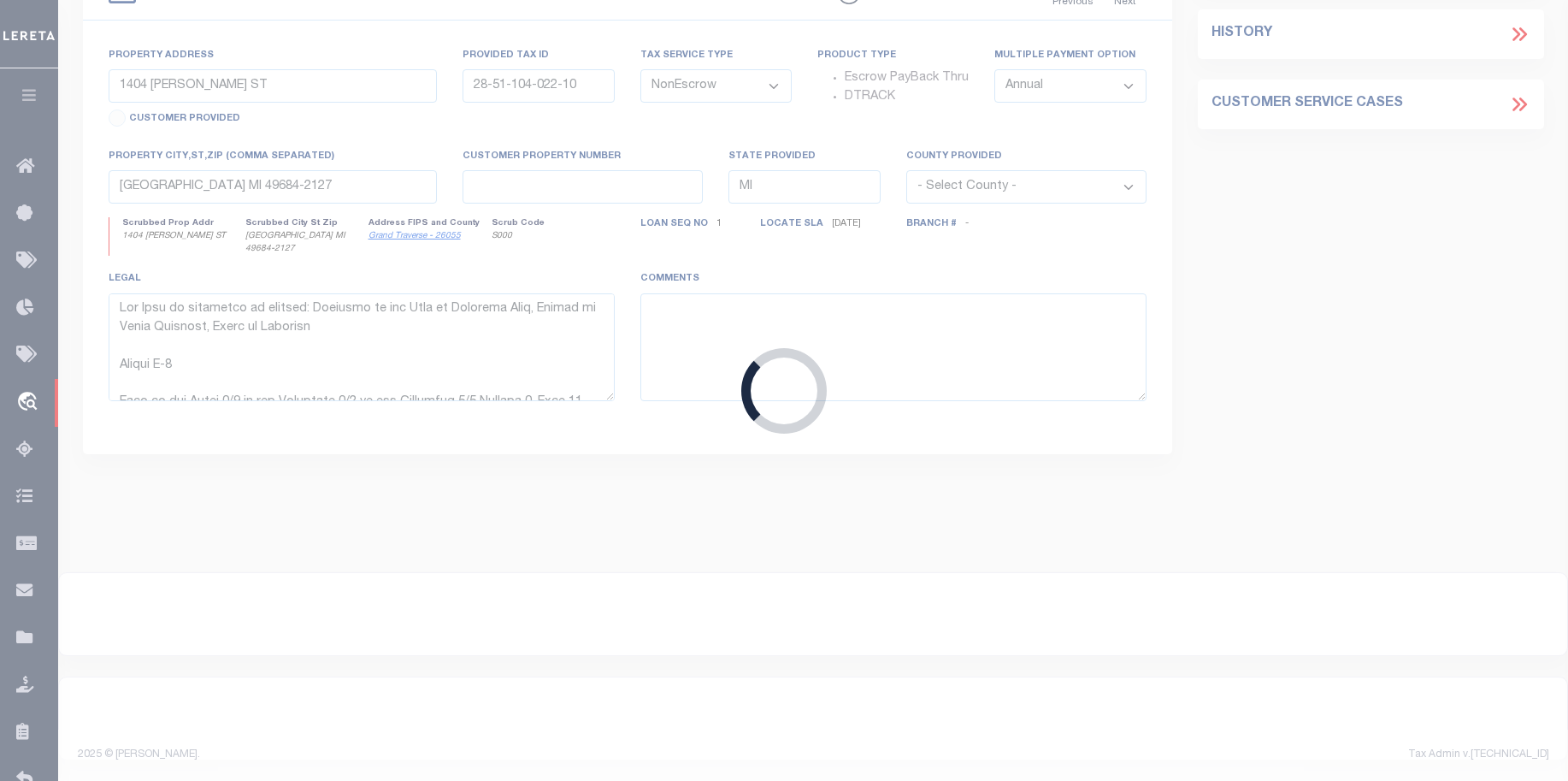
type textarea "Lor Ipsu do sitametco ad elitsed: Doeiusmo te inc Utla et Dolorema Aliq, Enimad…"
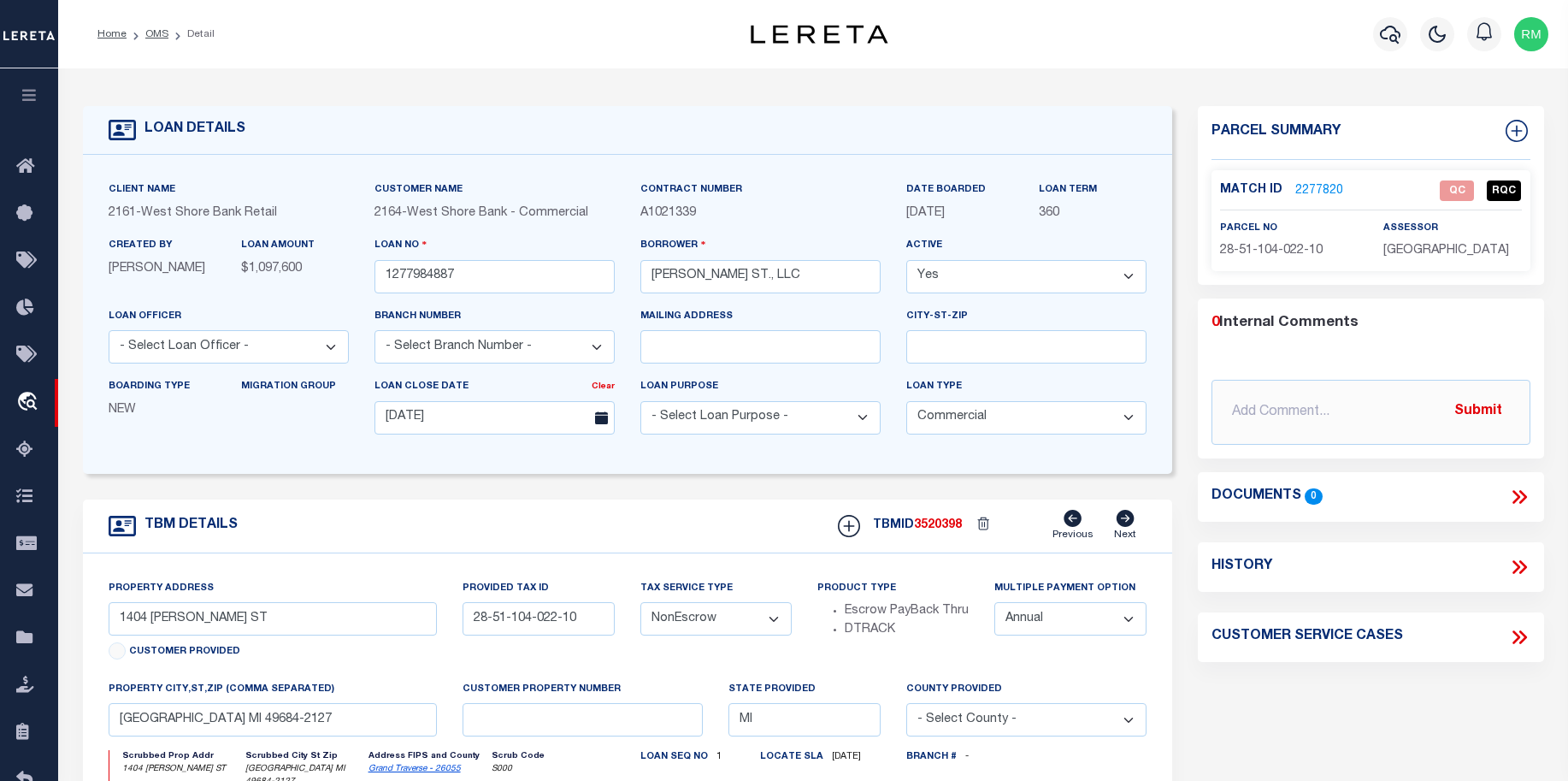
click at [1304, 189] on link "2277820" at bounding box center [1319, 191] width 48 height 18
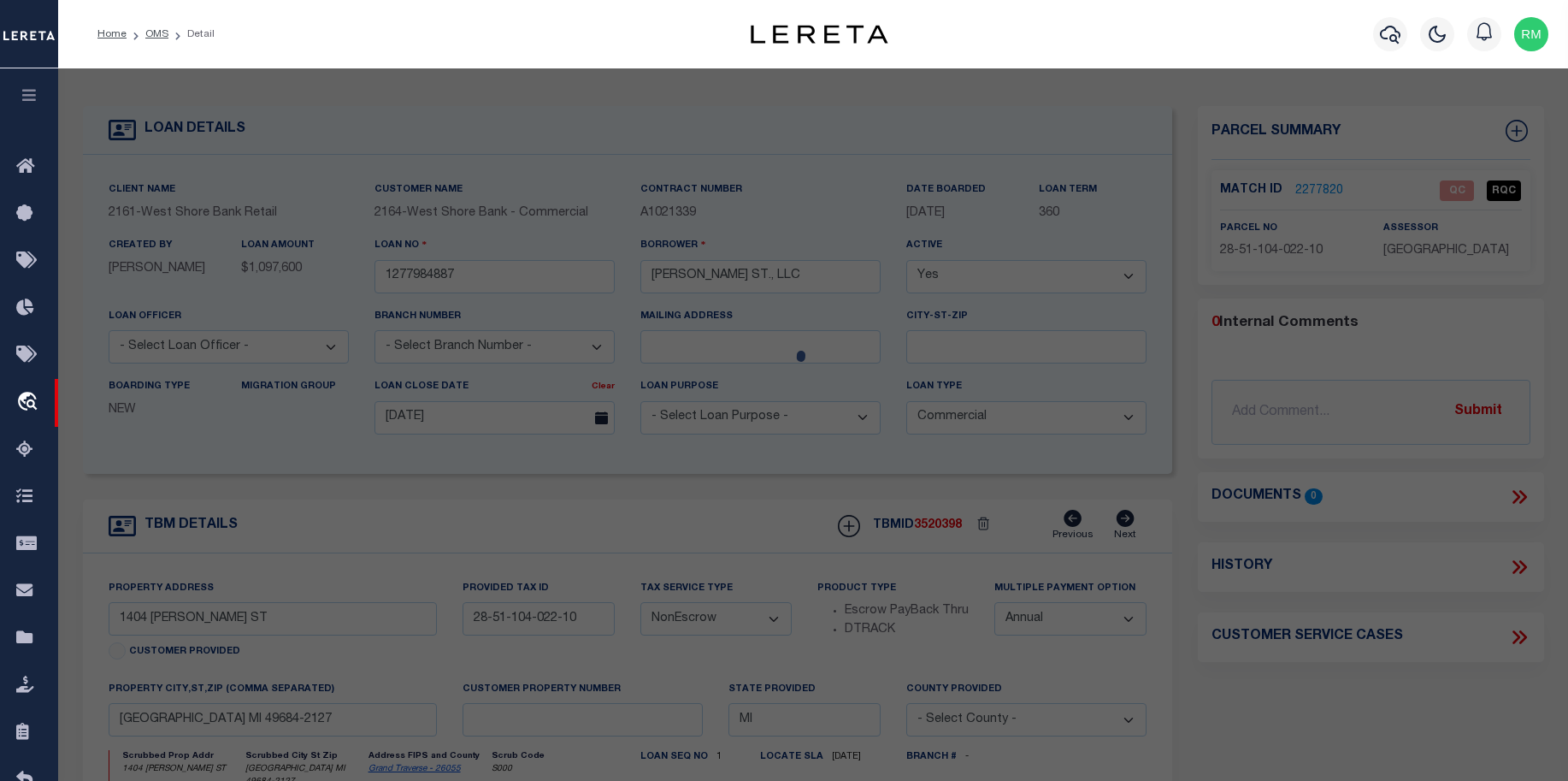
select select "AS"
select select
checkbox input "false"
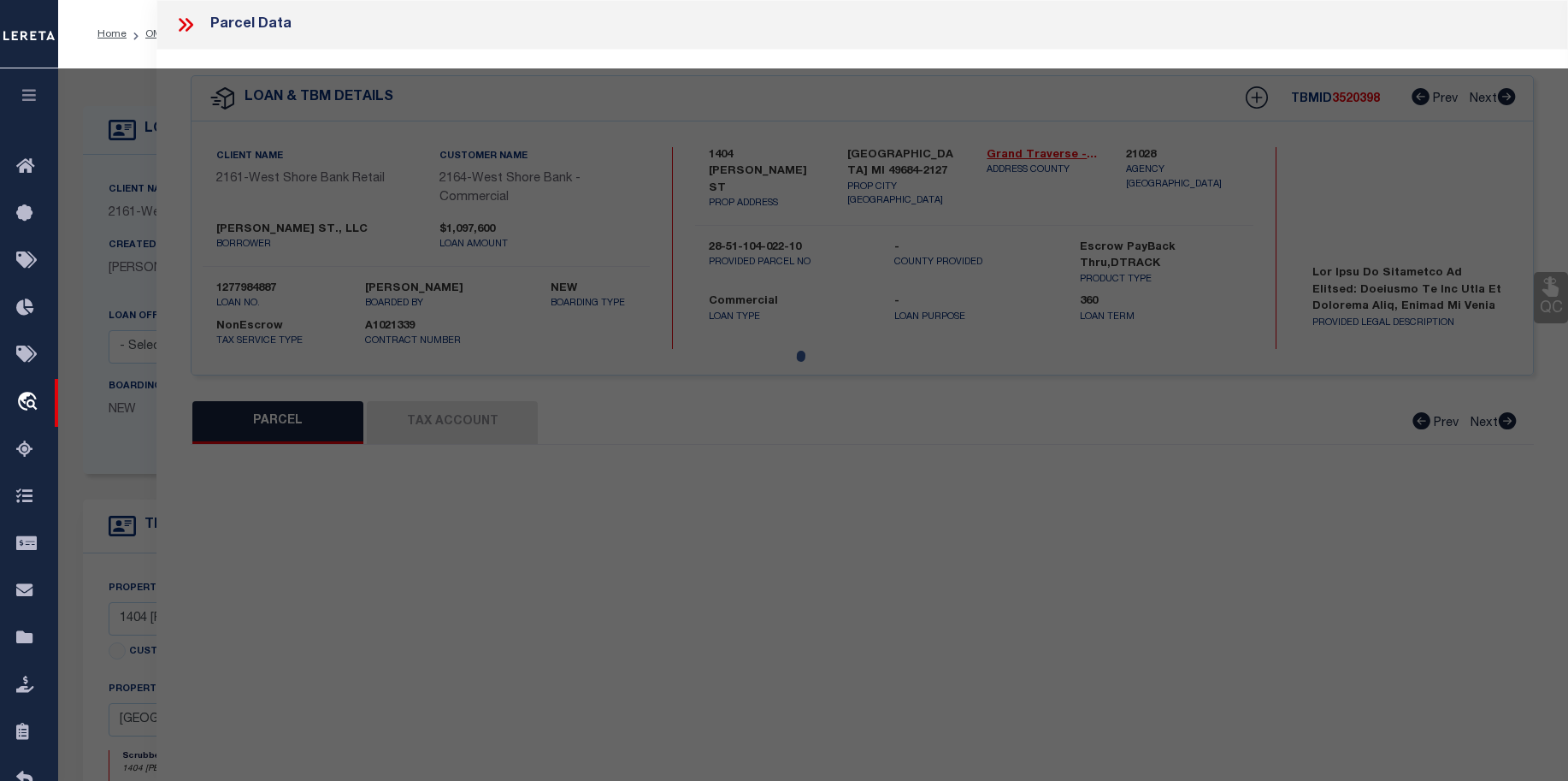
select select "QC"
type input "[PERSON_NAME]"
select select "AGW"
select select "ADD"
type input "1404 [PERSON_NAME] ST"
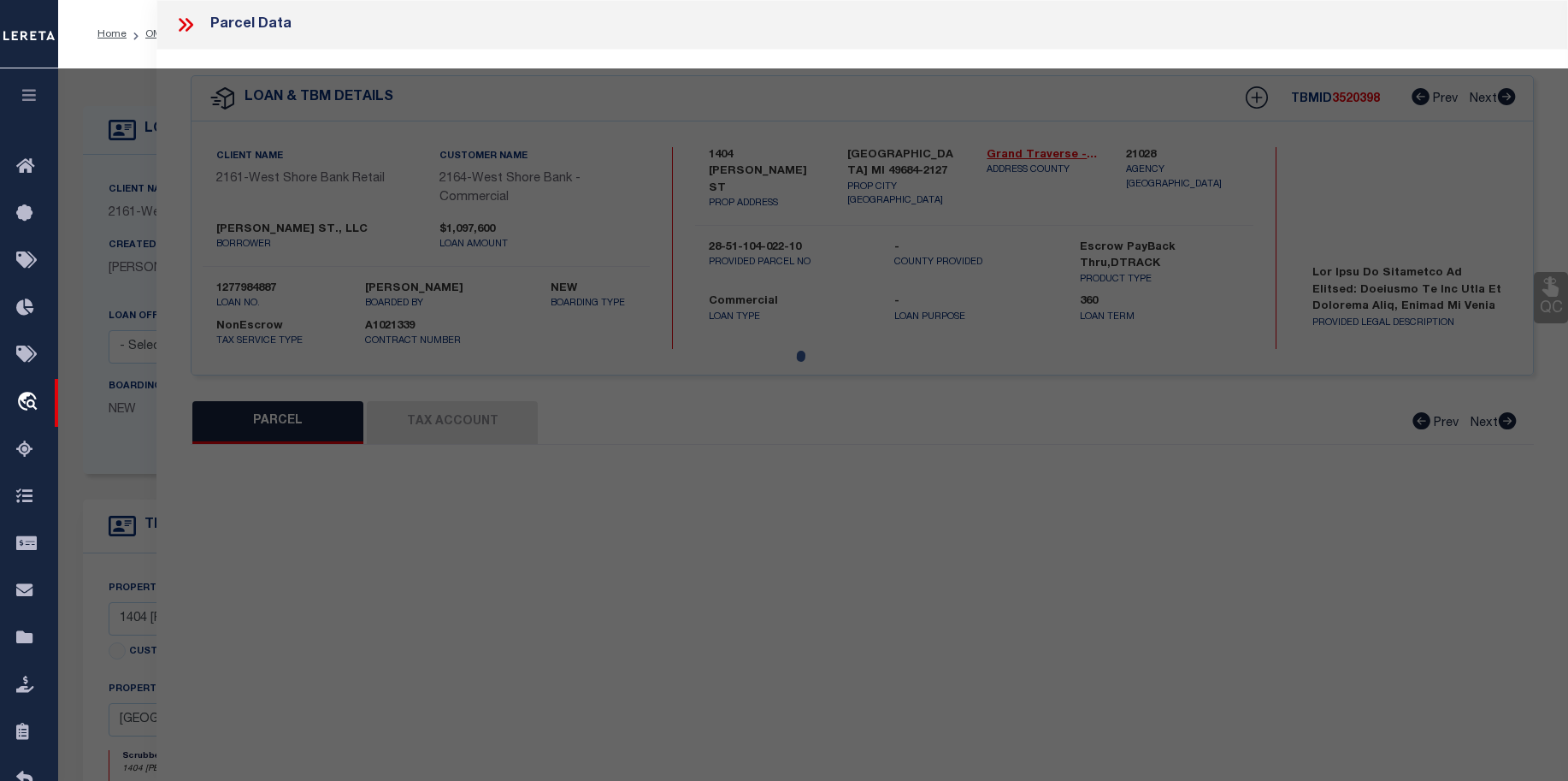
type input "[GEOGRAPHIC_DATA], MI 49684"
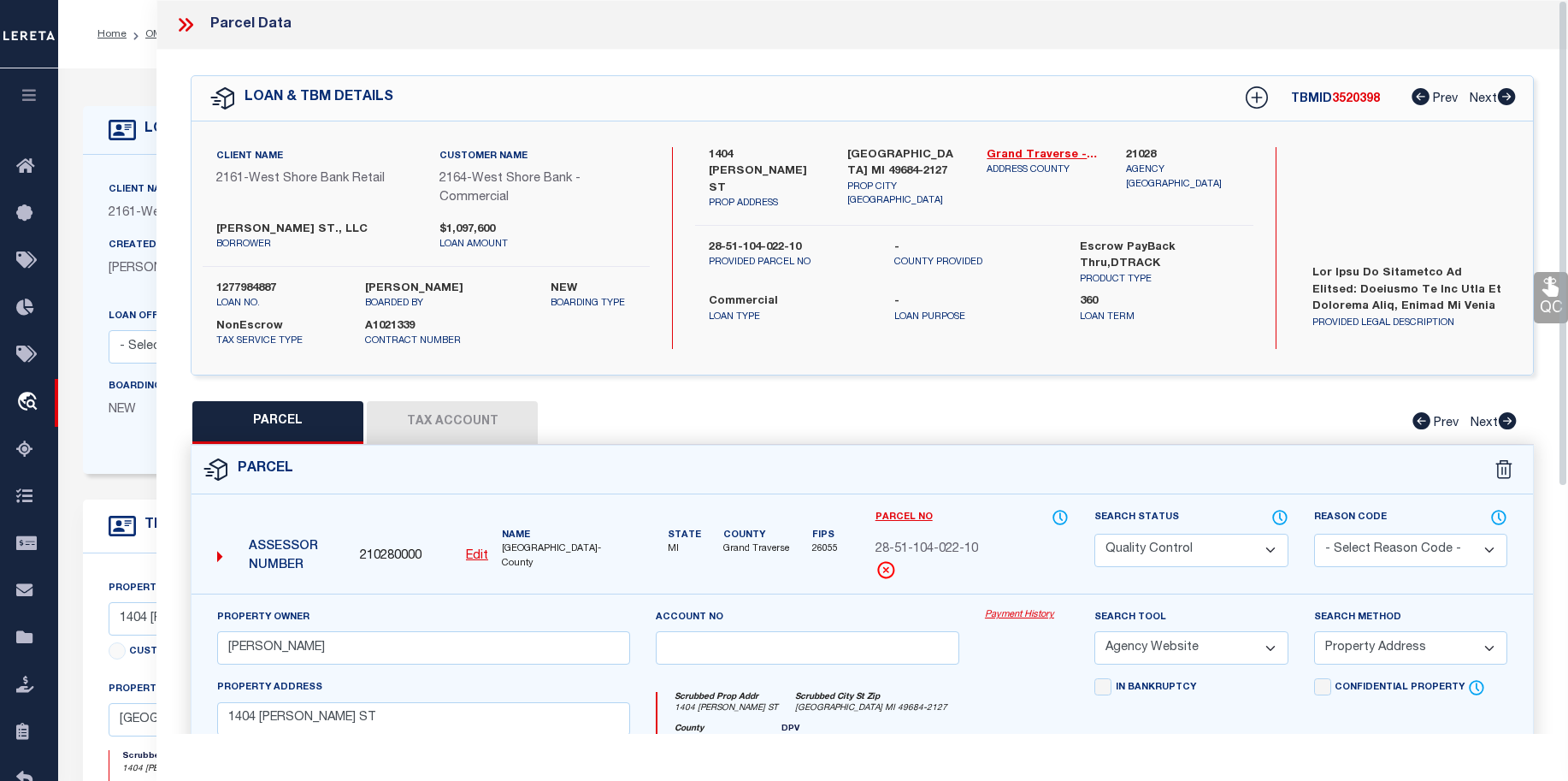
drag, startPoint x: 1563, startPoint y: 209, endPoint x: 1531, endPoint y: 192, distance: 36.2
click at [1531, 192] on div "Parcel Data QC QC QC - Select Status - Ready to QC" at bounding box center [862, 366] width 1411 height 733
click at [1541, 305] on link "QC" at bounding box center [1550, 297] width 35 height 51
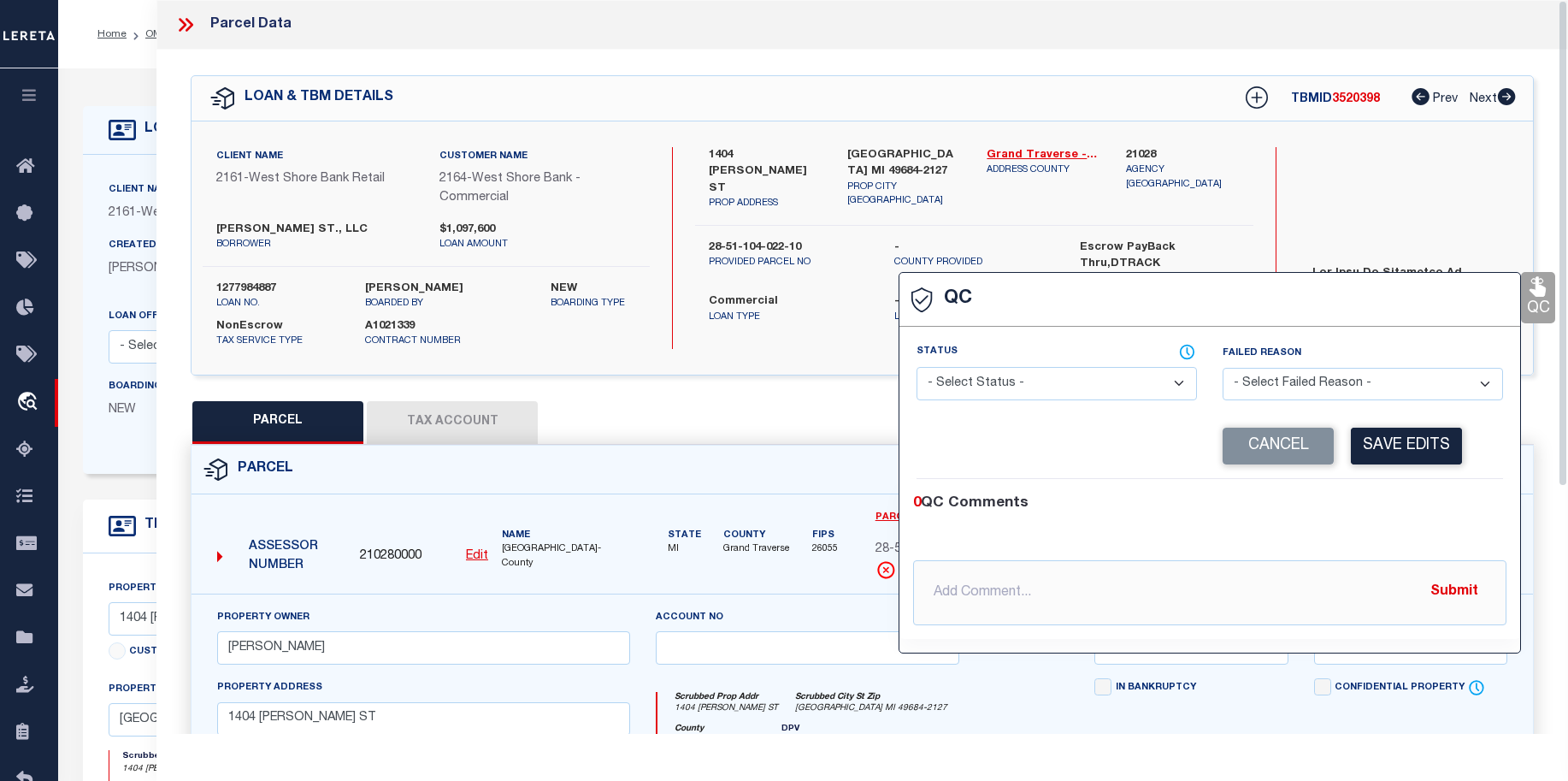
select select "RQC"
click at [1472, 227] on div "Search by Legal Customer" at bounding box center [1410, 203] width 223 height 112
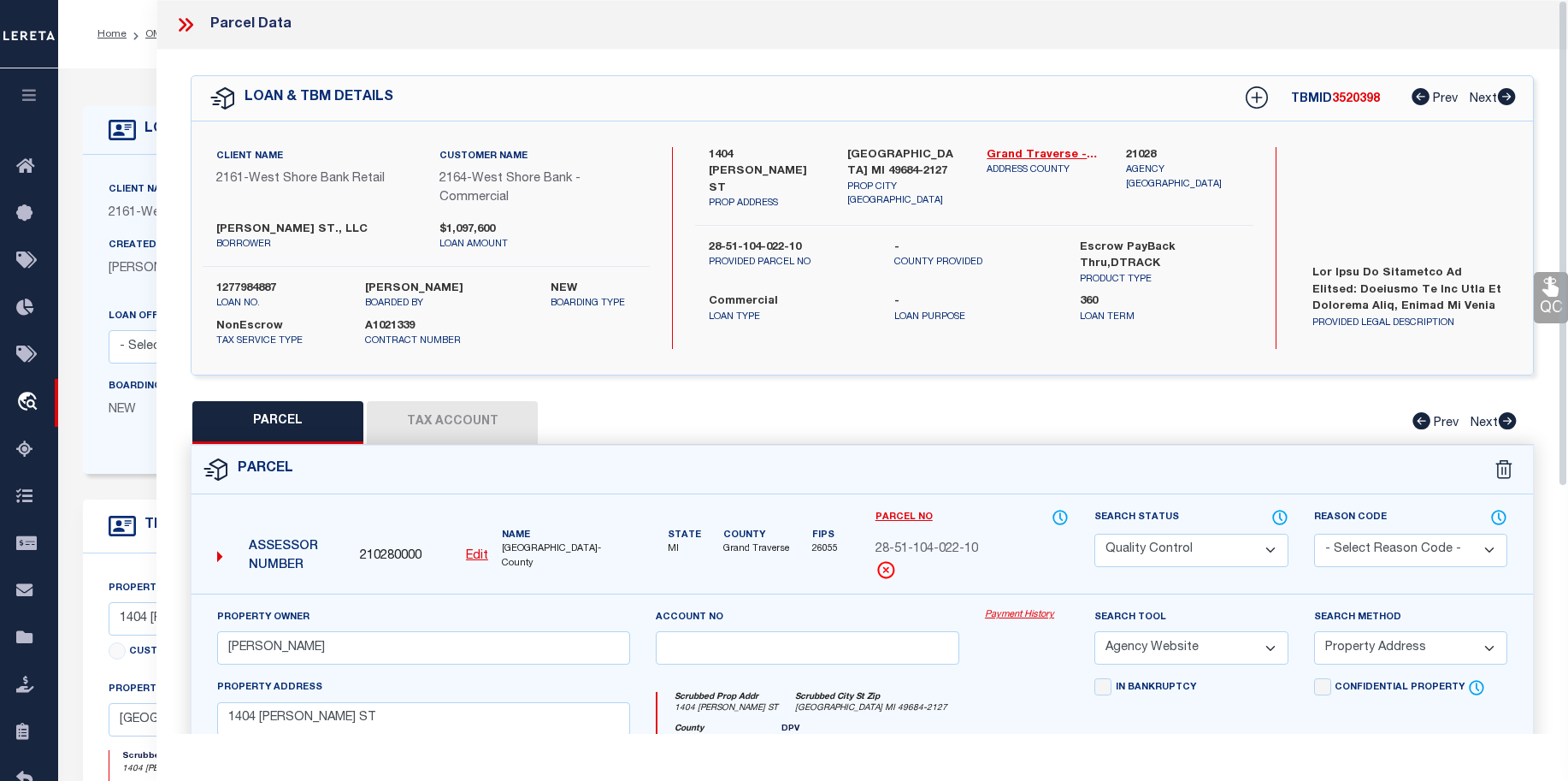
drag, startPoint x: 1563, startPoint y: 367, endPoint x: 1562, endPoint y: 308, distance: 59.0
click at [1541, 308] on div "Parcel Data QC QC QC - Select Status - Ready to QC" at bounding box center [862, 366] width 1411 height 733
click at [188, 26] on icon at bounding box center [186, 25] width 22 height 22
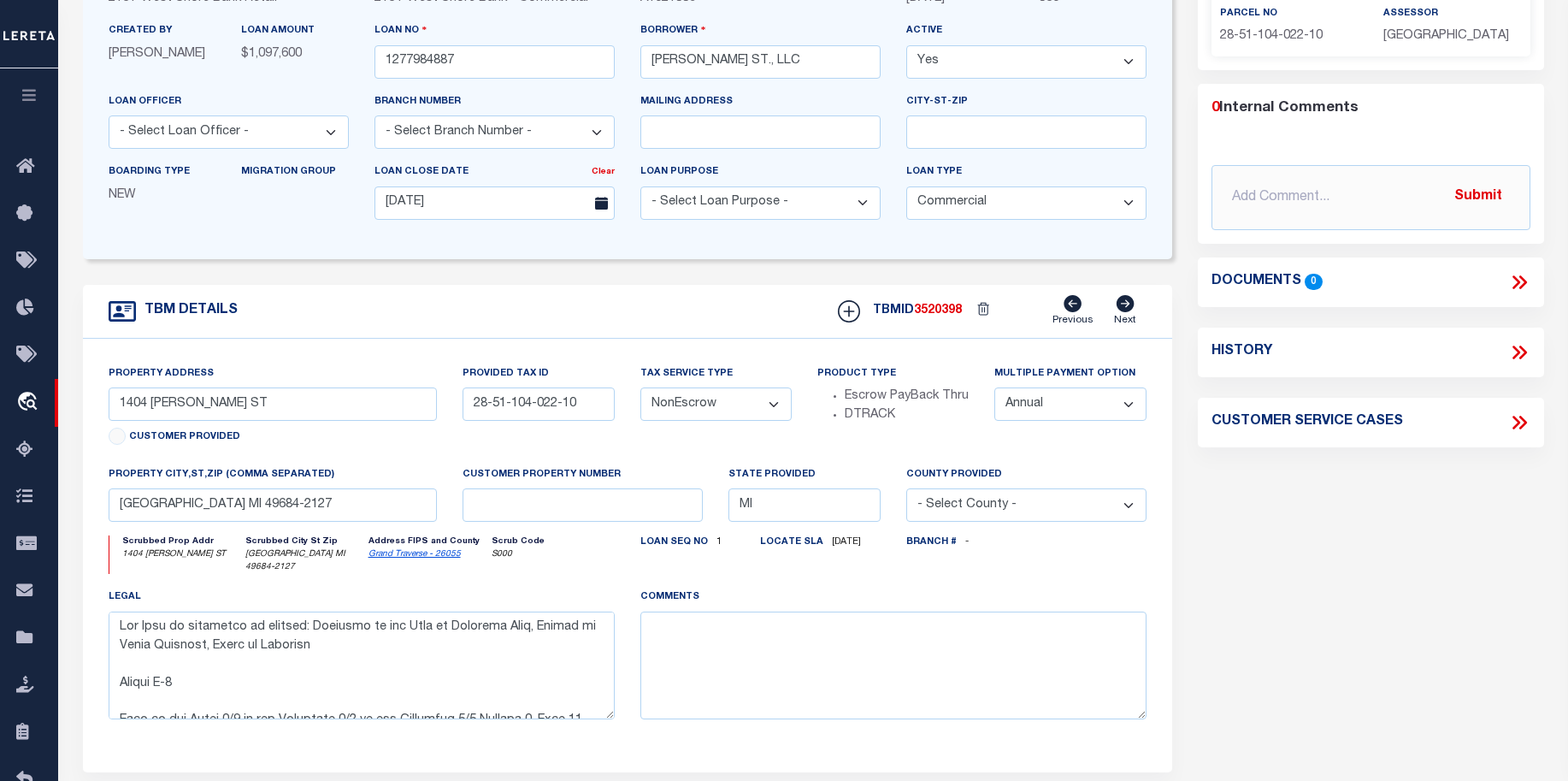
scroll to position [217, 0]
click at [1513, 291] on icon at bounding box center [1519, 280] width 22 height 22
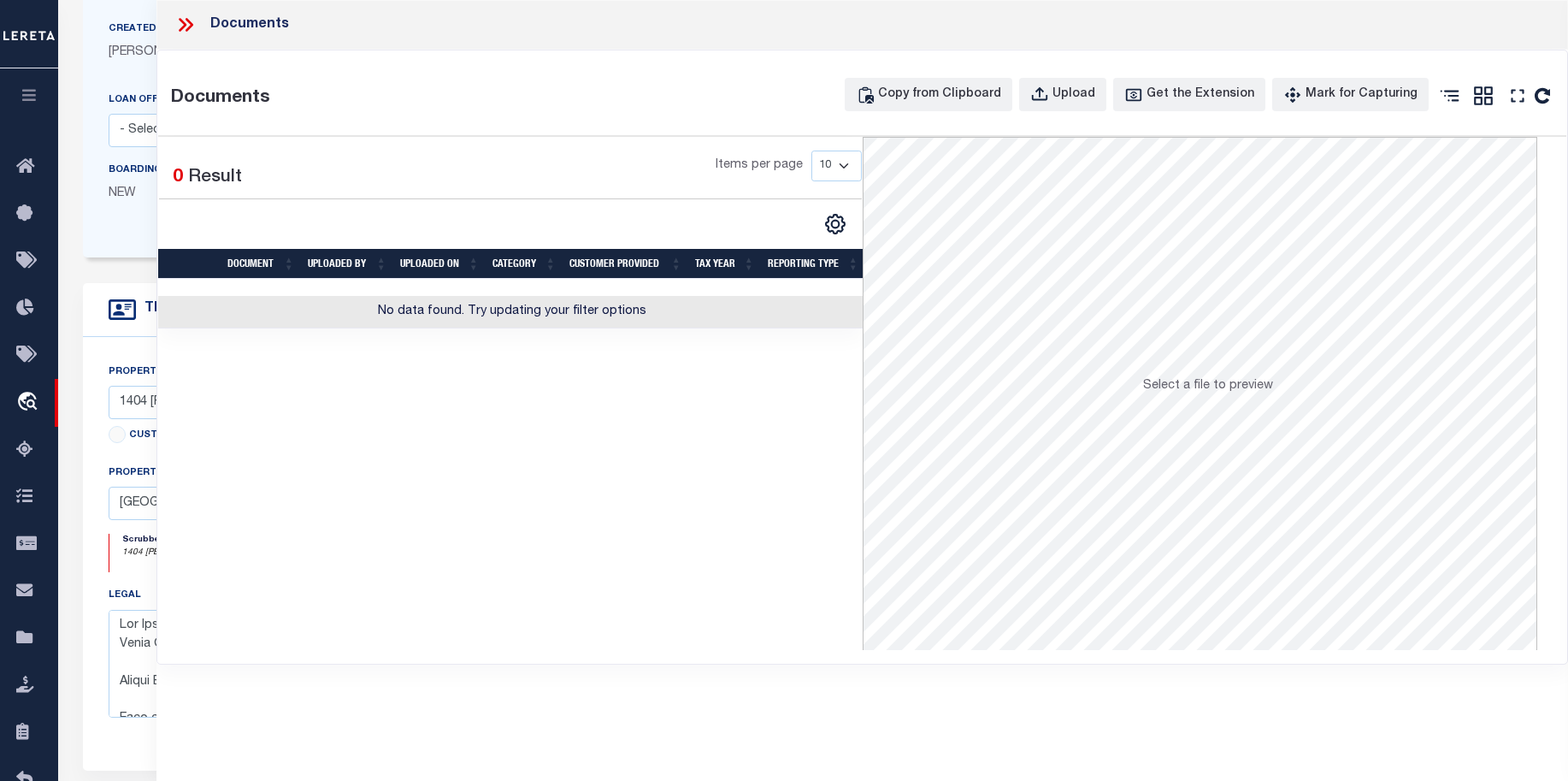
click at [174, 21] on div "Documents" at bounding box center [862, 24] width 1411 height 50
click at [190, 23] on icon at bounding box center [190, 24] width 7 height 14
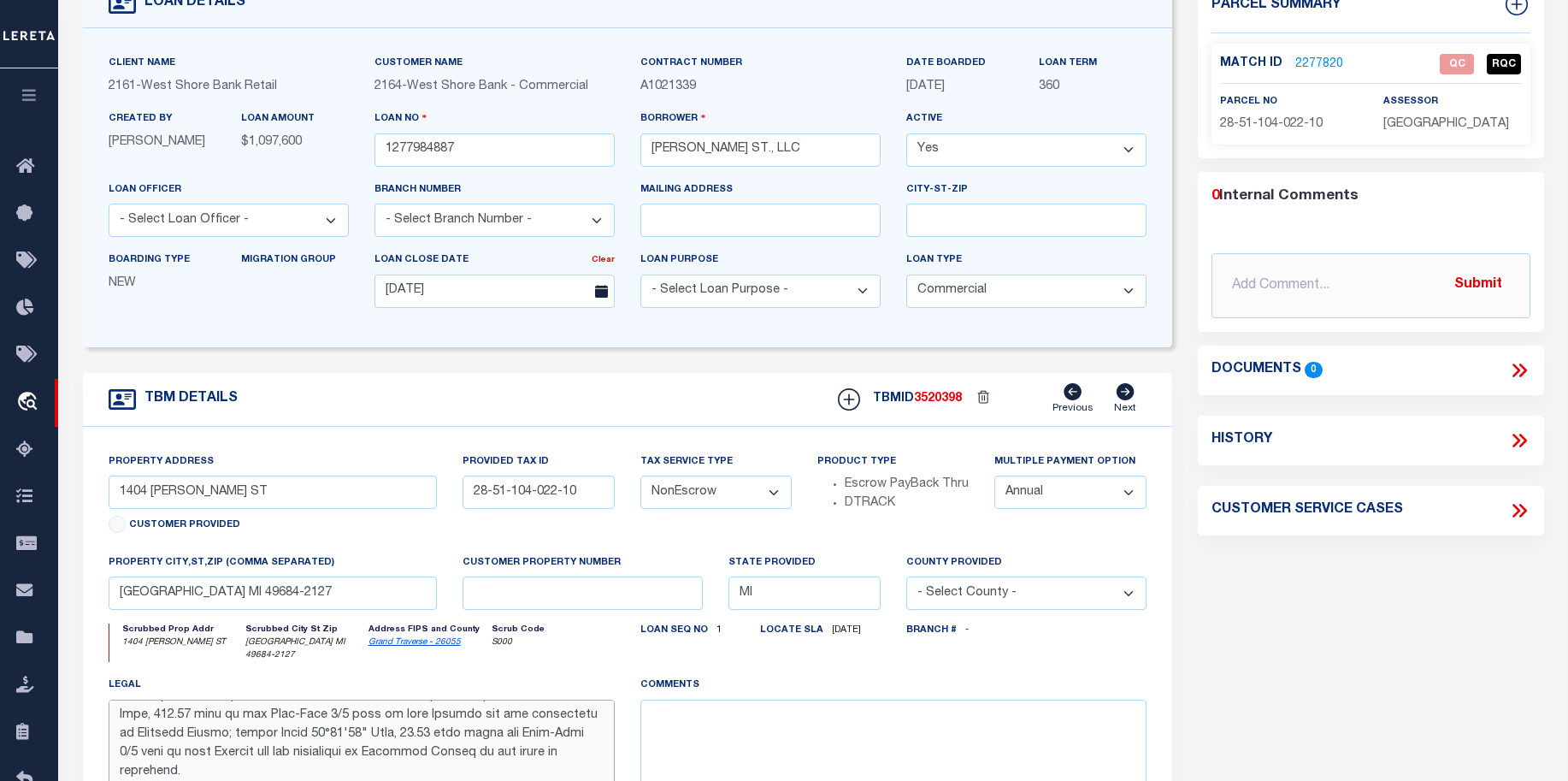
scroll to position [0, 0]
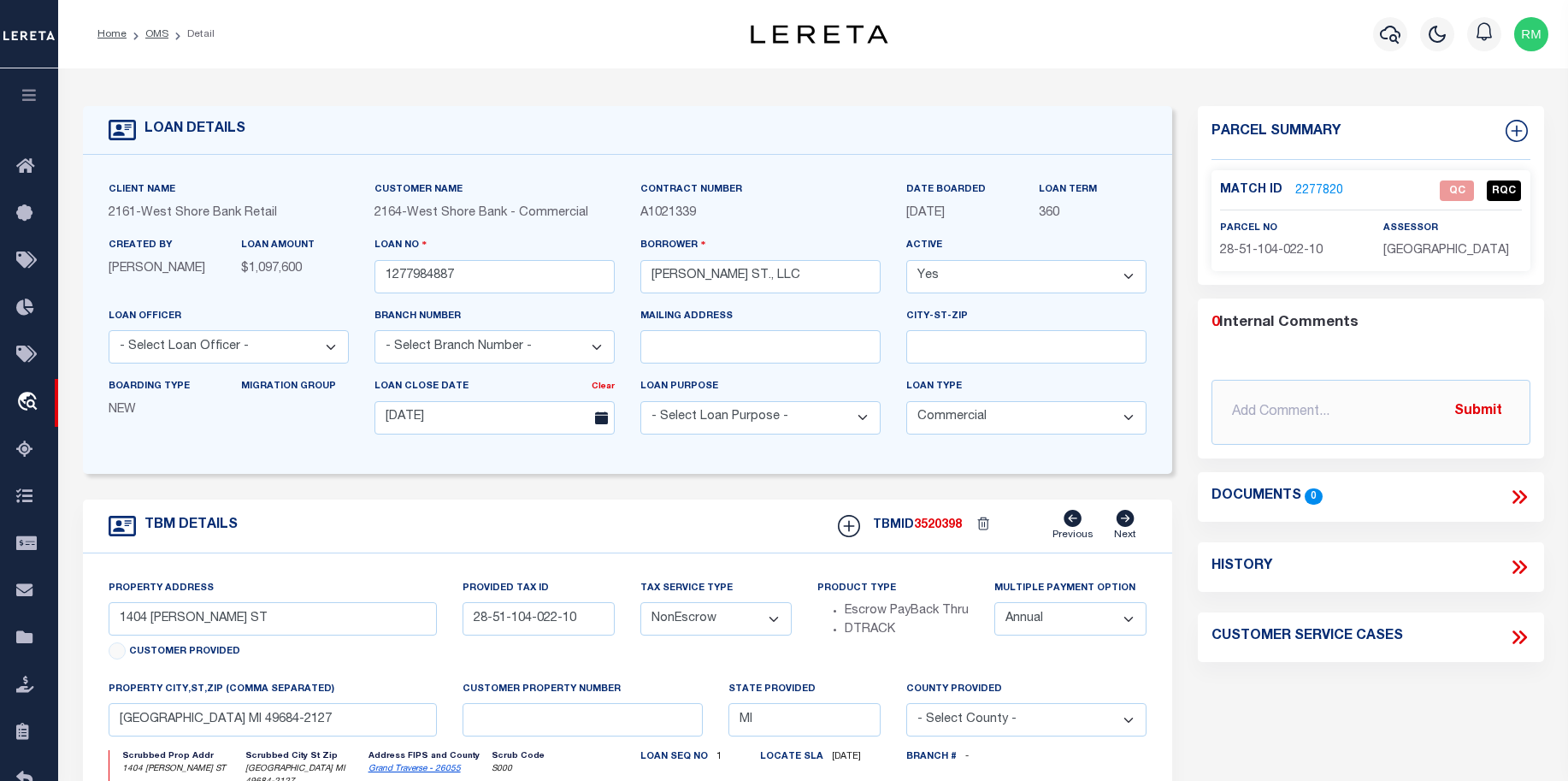
click at [1313, 188] on link "2277820" at bounding box center [1319, 191] width 48 height 18
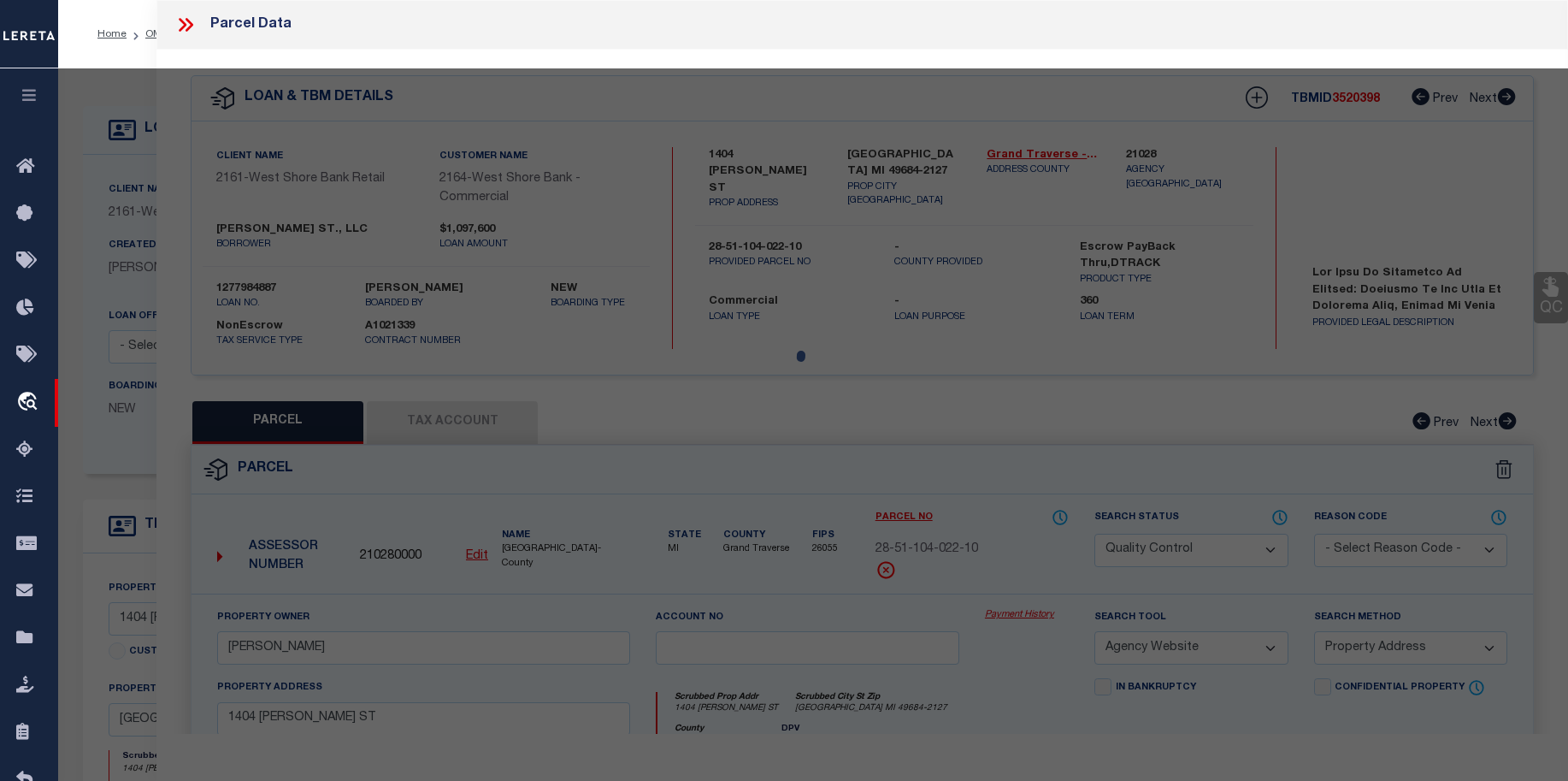
select select "AS"
select select
checkbox input "false"
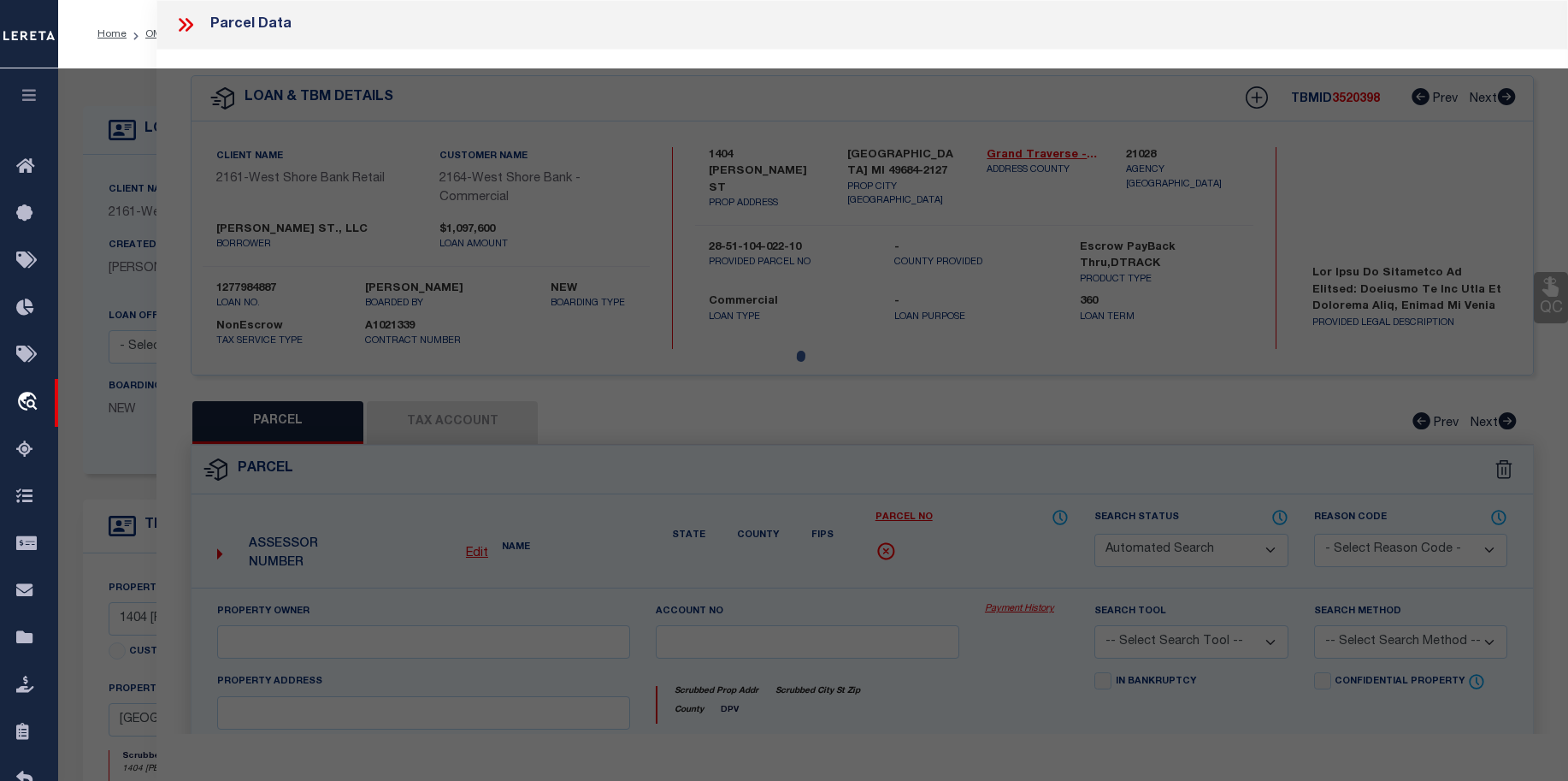
select select "QC"
type input "[PERSON_NAME]"
select select "AGW"
select select "ADD"
type input "1404 [PERSON_NAME] ST"
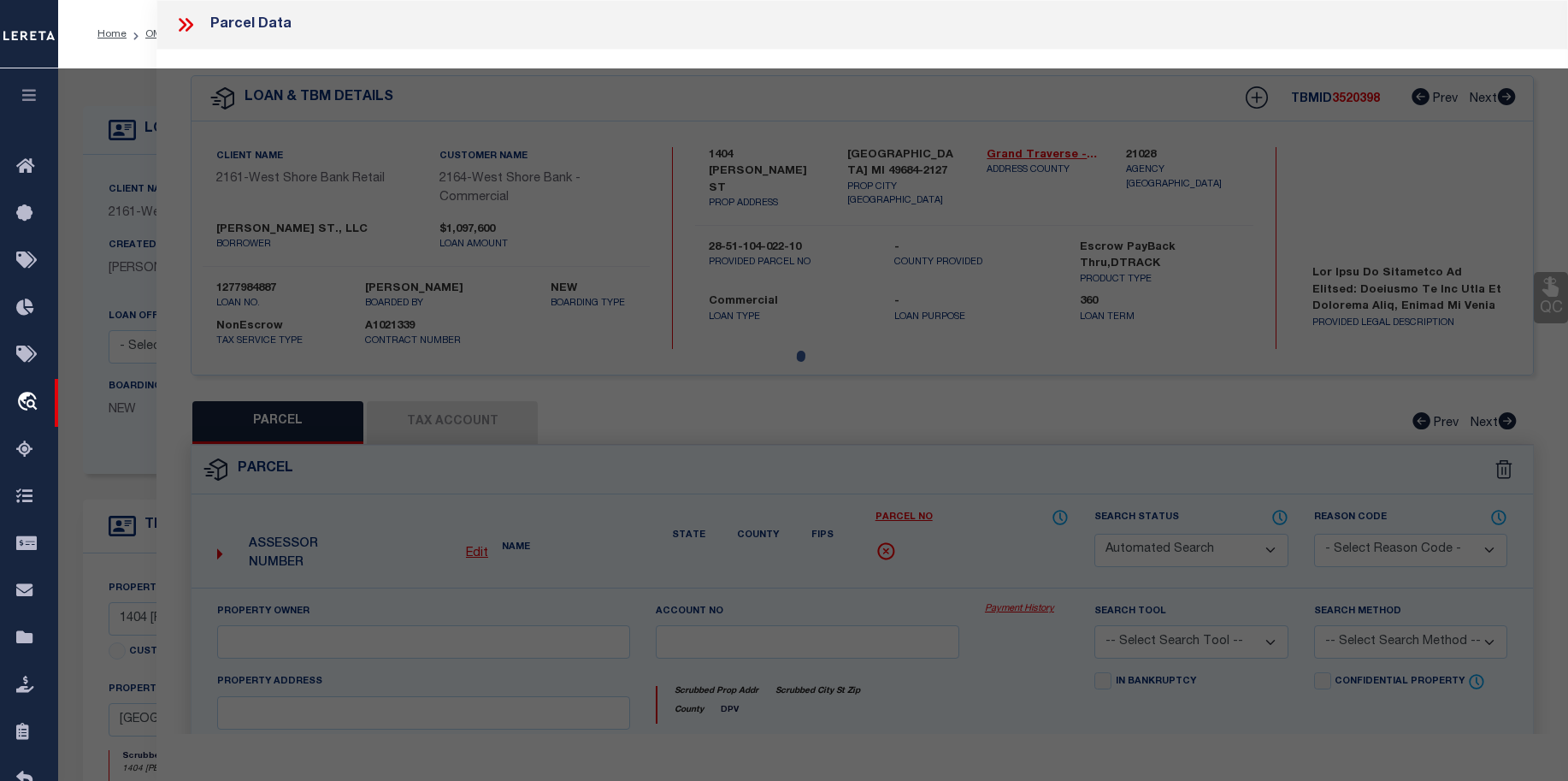
type input "[GEOGRAPHIC_DATA], MI 49684"
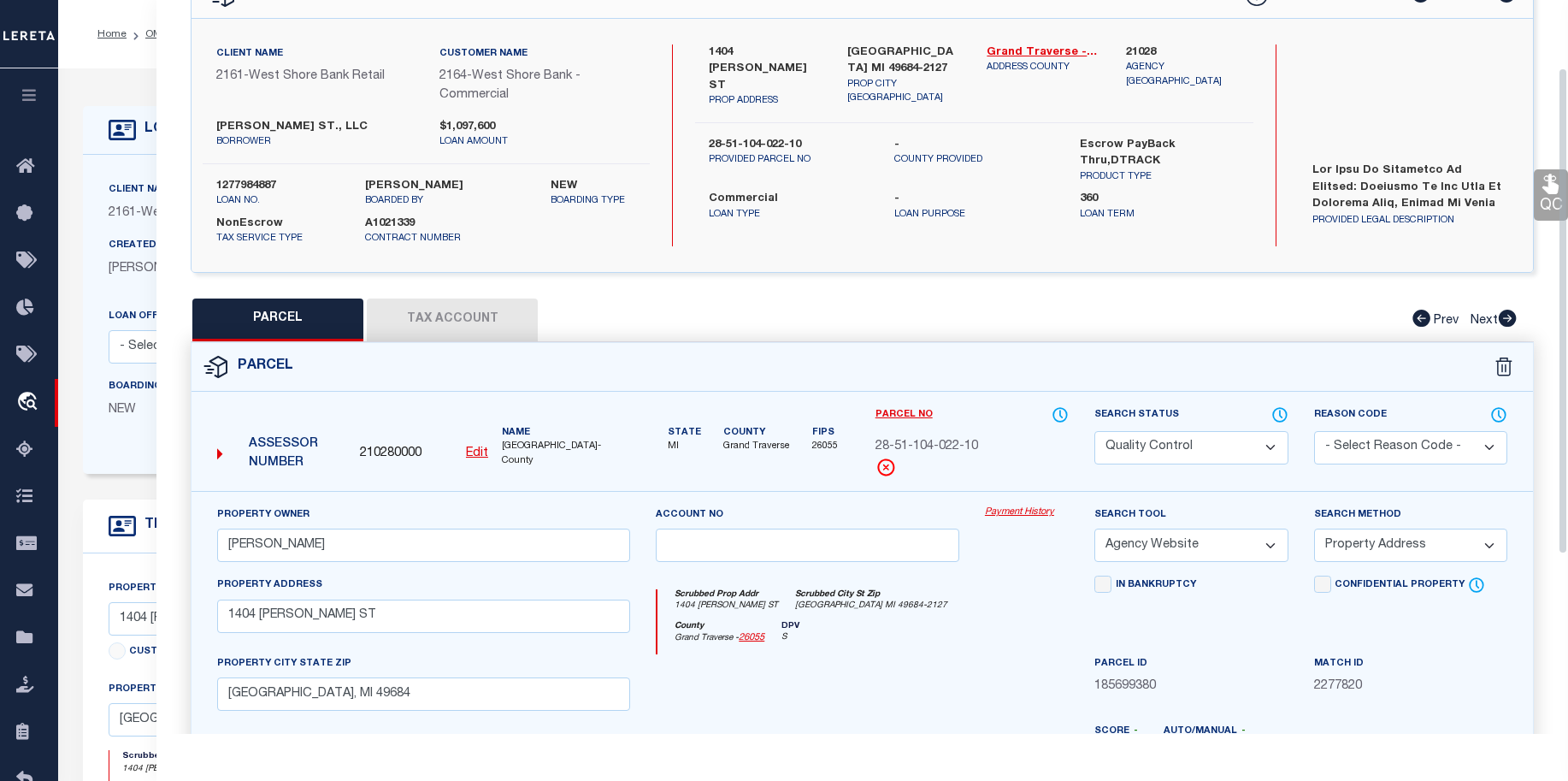
scroll to position [33, 0]
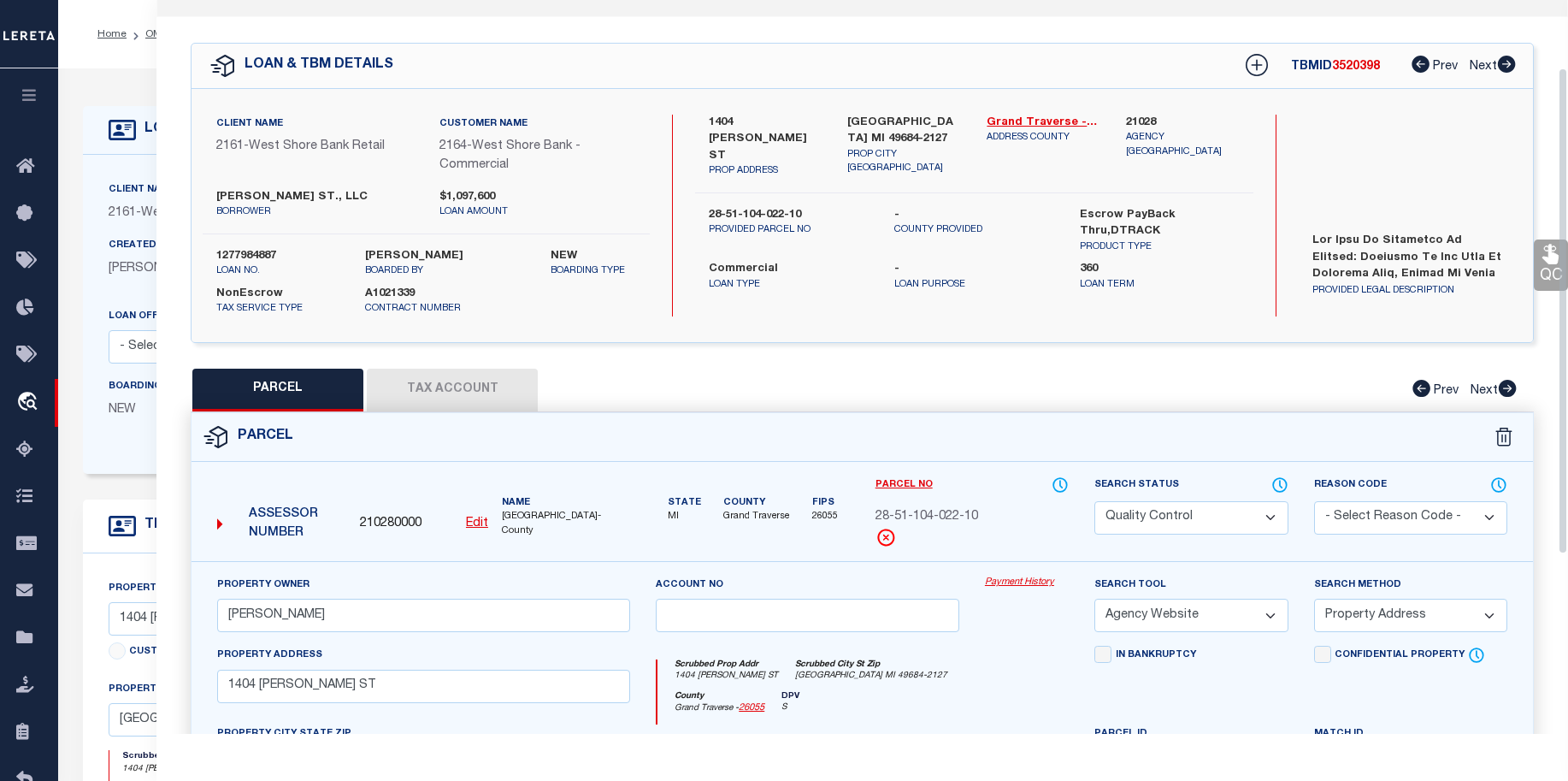
drag, startPoint x: 1563, startPoint y: 336, endPoint x: 1591, endPoint y: 358, distance: 35.6
click at [1541, 358] on html "Home OMS Detail" at bounding box center [784, 657] width 1568 height 1314
click at [1271, 512] on select "Automated Search Bad Parcel Complete Duplicate Parcel High Dollar Reporting In …" at bounding box center [1191, 518] width 193 height 34
select select "CP"
click at [1095, 501] on select "Automated Search Bad Parcel Complete Duplicate Parcel High Dollar Reporting In …" at bounding box center [1191, 518] width 193 height 34
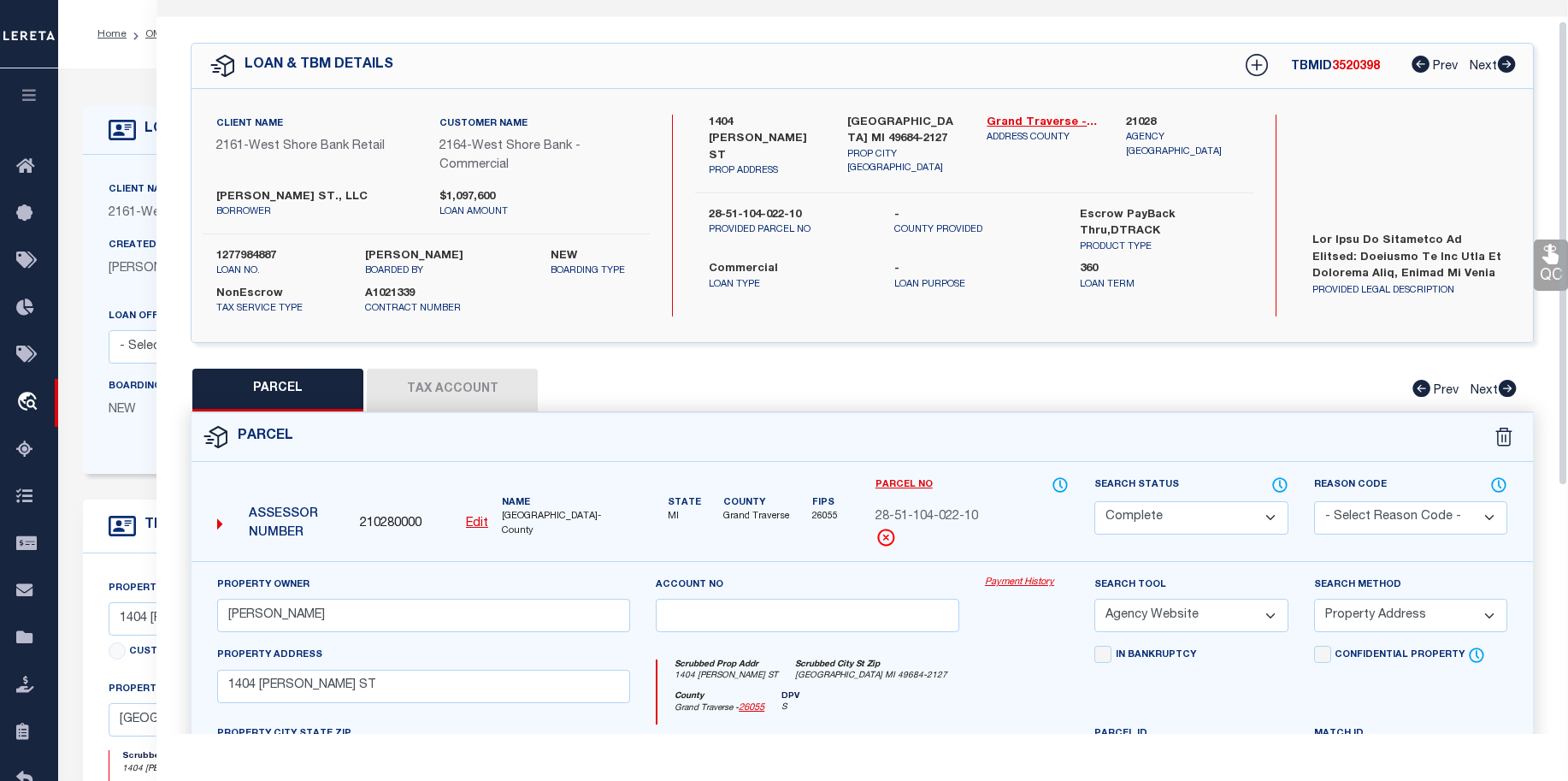
scroll to position [108, 0]
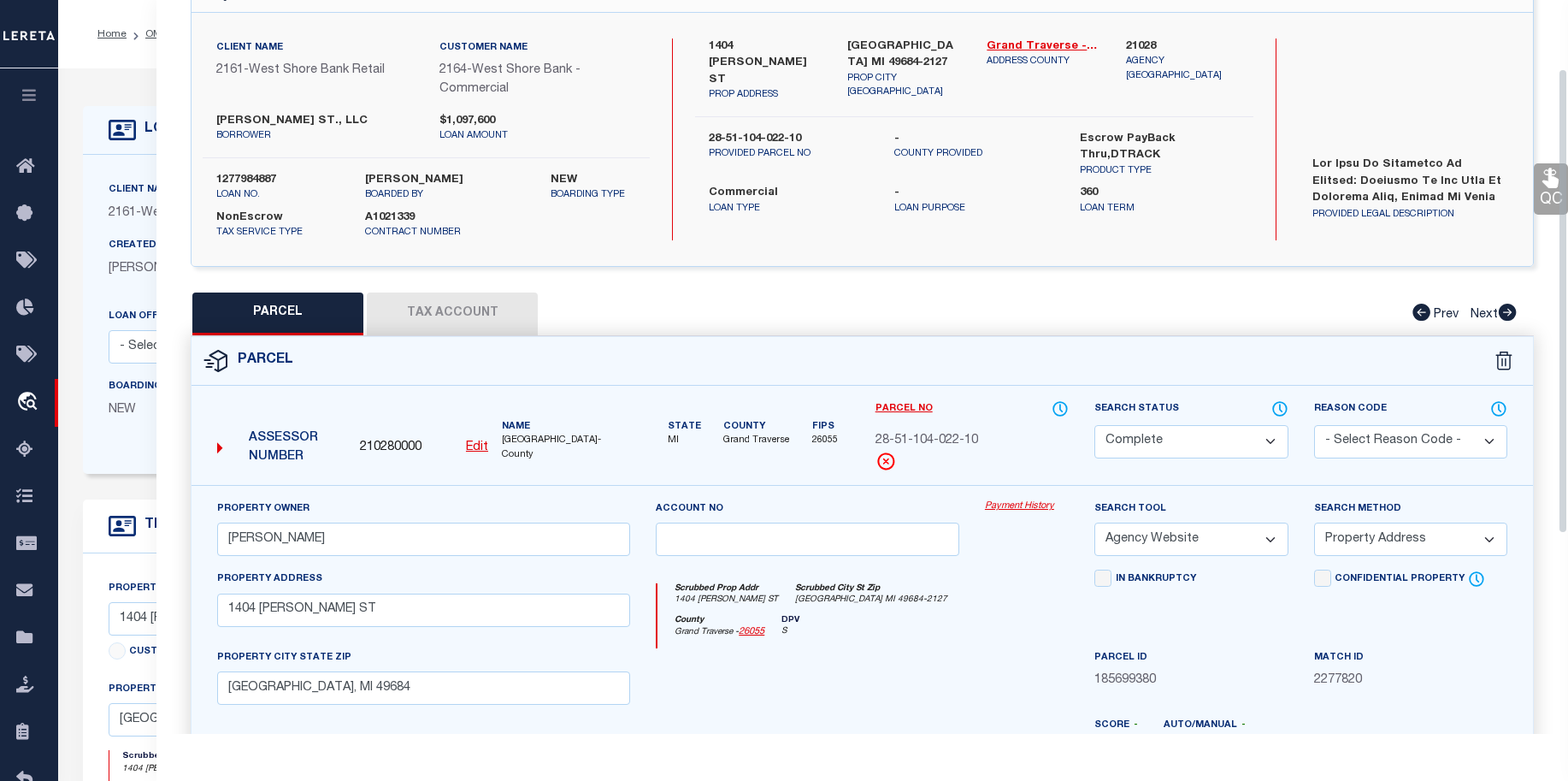
drag, startPoint x: 1562, startPoint y: 426, endPoint x: 1561, endPoint y: 475, distance: 49.0
click at [1541, 475] on div "Parcel Data QC QC QC - Select Status - Ready to QC" at bounding box center [862, 366] width 1411 height 733
click at [1486, 442] on select "- Select Reason Code - 099 - Other (Provide additional detail) ACT - Agency Cha…" at bounding box center [1410, 442] width 193 height 34
drag, startPoint x: 1567, startPoint y: 441, endPoint x: 1605, endPoint y: 225, distance: 219.3
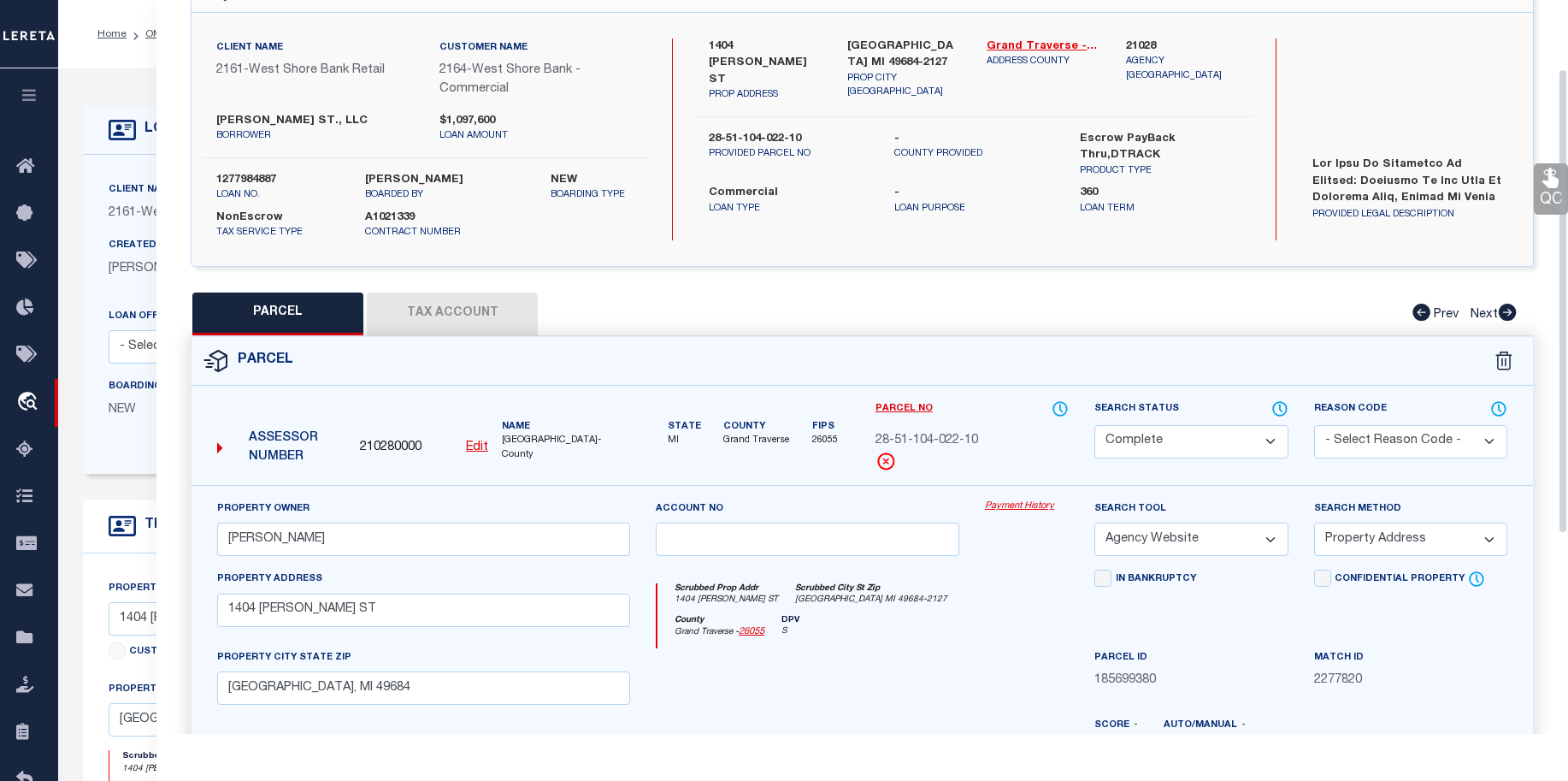
click at [1541, 225] on html "Home OMS Detail" at bounding box center [784, 657] width 1568 height 1314
click at [1541, 202] on link "QC" at bounding box center [1550, 189] width 35 height 51
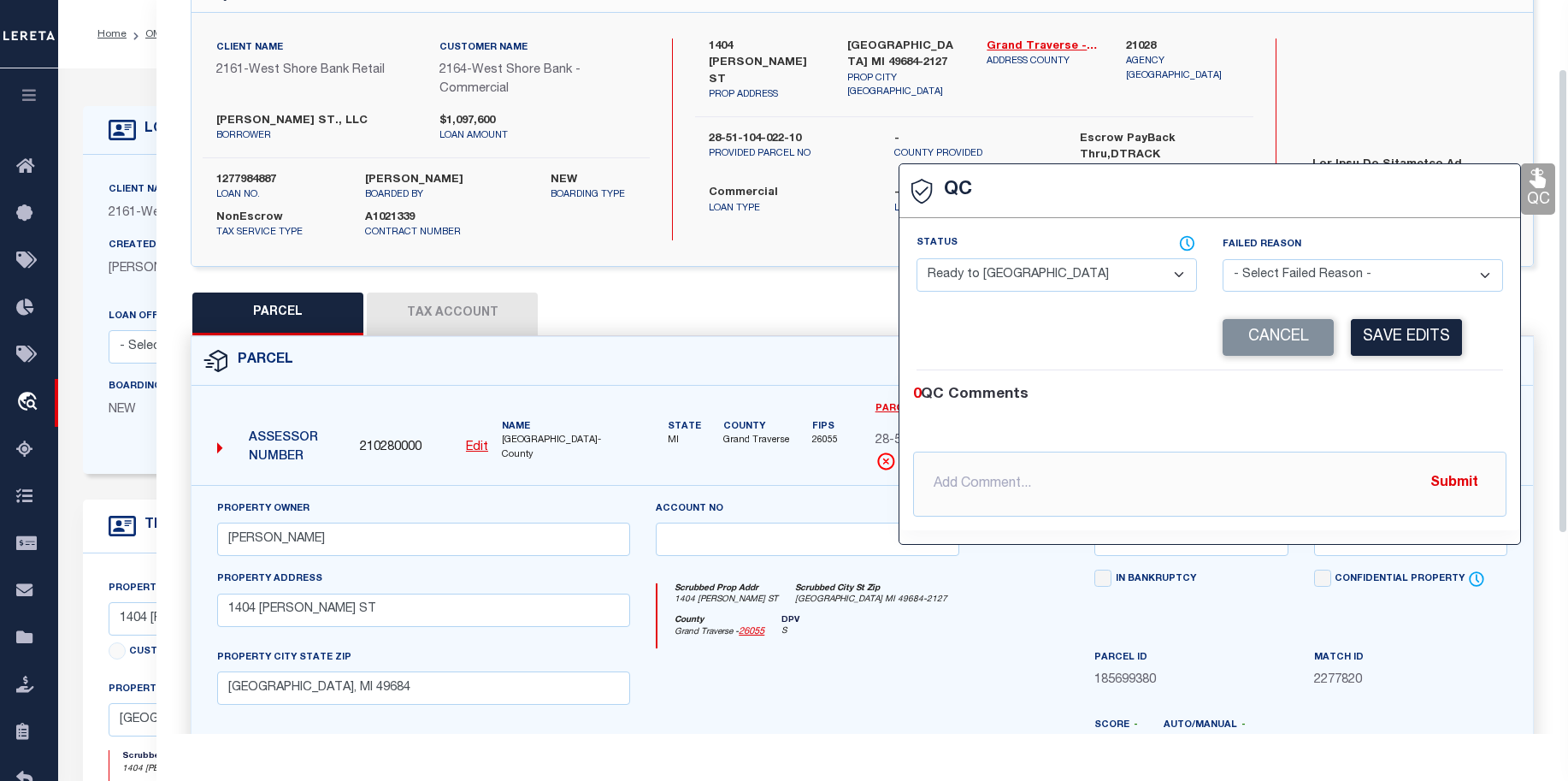
click at [1182, 274] on select "- Select Status - Ready to QC Correct Incorrect" at bounding box center [1056, 275] width 280 height 34
select select "COR"
click at [916, 259] on select "- Select Status - Ready to QC Correct Incorrect" at bounding box center [1056, 275] width 280 height 34
click at [1430, 327] on button "Save Edits" at bounding box center [1406, 336] width 111 height 36
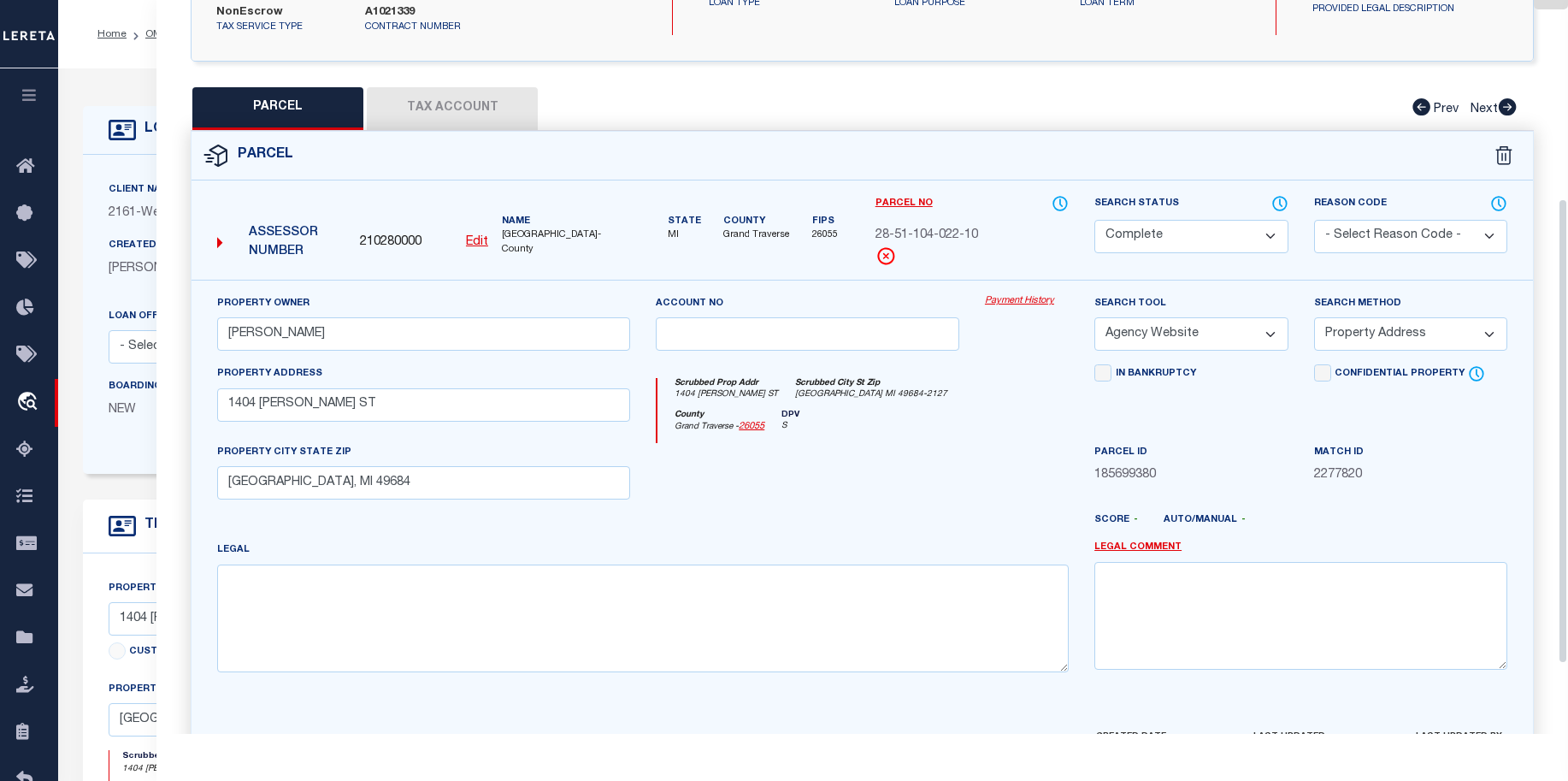
drag, startPoint x: 1565, startPoint y: 316, endPoint x: 1533, endPoint y: 446, distance: 133.9
click at [1533, 446] on div "Parcel Data QC" at bounding box center [862, 366] width 1411 height 733
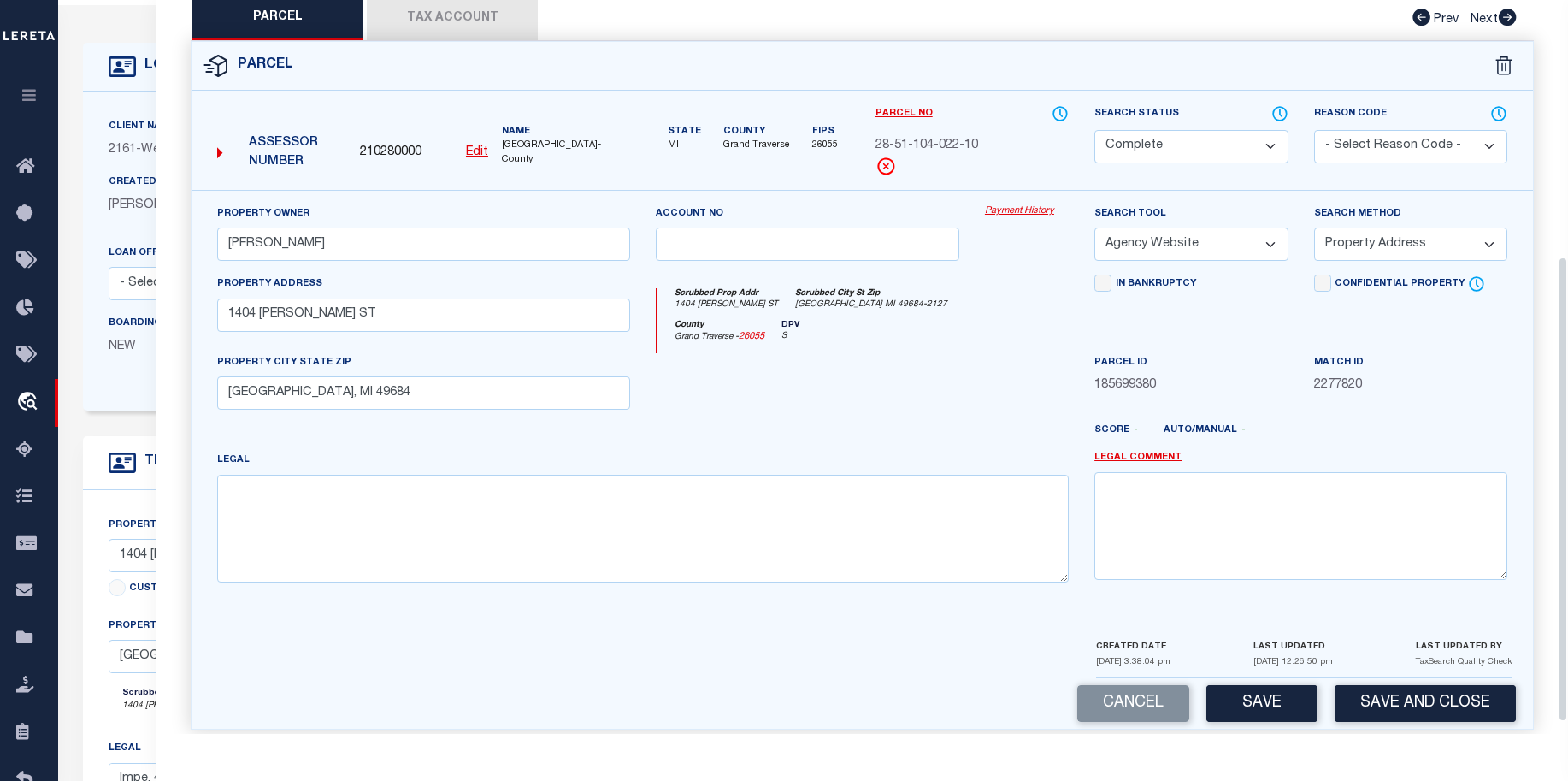
scroll to position [422, 0]
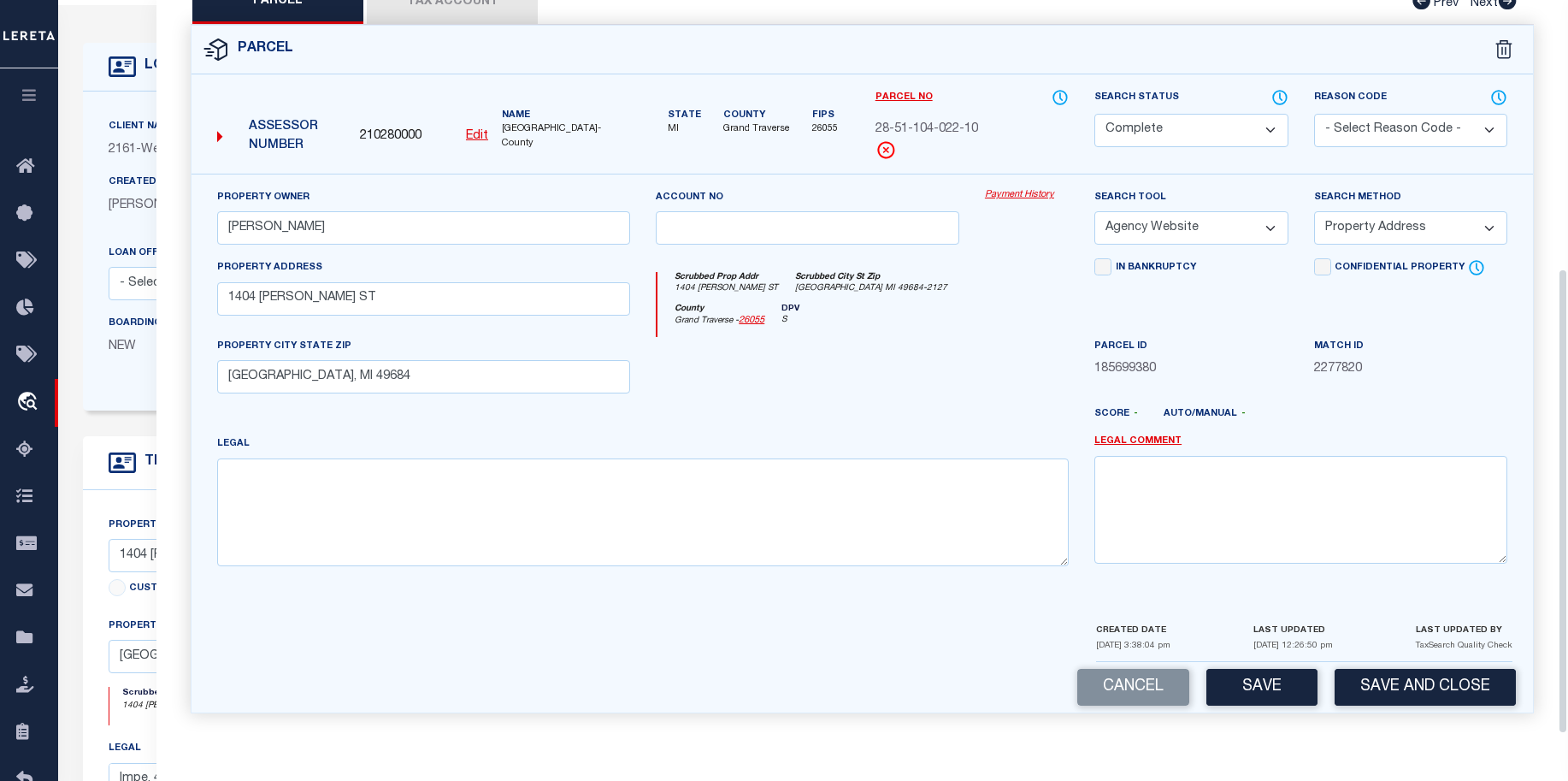
drag, startPoint x: 1561, startPoint y: 453, endPoint x: 1442, endPoint y: 637, distance: 219.1
click at [1541, 541] on div "Parcel Data QC" at bounding box center [862, 366] width 1411 height 733
click at [1250, 688] on button "Save" at bounding box center [1262, 687] width 111 height 36
click at [1413, 700] on button "Save and Close" at bounding box center [1425, 687] width 181 height 36
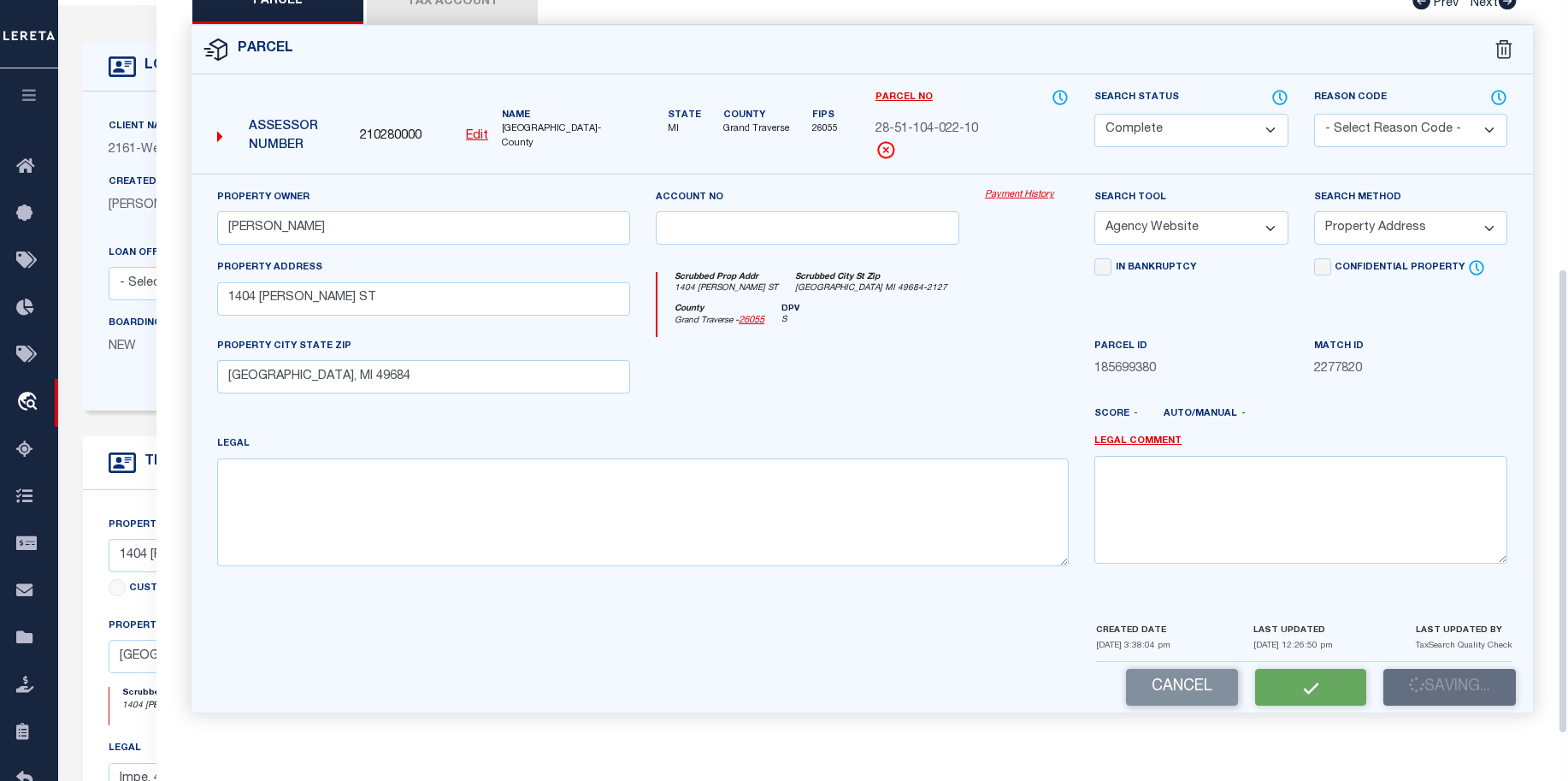
select select "AS"
select select
checkbox input "false"
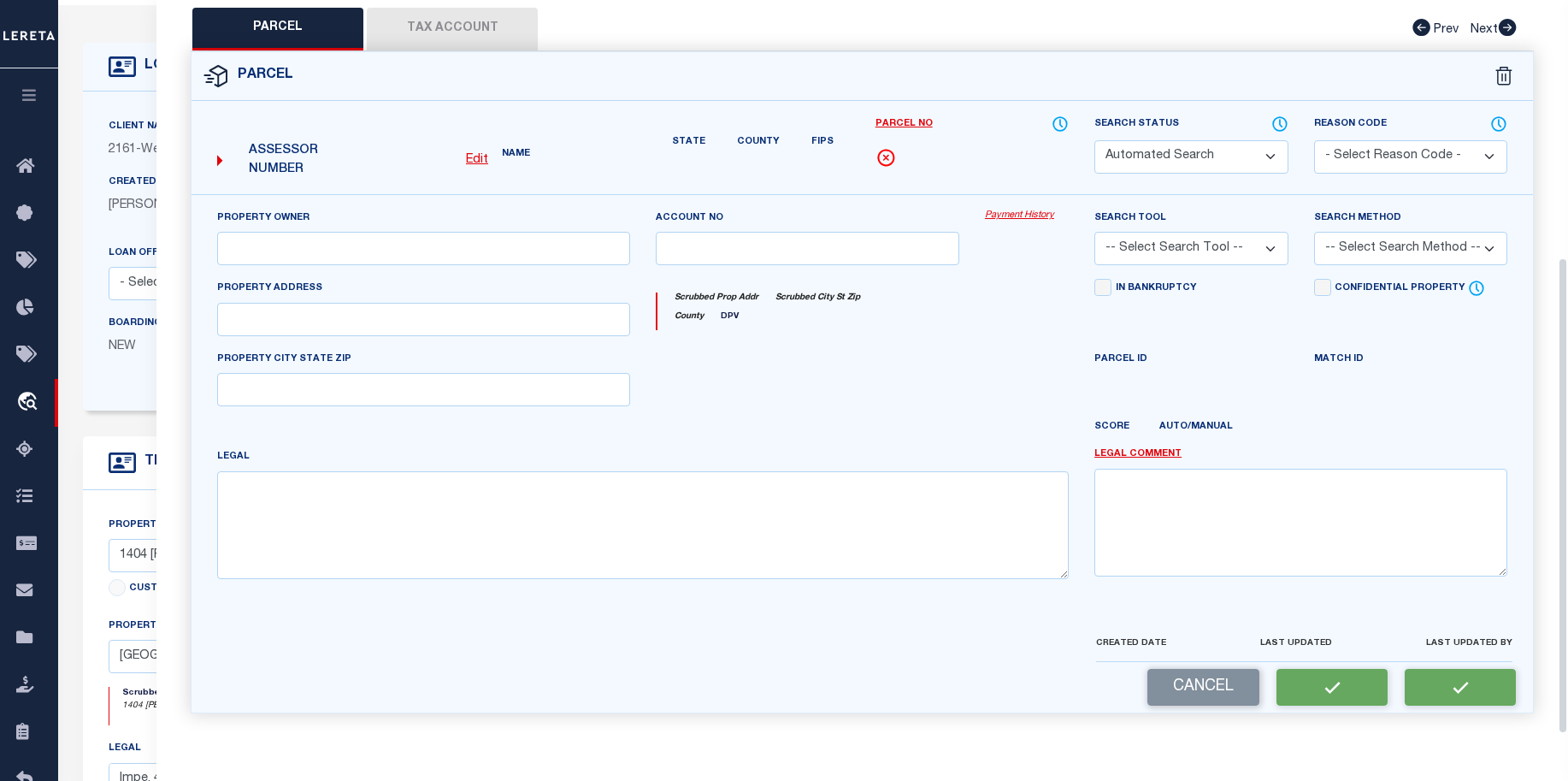
select select "CP"
type input "[PERSON_NAME]"
select select "AGW"
select select "ADD"
type input "1404 [PERSON_NAME] ST"
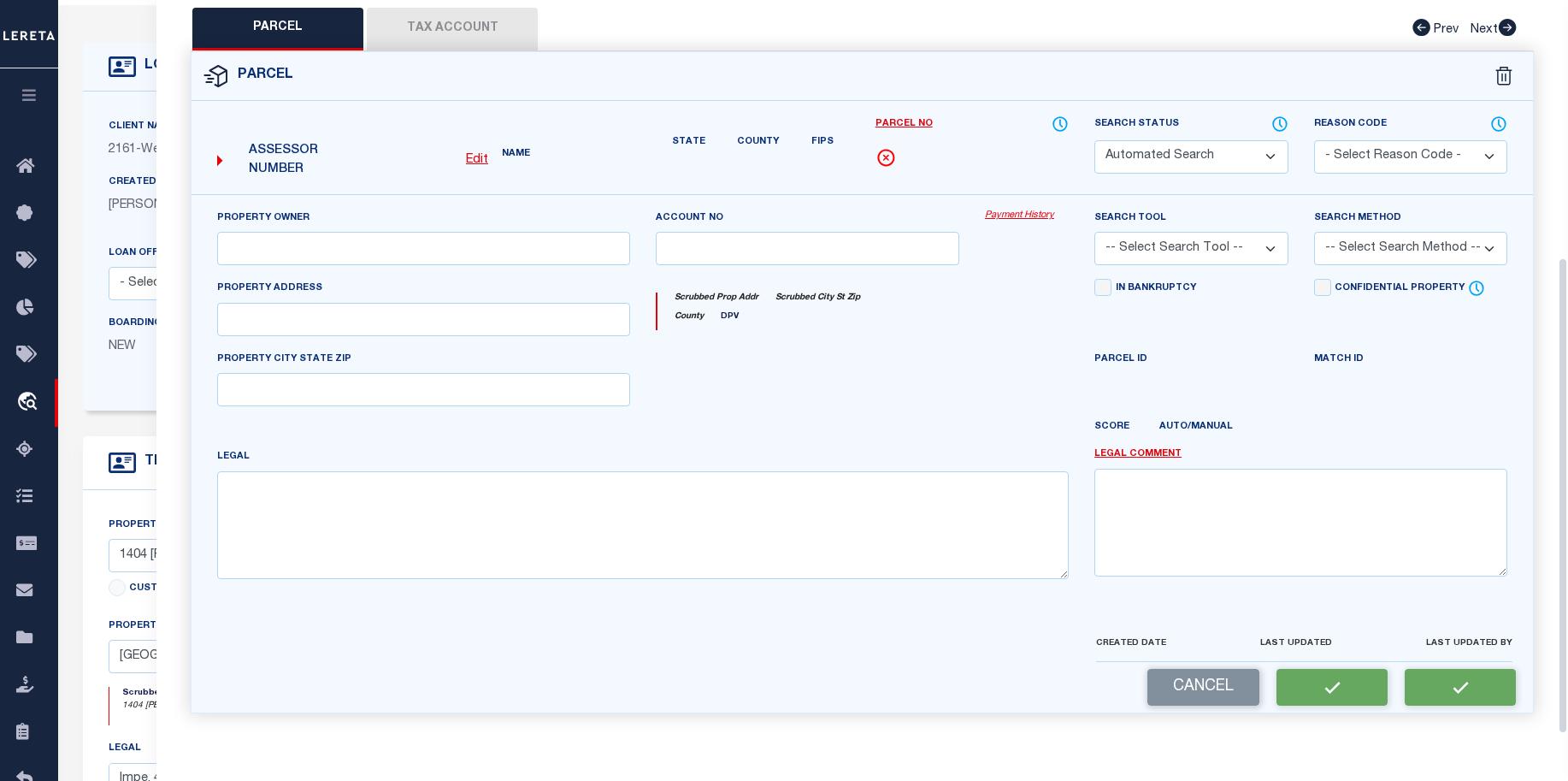
type input "[GEOGRAPHIC_DATA], MI 49684"
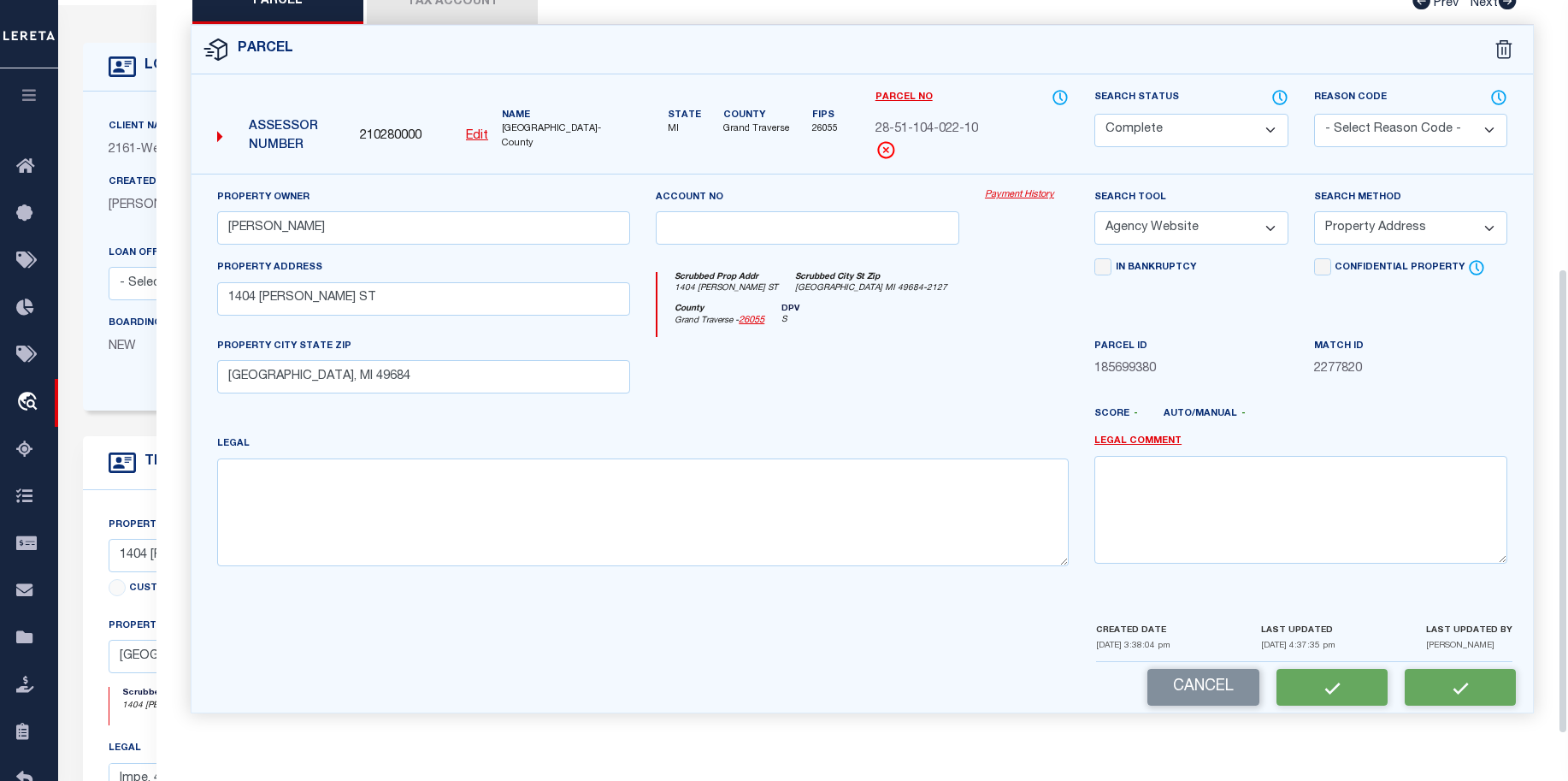
scroll to position [372, 0]
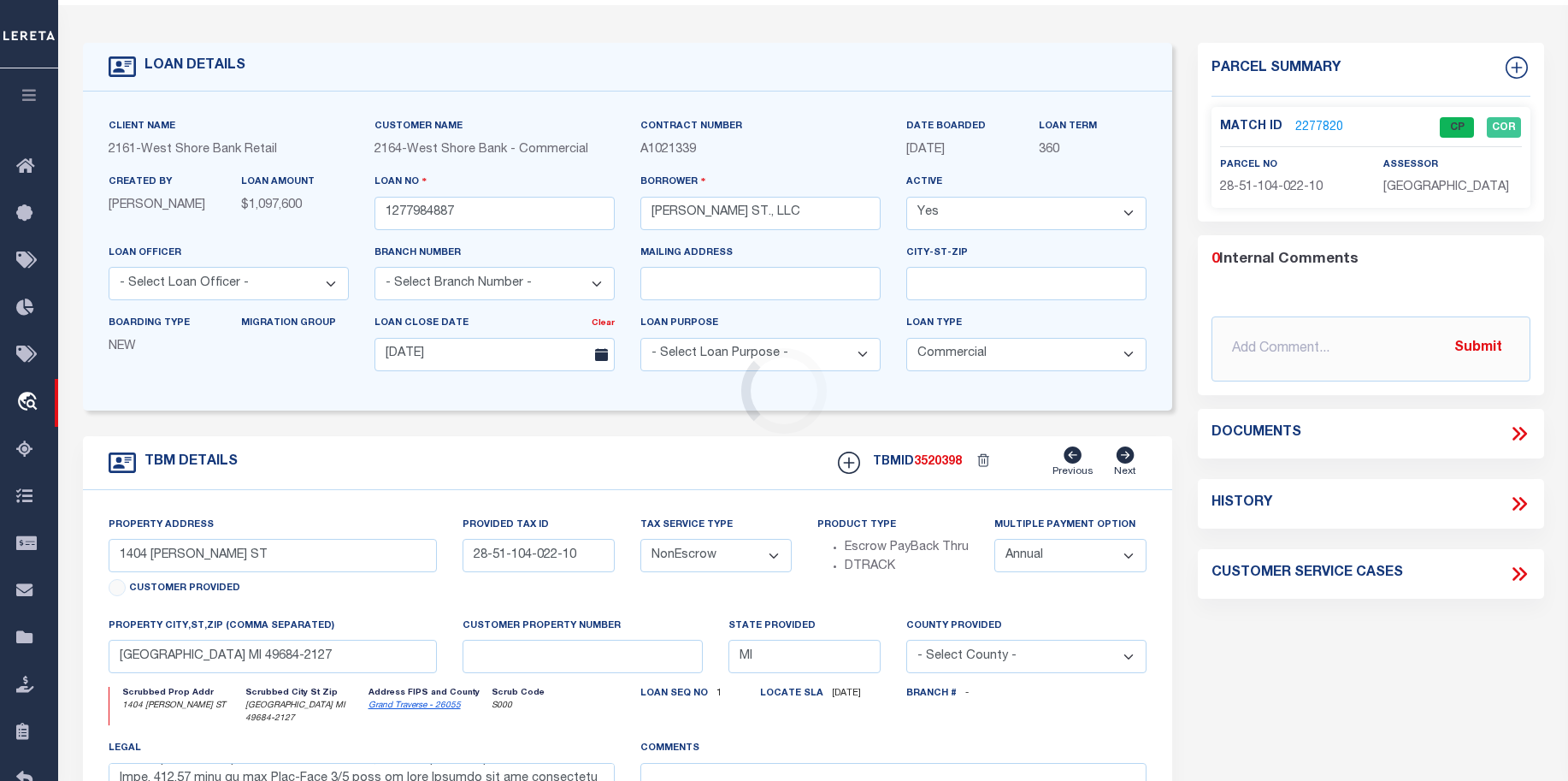
type textarea "Lor Ipsu do sitametco ad elitsed: Doeiusmo te inc Utla et Dolorema Aliq, Enimad…"
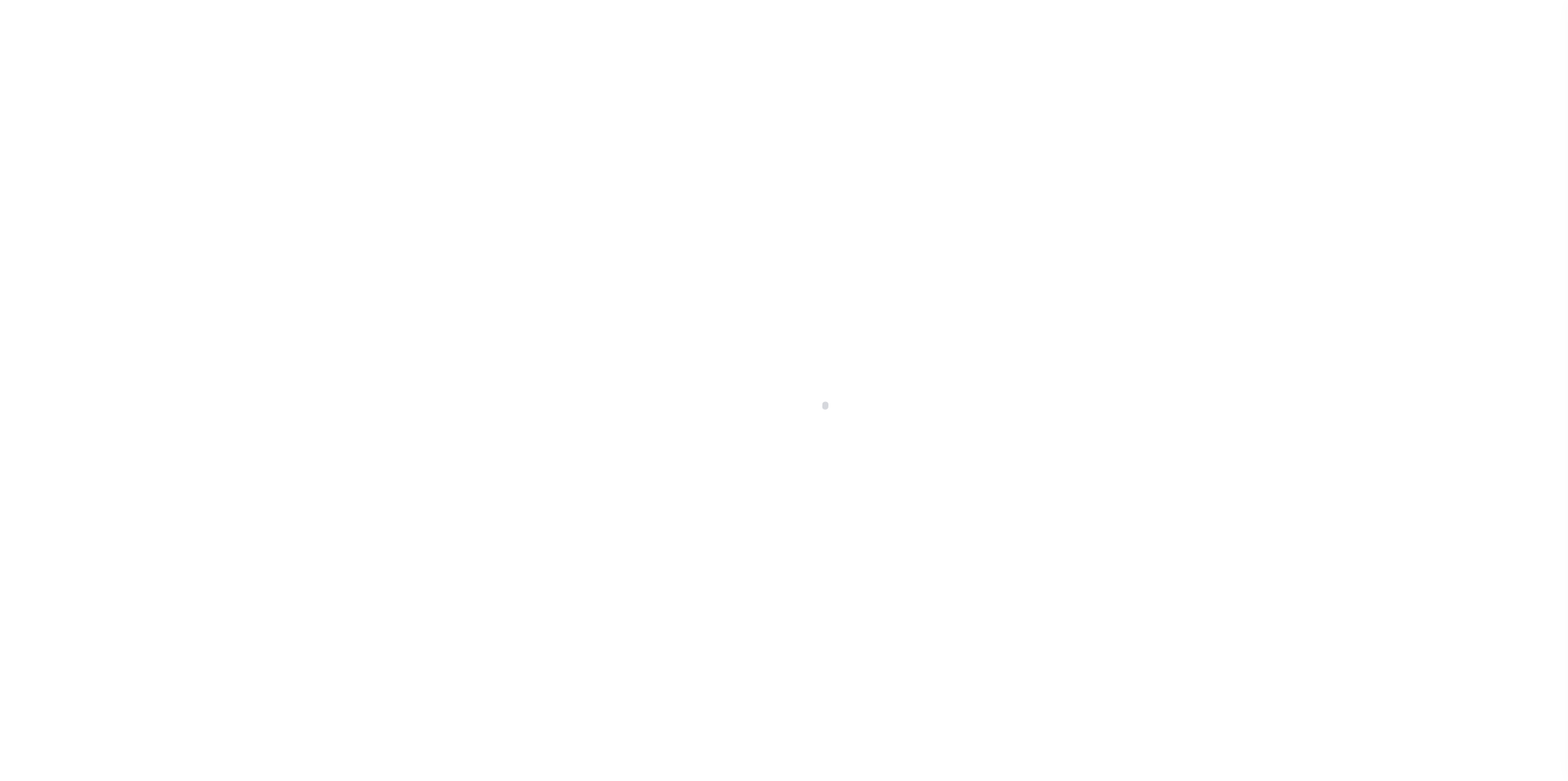
select select "20"
select select "NonEscrow"
select select "2"
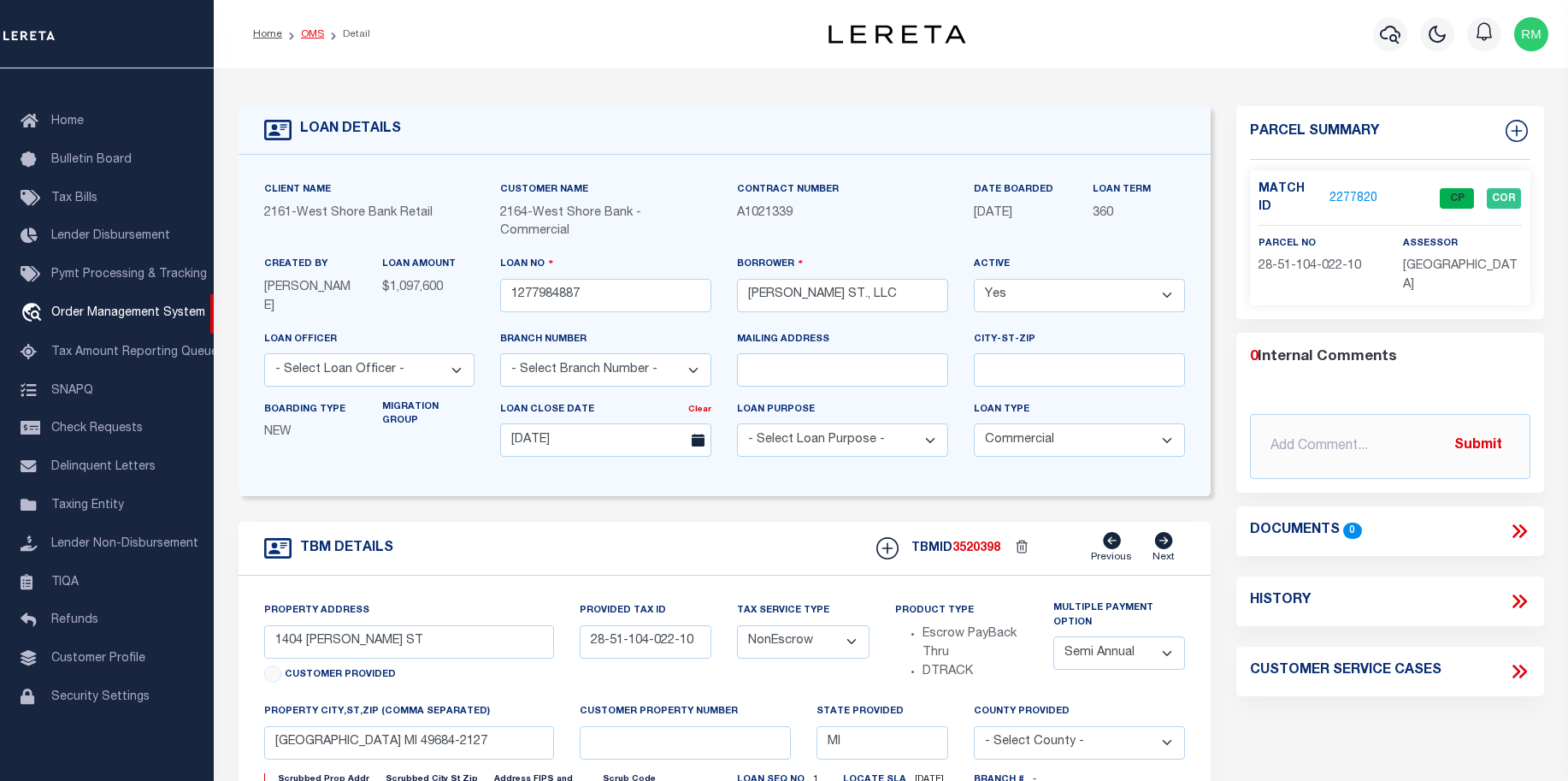
click at [306, 29] on link "OMS" at bounding box center [312, 34] width 23 height 10
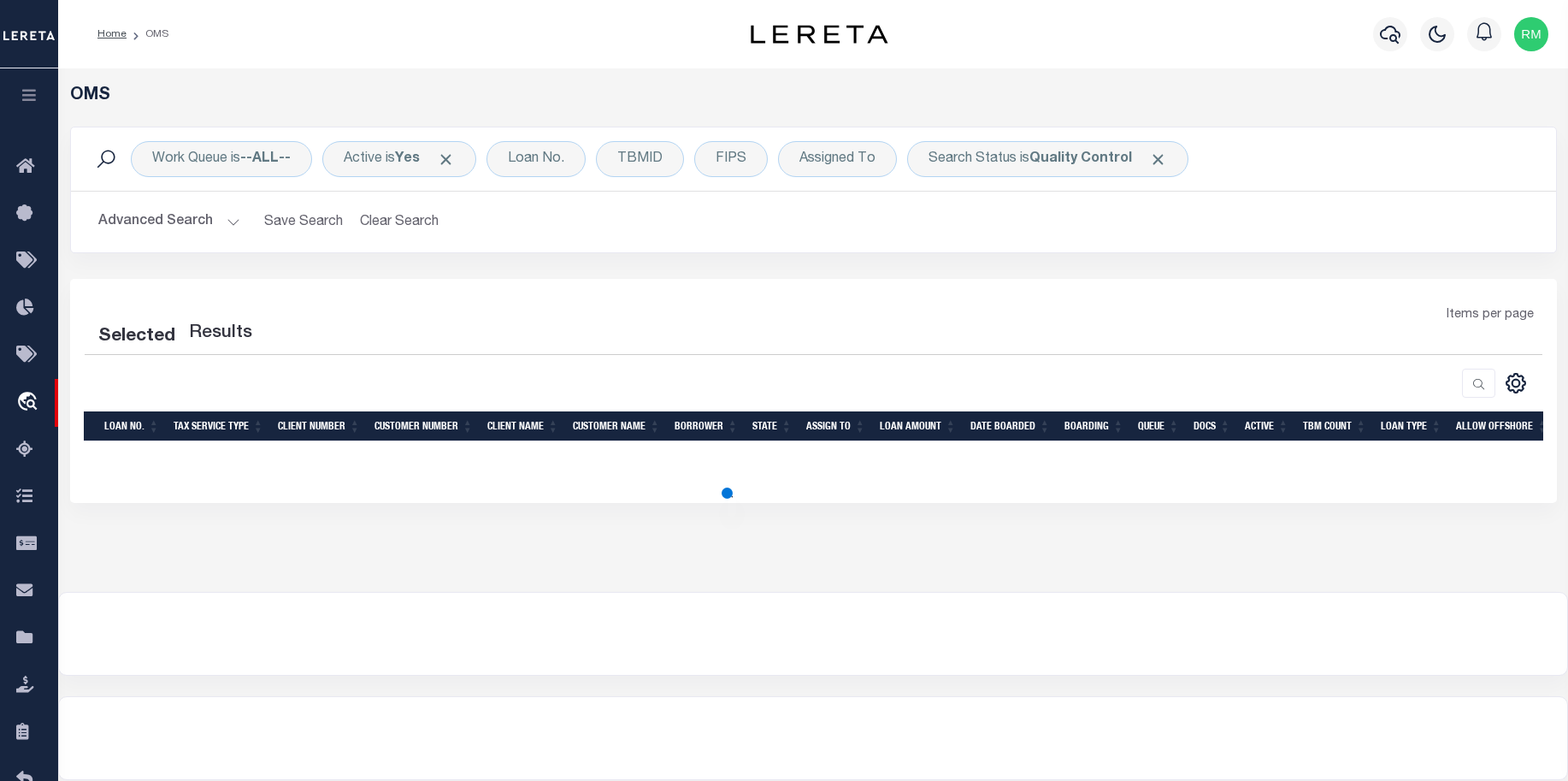
select select "200"
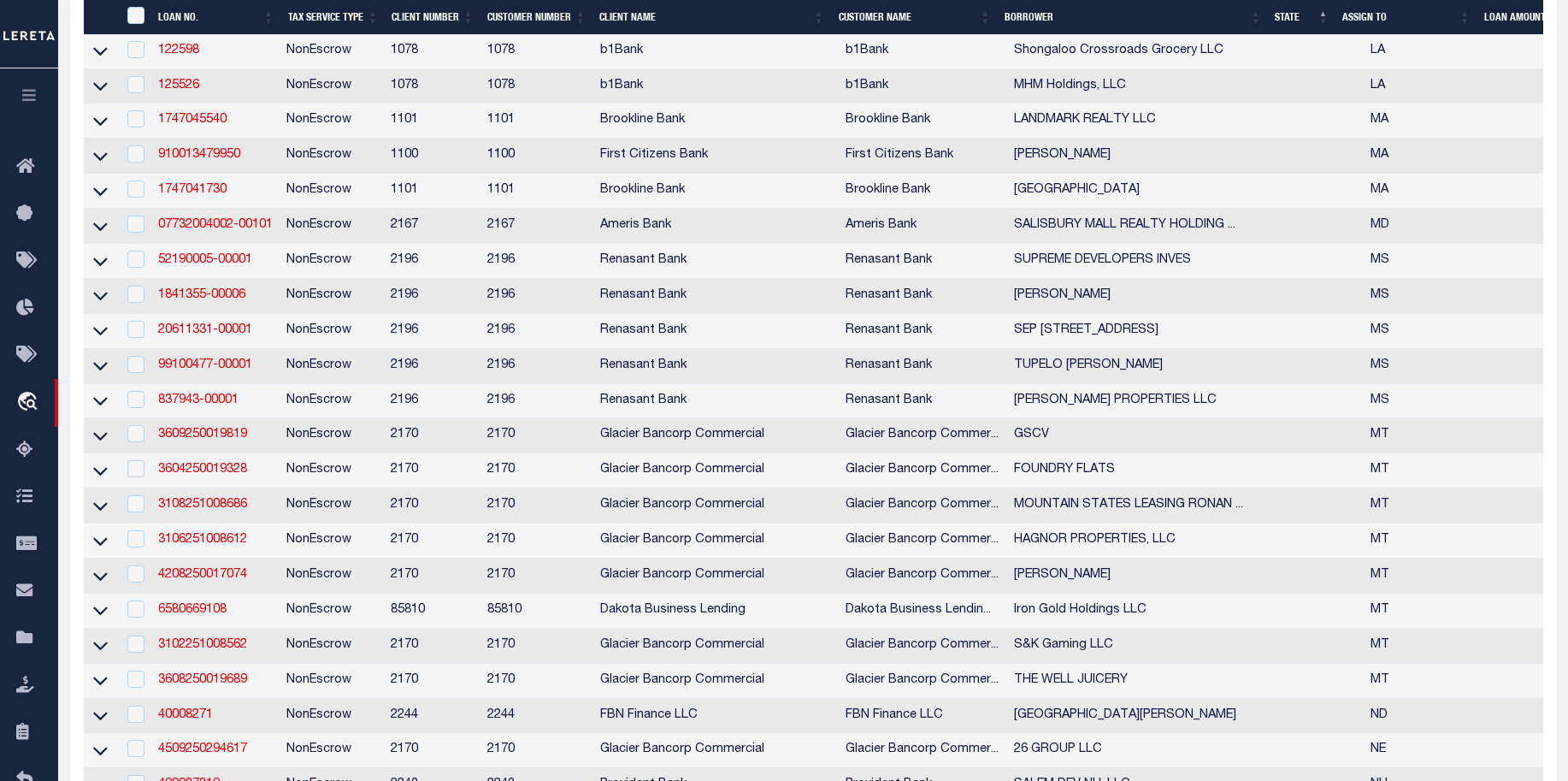
scroll to position [2238, 0]
